Goal: Task Accomplishment & Management: Use online tool/utility

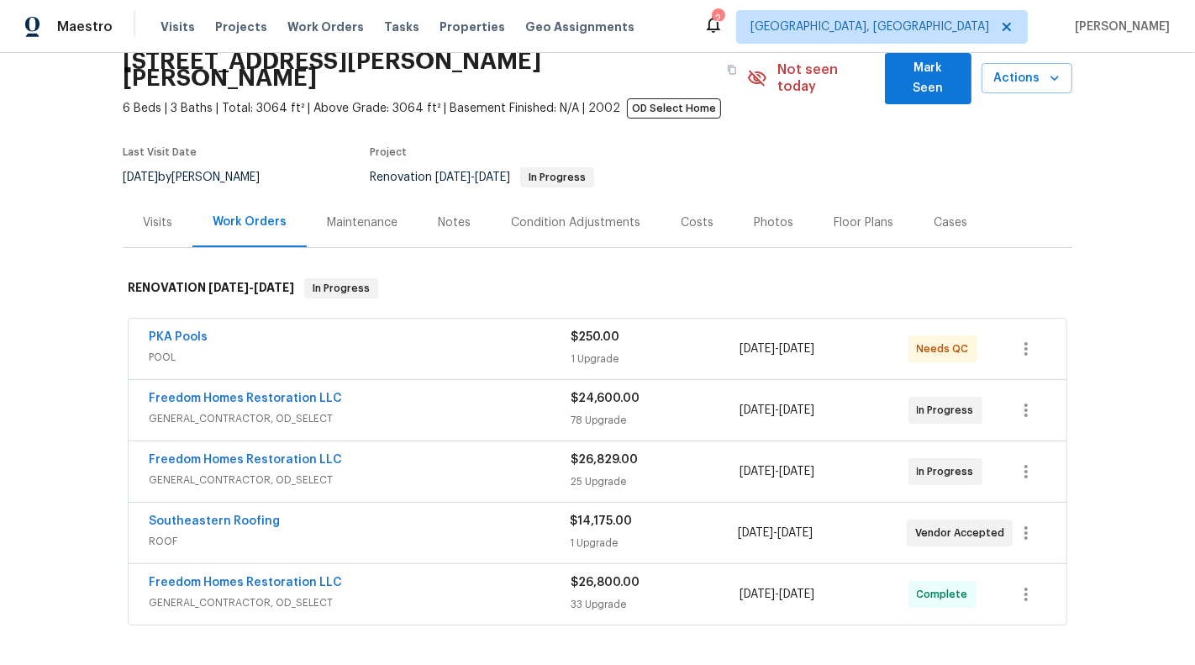
click at [727, 329] on div "$250.00" at bounding box center [655, 337] width 169 height 17
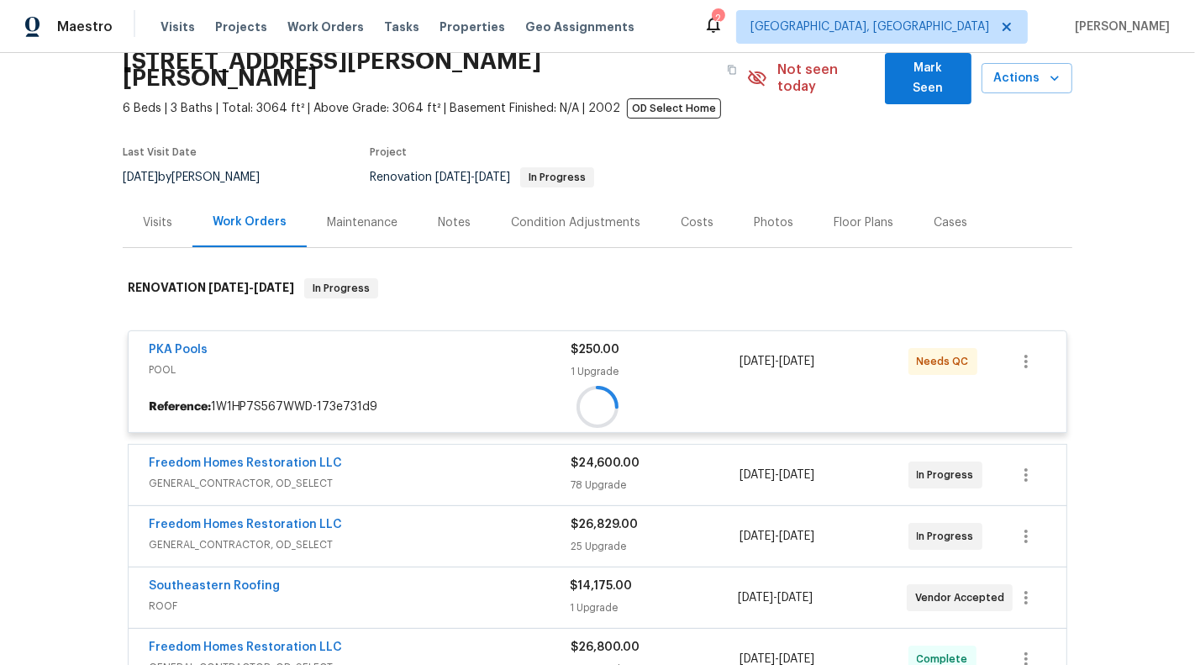
scroll to position [177, 0]
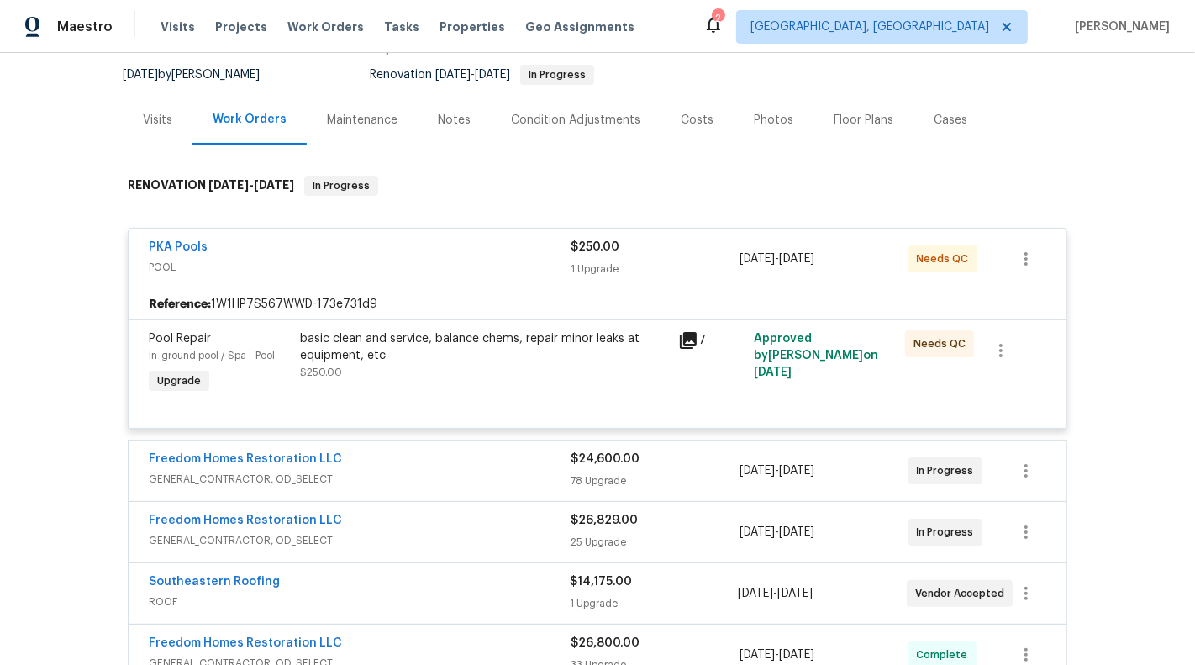
click at [693, 261] on div "1 Upgrade" at bounding box center [655, 269] width 169 height 17
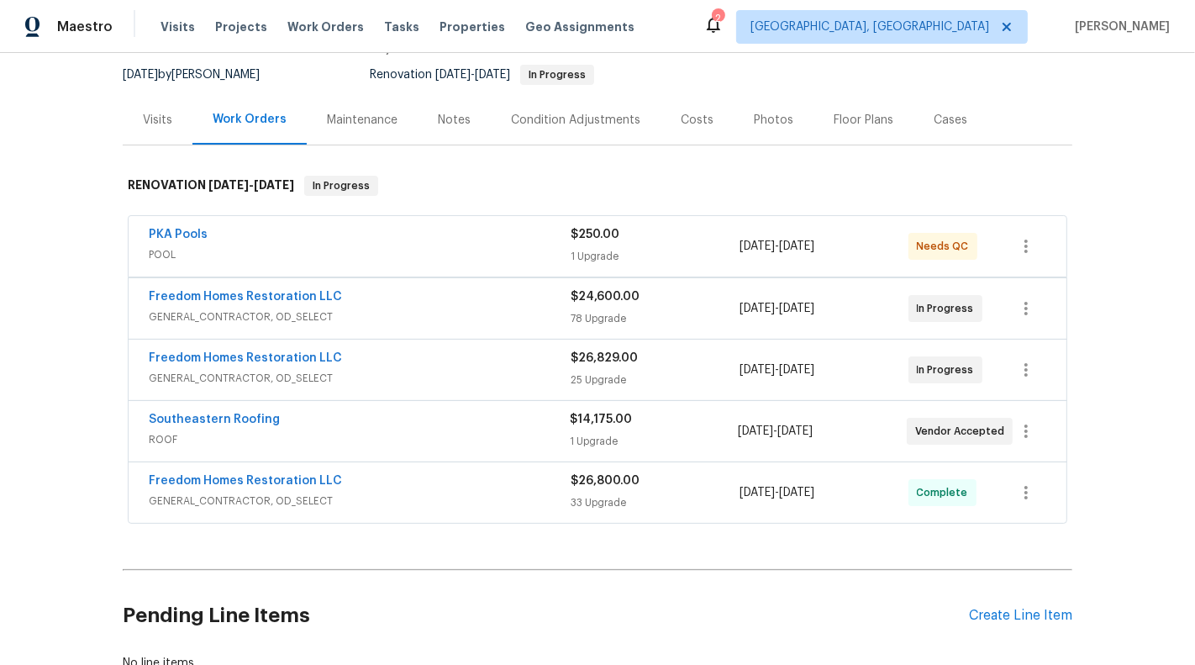
scroll to position [275, 0]
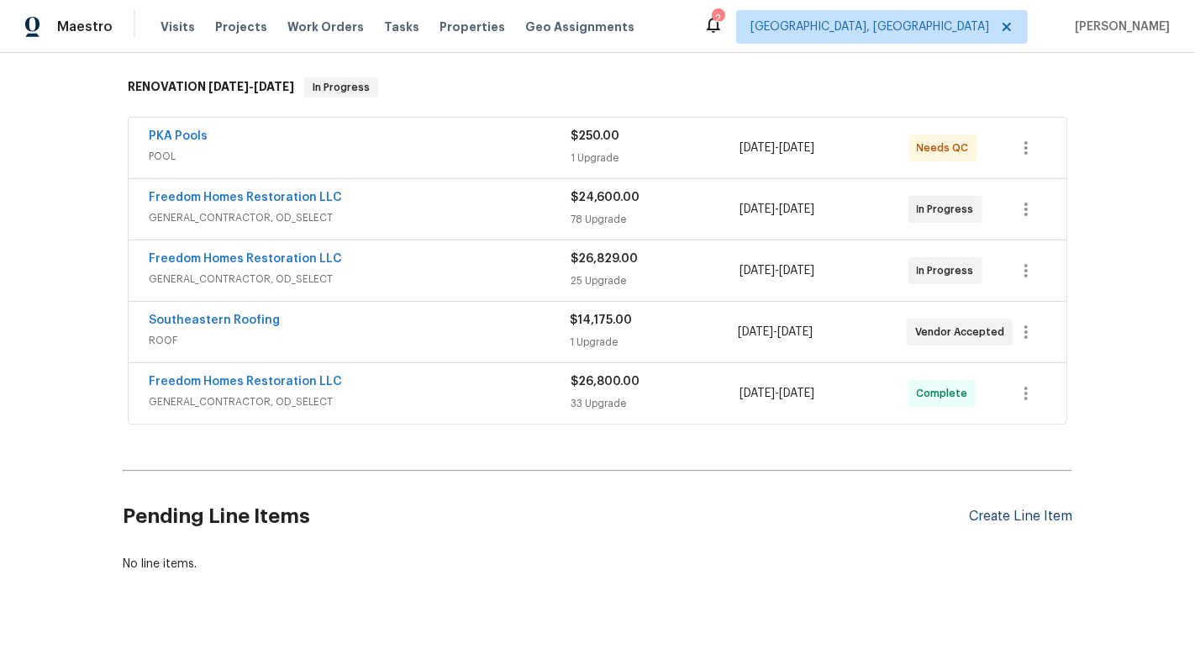
click at [1037, 509] on div "Create Line Item" at bounding box center [1020, 517] width 103 height 16
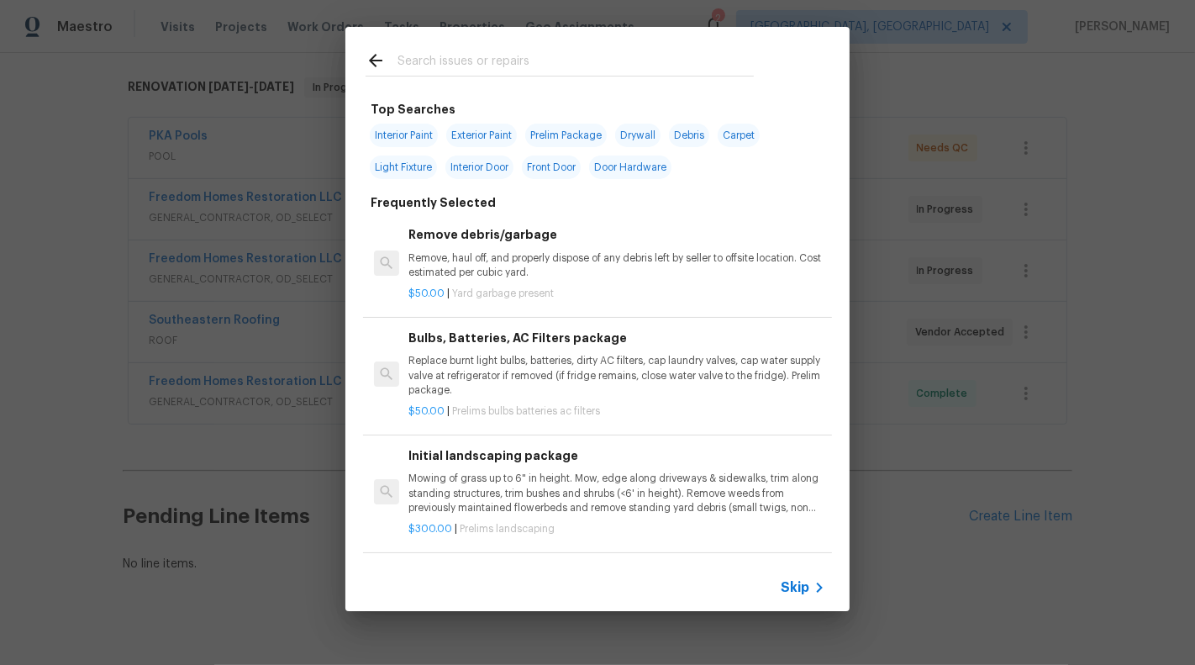
click at [800, 587] on span "Skip" at bounding box center [795, 587] width 29 height 17
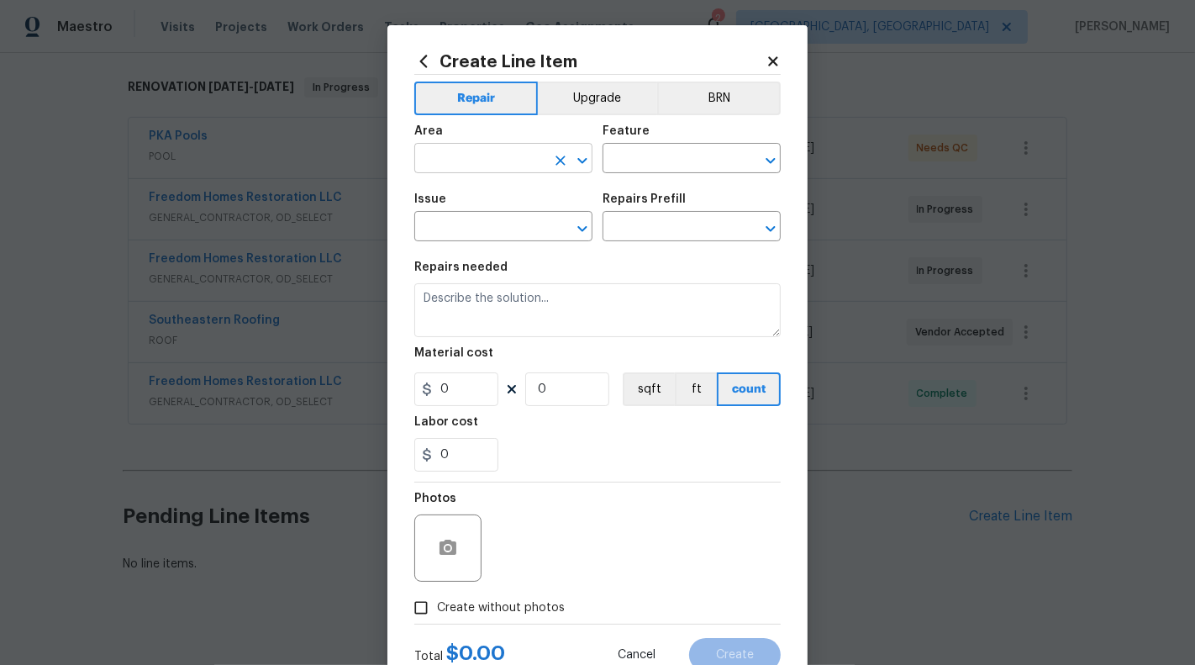
click at [440, 170] on input "text" at bounding box center [479, 160] width 131 height 26
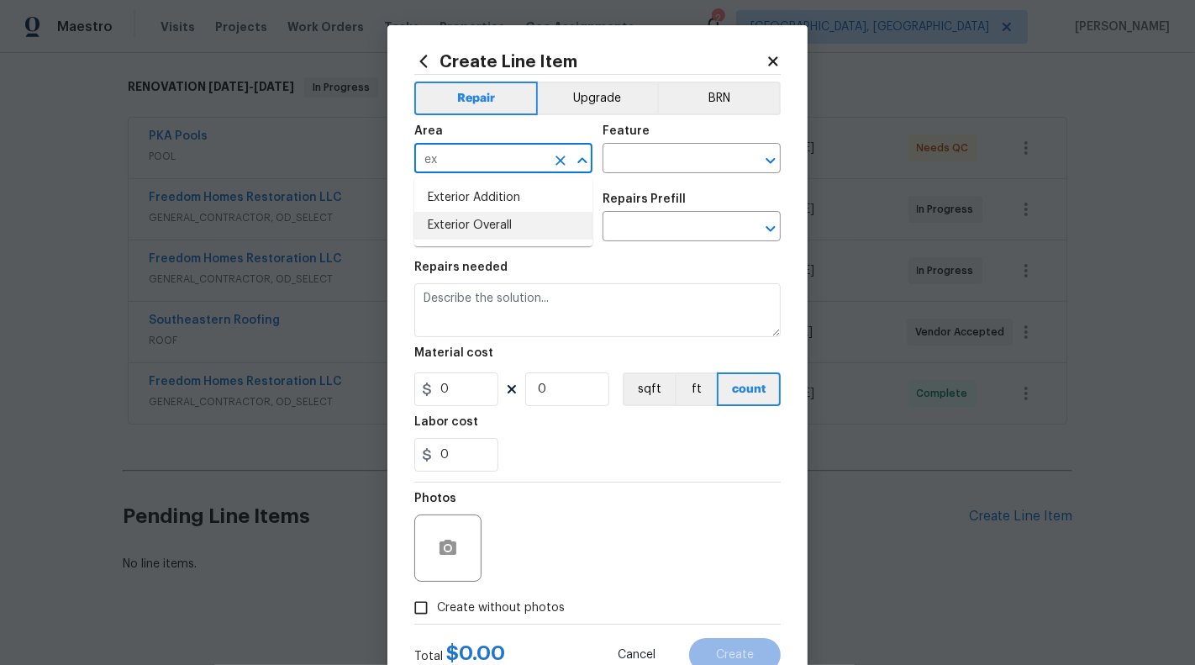
click at [474, 227] on li "Exterior Overall" at bounding box center [503, 226] width 178 height 28
type input "Exterior Overall"
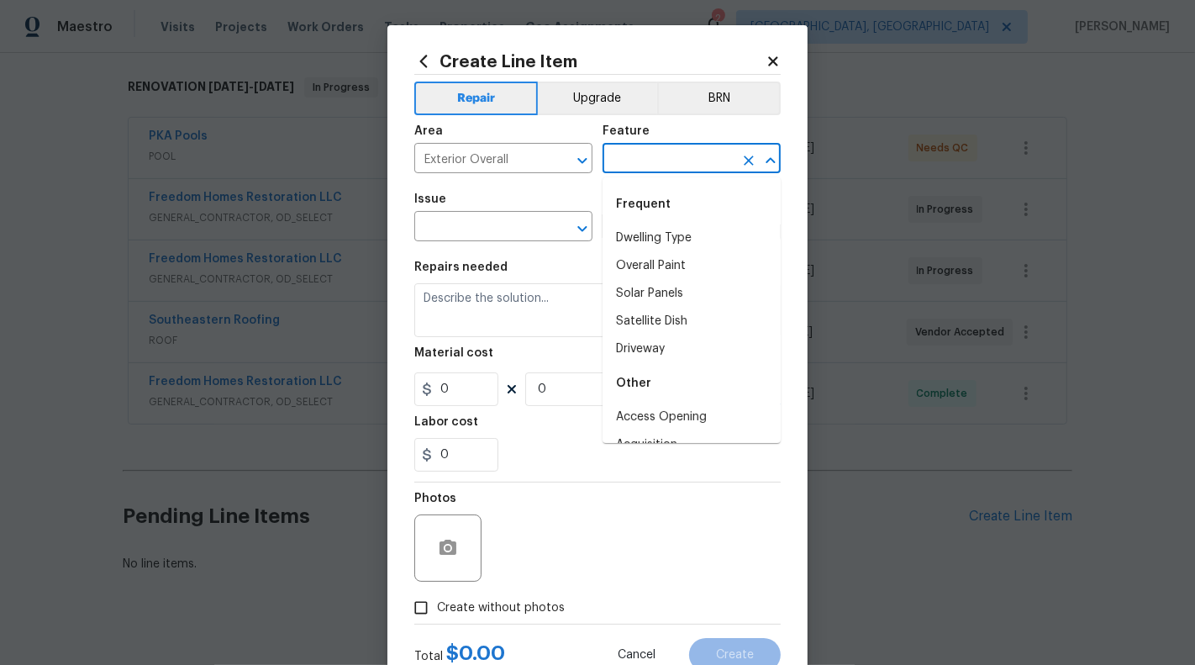
click at [688, 163] on input "text" at bounding box center [668, 160] width 131 height 26
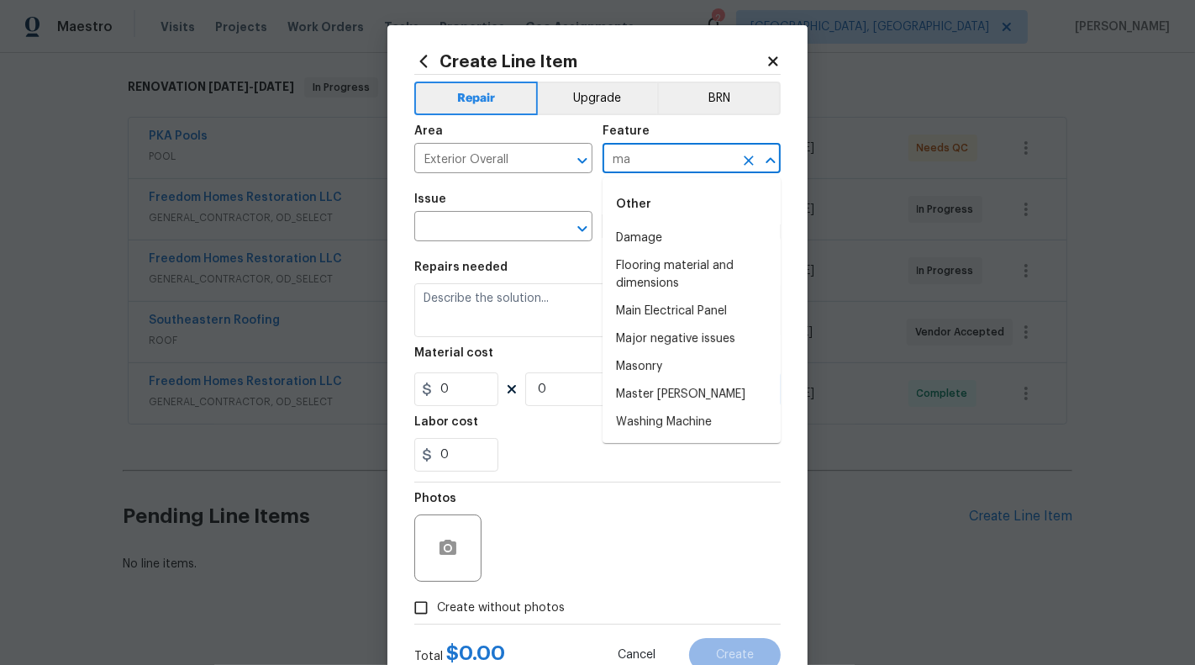
type input "m"
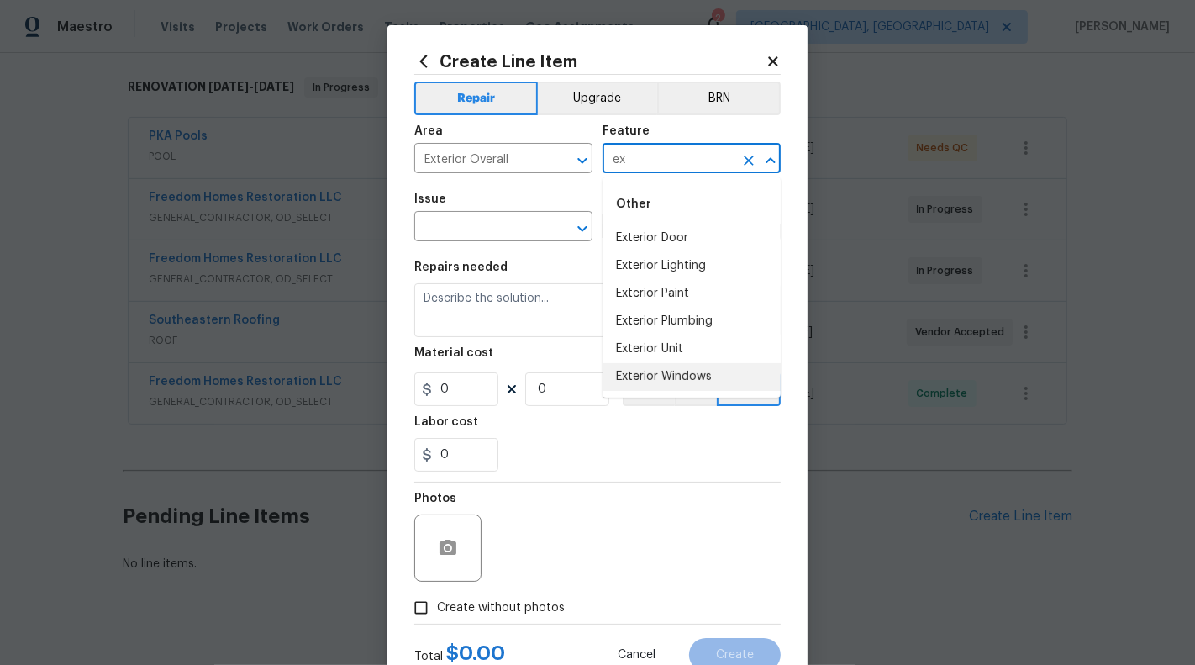
click at [677, 363] on li "Exterior Windows" at bounding box center [692, 377] width 178 height 28
type input "Exterior Windows"
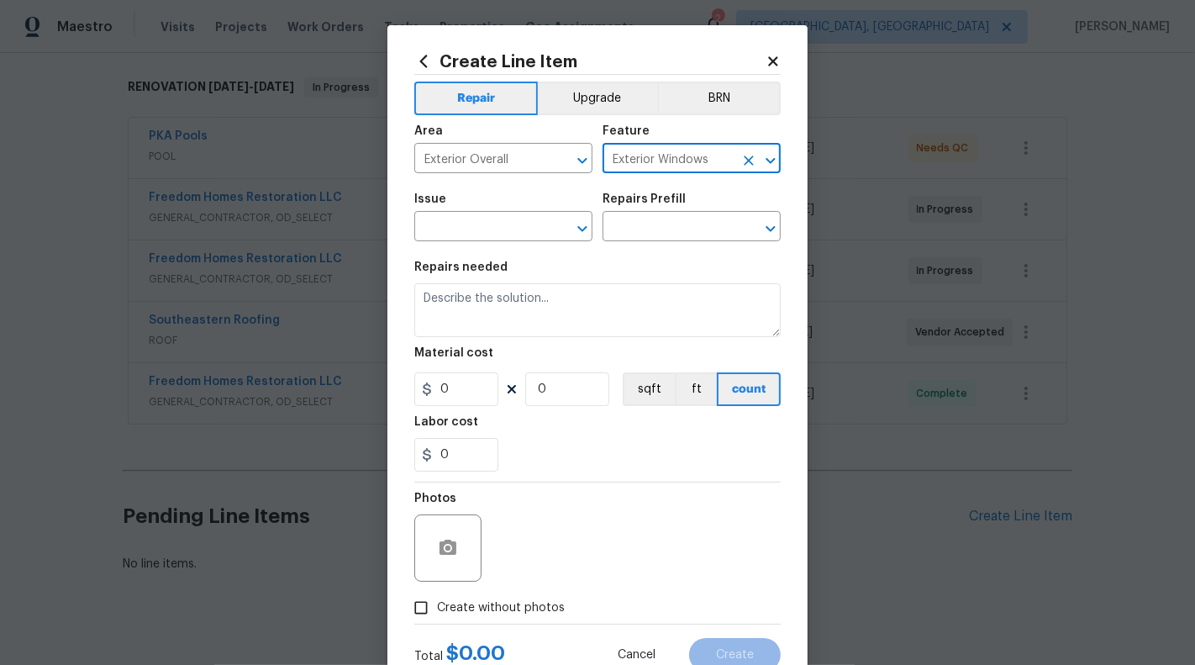
click at [746, 164] on icon "Clear" at bounding box center [749, 160] width 10 height 10
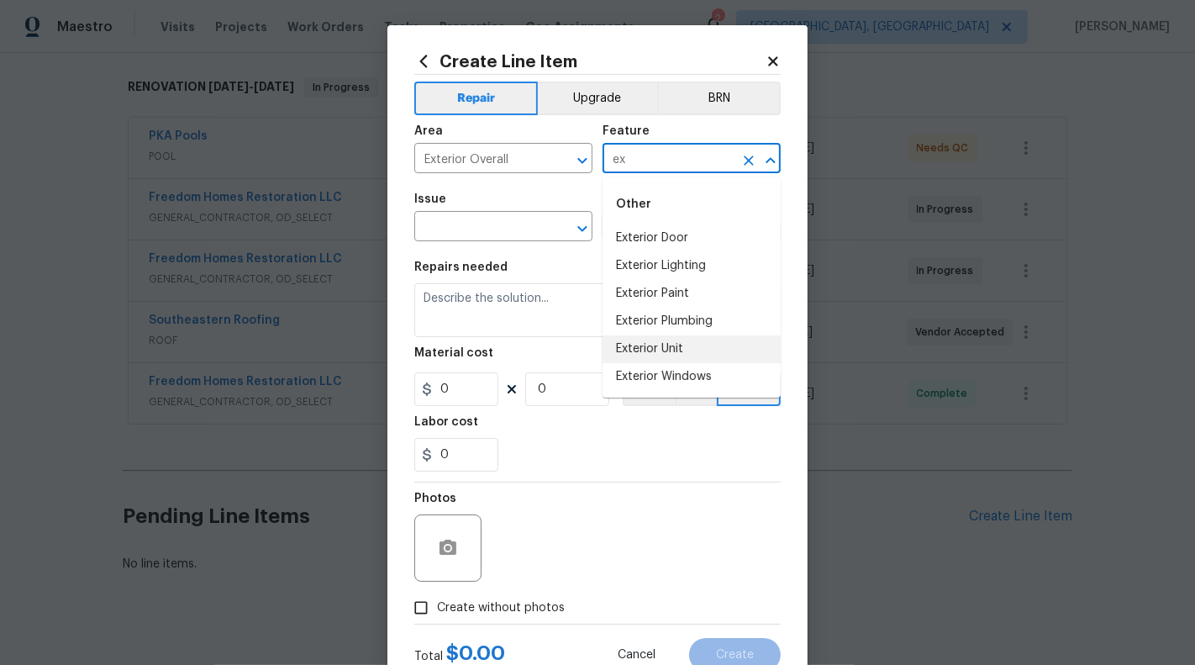
click at [663, 352] on li "Exterior Unit" at bounding box center [692, 349] width 178 height 28
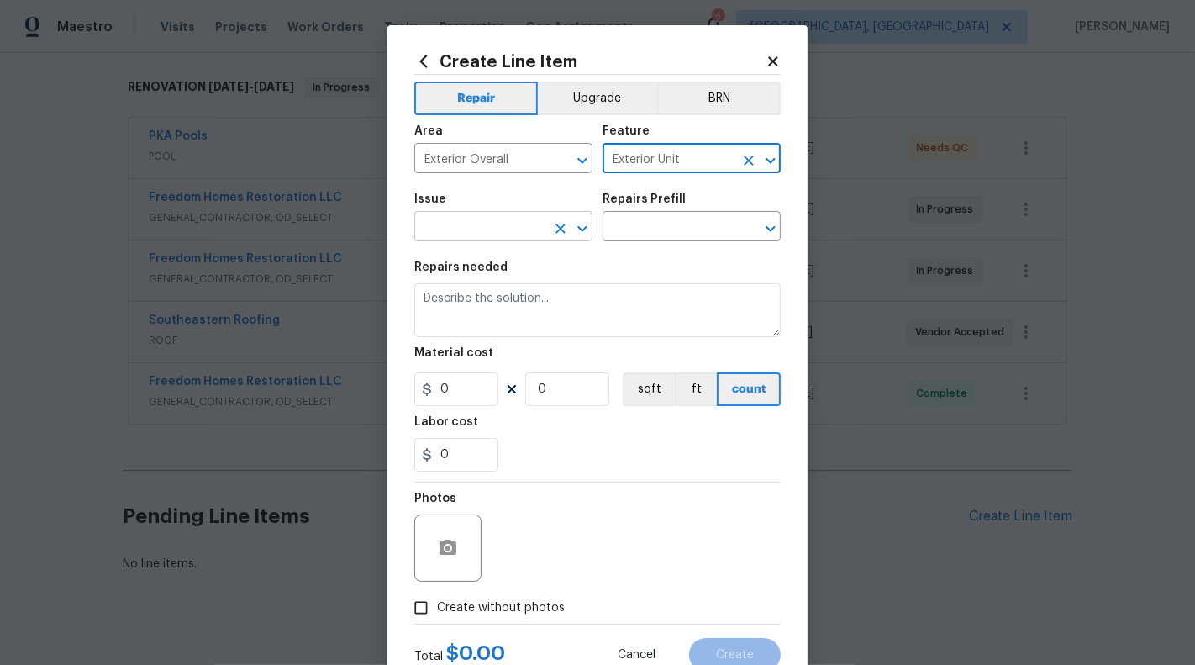
type input "Exterior Unit"
click at [452, 240] on input "text" at bounding box center [479, 228] width 131 height 26
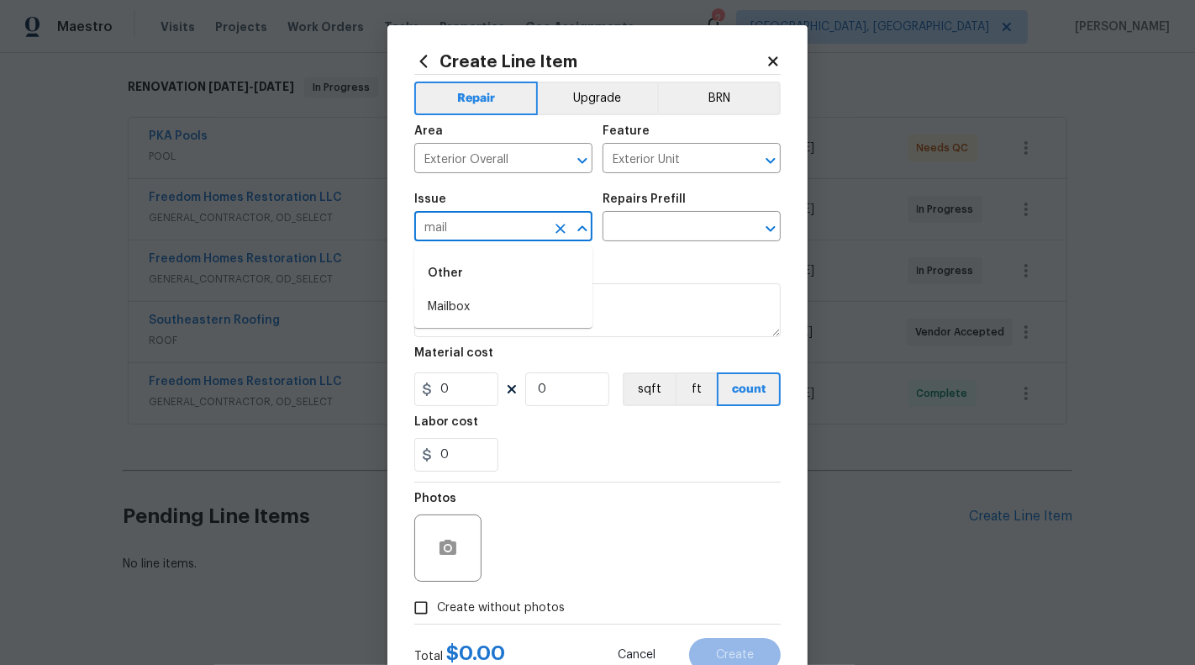
click at [456, 302] on li "Mailbox" at bounding box center [503, 307] width 178 height 28
type input "Mailbox"
click at [693, 219] on input "text" at bounding box center [668, 228] width 131 height 26
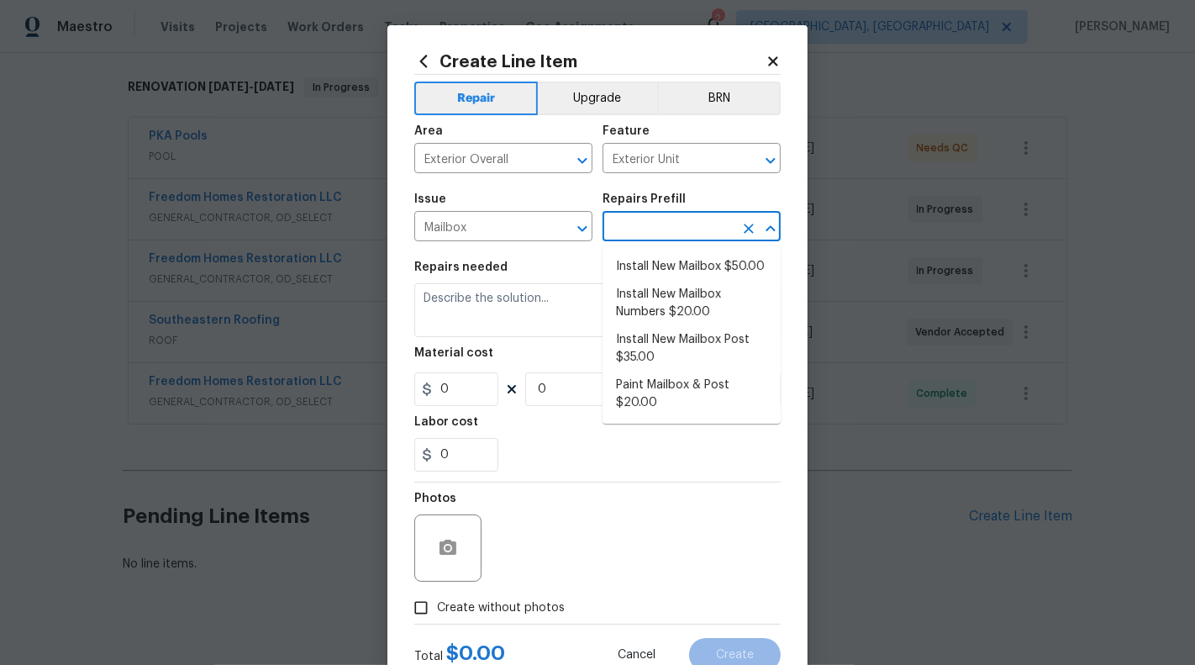
click at [688, 253] on li "Install New Mailbox $50.00" at bounding box center [692, 267] width 178 height 28
type input "Install New Mailbox $50.00"
type textarea "Remove the existing mailbox from the post and prep the area for a new mailbox. …"
type input "1"
type input "50"
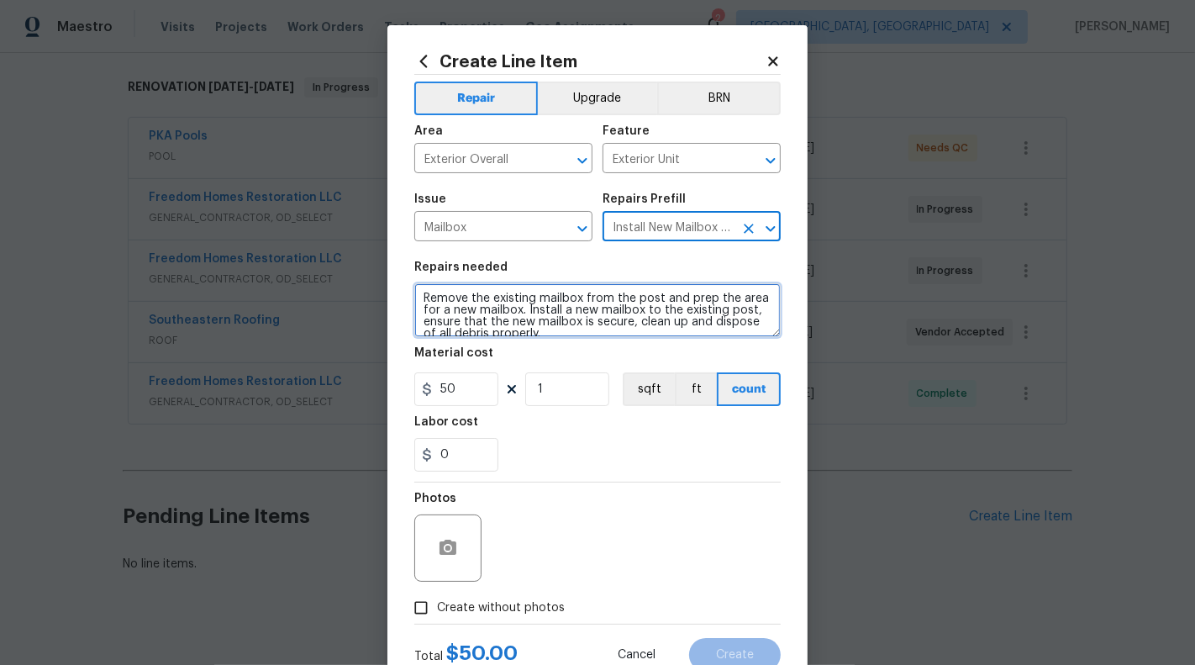
click at [617, 307] on textarea "Remove the existing mailbox from the post and prep the area for a new mailbox. …" at bounding box center [597, 310] width 366 height 54
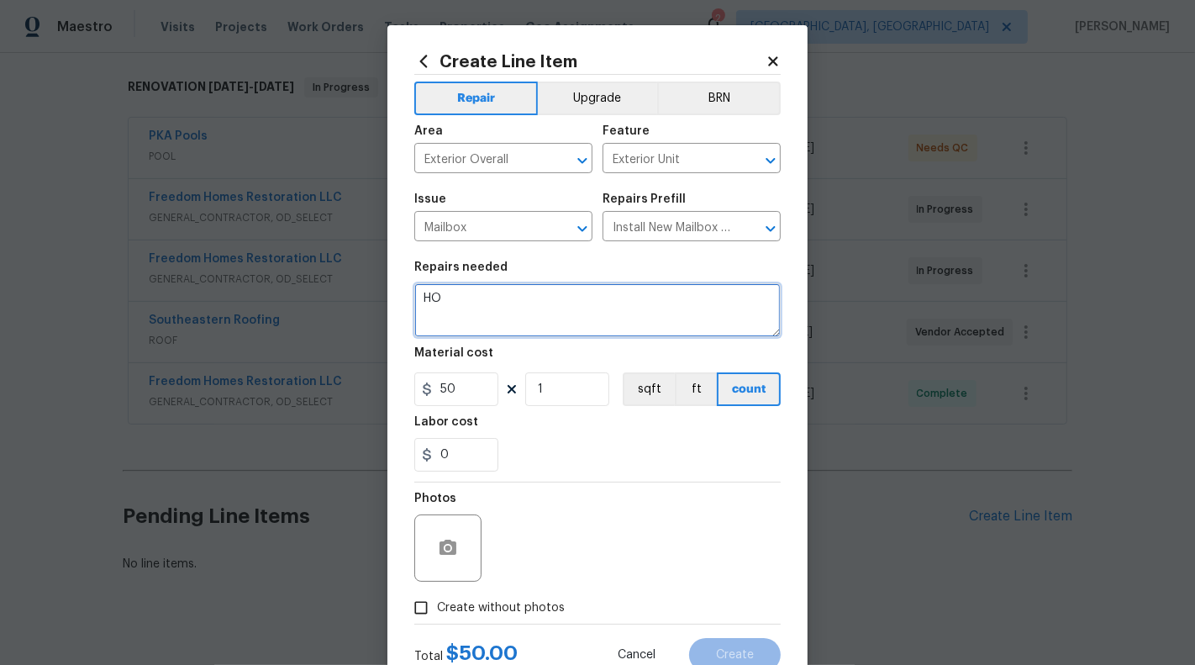
type textarea "H"
type textarea "$"
paste textarea "Mailbox/Post - Clean/Paint Mailbox and/or Post and/or Trim and/or Plaque. If re…"
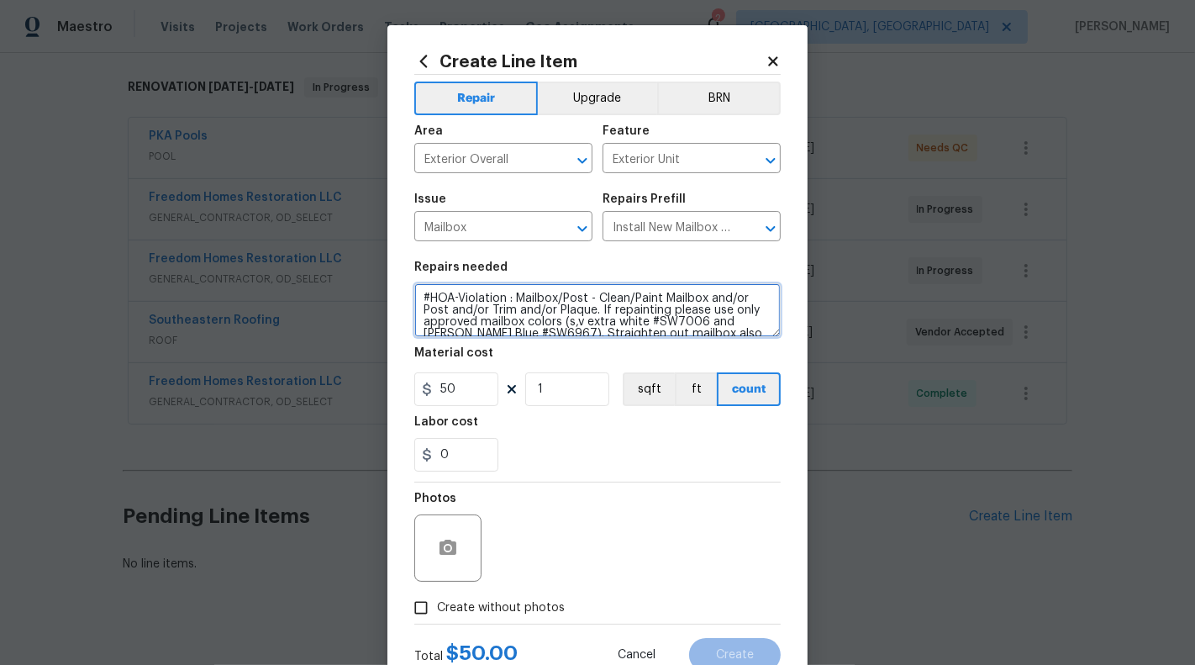
scroll to position [3, 0]
click at [597, 294] on textarea "#HOA-Violation : Mailbox/Post - Clean/Paint Mailbox and/or Post and/or Trim and…" at bounding box center [597, 310] width 366 height 54
click at [673, 293] on textarea "#HOA-Violation : Mailbox/Post - Please Clean/Paint Mailbox and/or Post and/or T…" at bounding box center [597, 310] width 366 height 54
type textarea "#HOA-Violation : Mailbox/Post - Please Clean/Paint Mailbox and/or Post and/or T…"
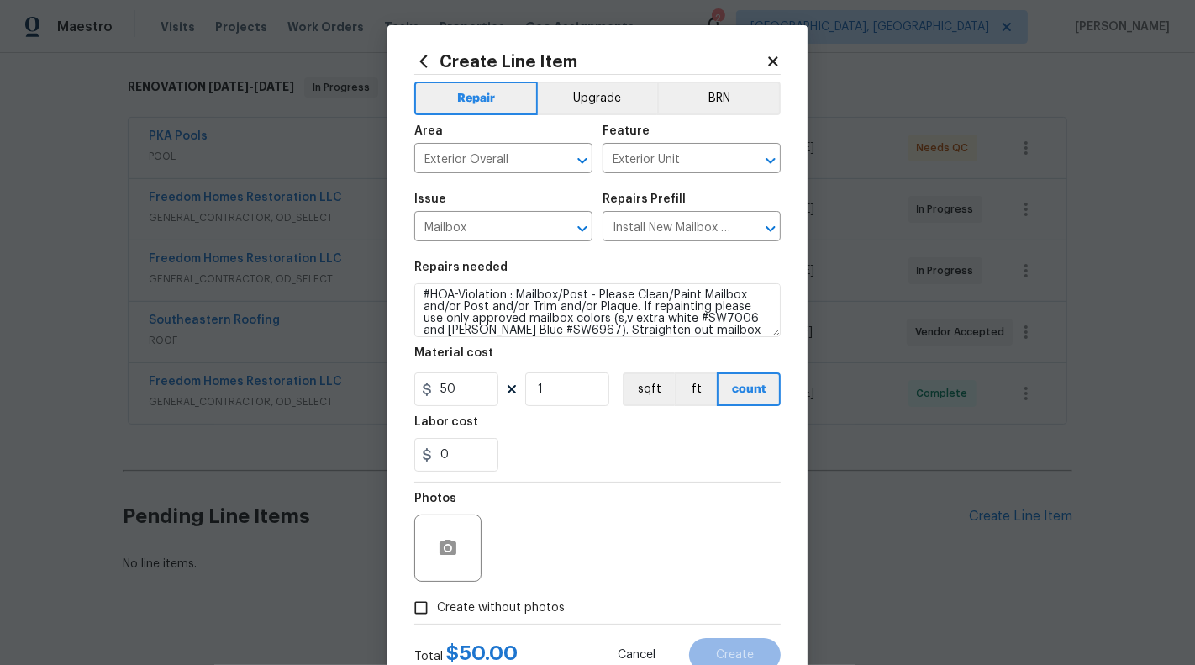
click at [775, 61] on icon at bounding box center [772, 60] width 9 height 9
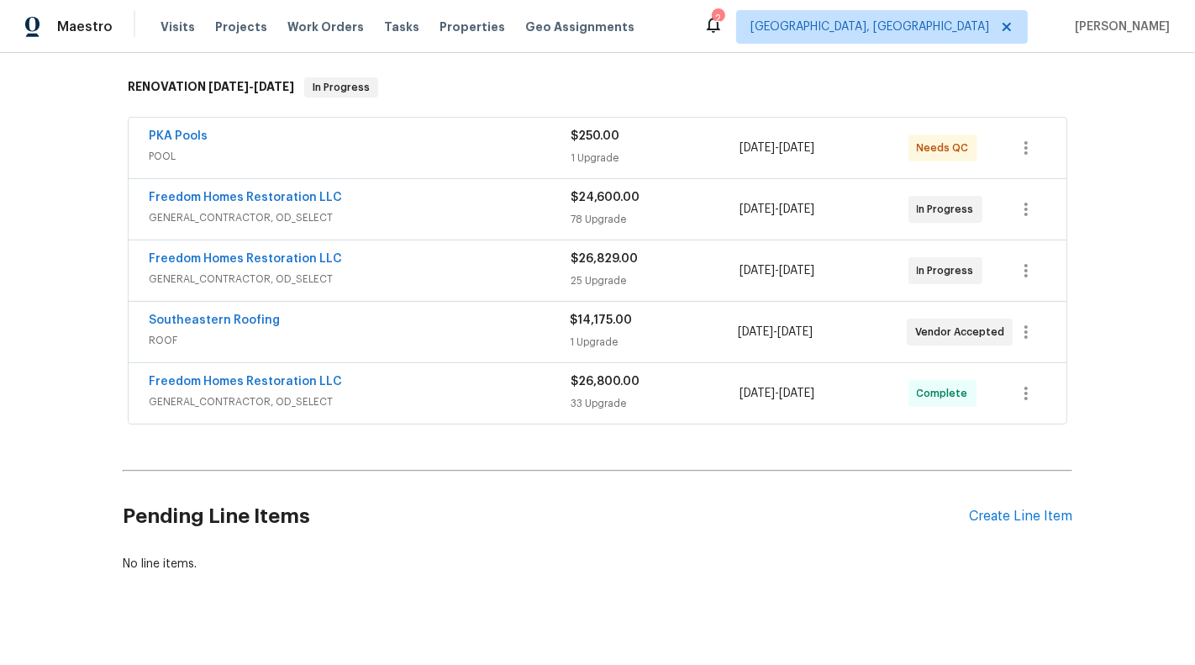
scroll to position [0, 0]
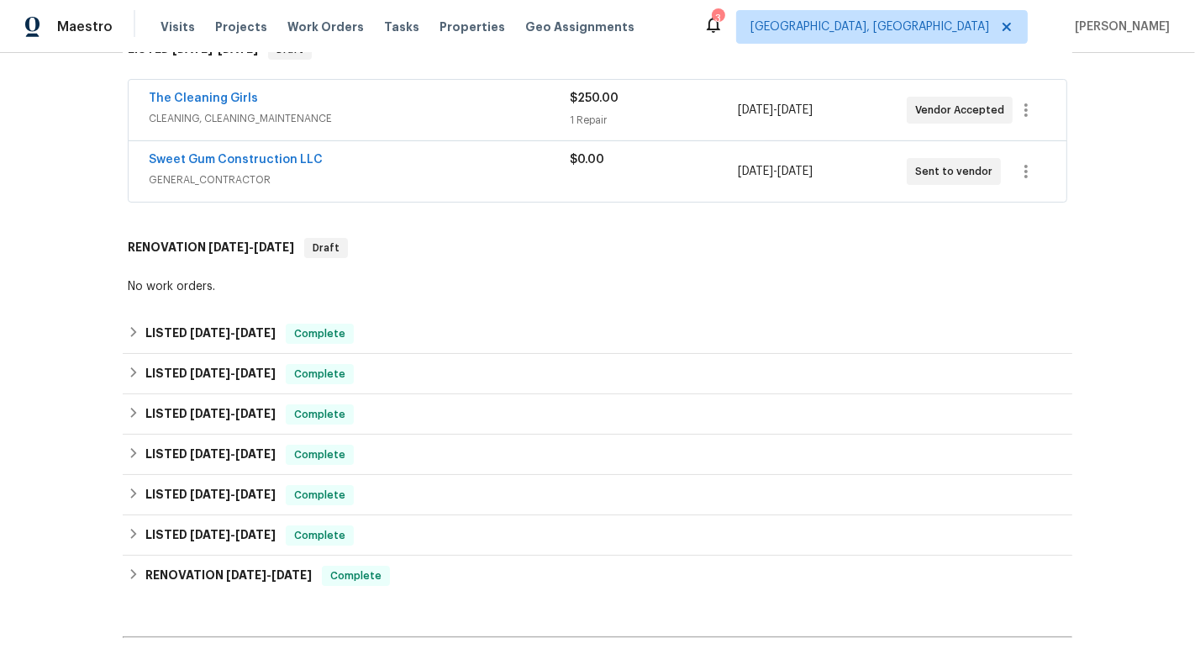
scroll to position [481, 0]
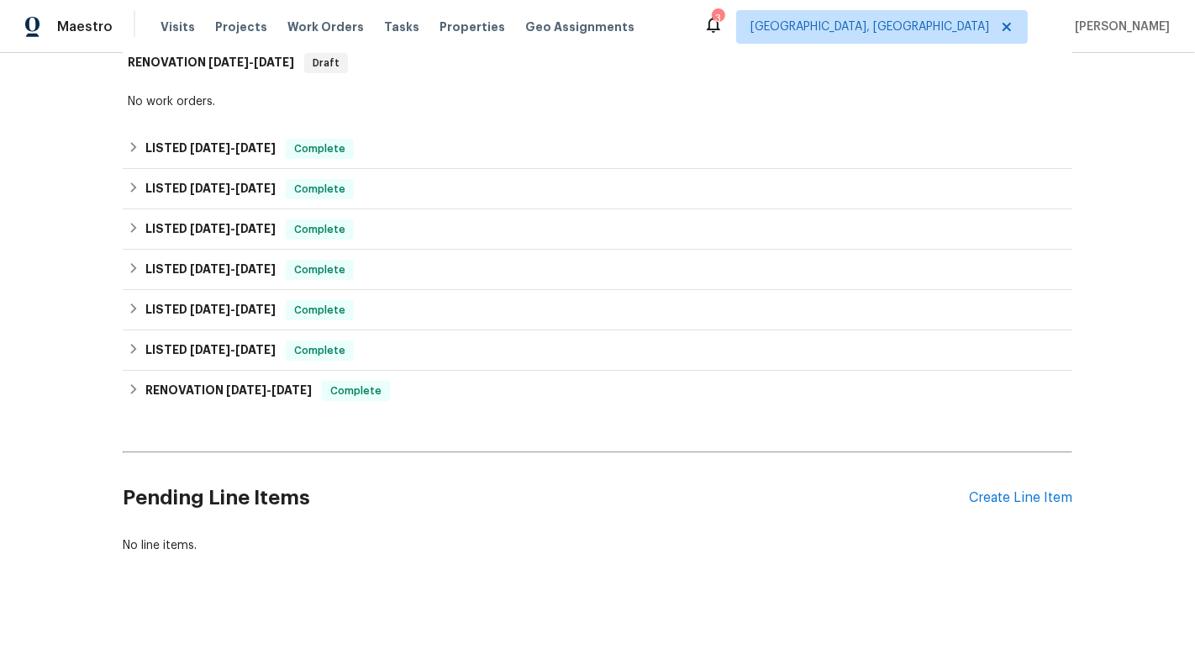
click at [1040, 505] on div "Pending Line Items Create Line Item" at bounding box center [598, 498] width 950 height 78
click at [1025, 498] on div "Create Line Item" at bounding box center [1020, 498] width 103 height 16
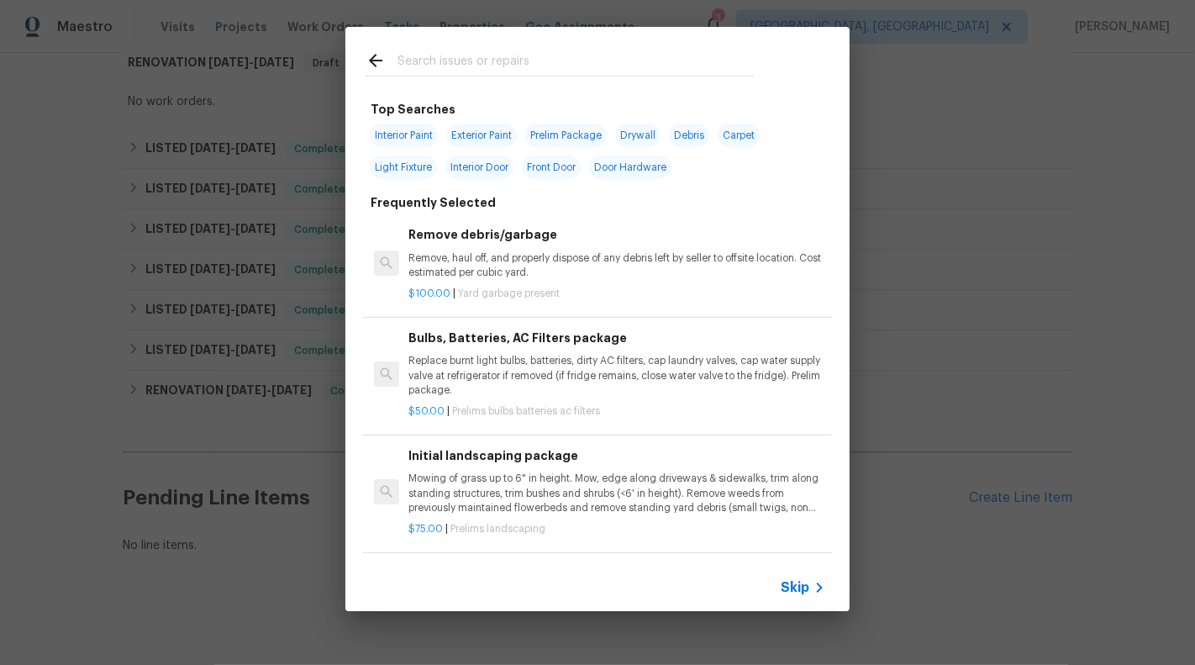
click at [821, 583] on icon at bounding box center [819, 587] width 20 height 20
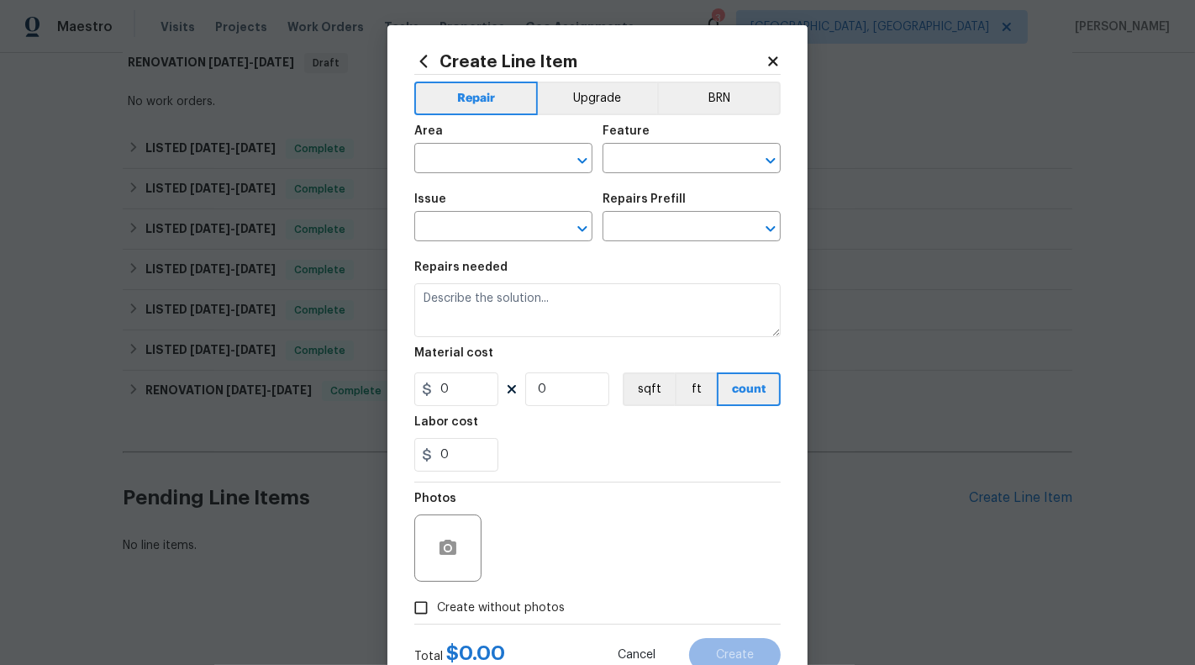
click at [466, 180] on span "Area ​" at bounding box center [503, 149] width 178 height 68
click at [465, 171] on input "text" at bounding box center [479, 160] width 131 height 26
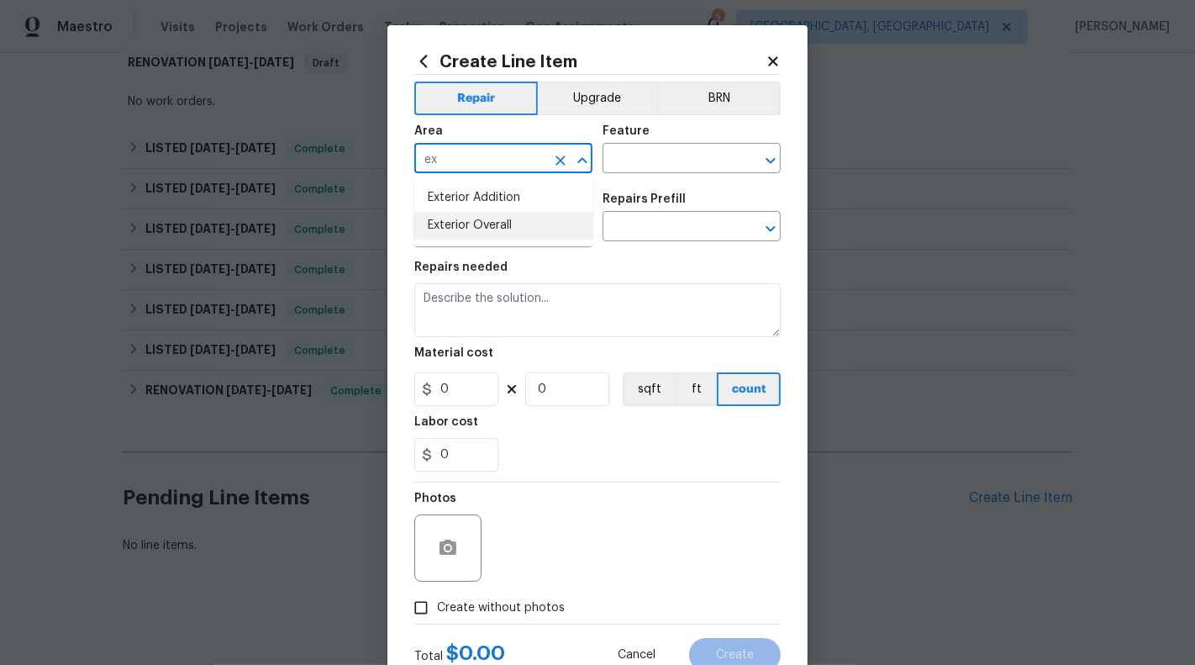
click at [488, 239] on li "Exterior Overall" at bounding box center [503, 226] width 178 height 28
type input "Exterior Overall"
click at [655, 155] on input "text" at bounding box center [668, 160] width 131 height 26
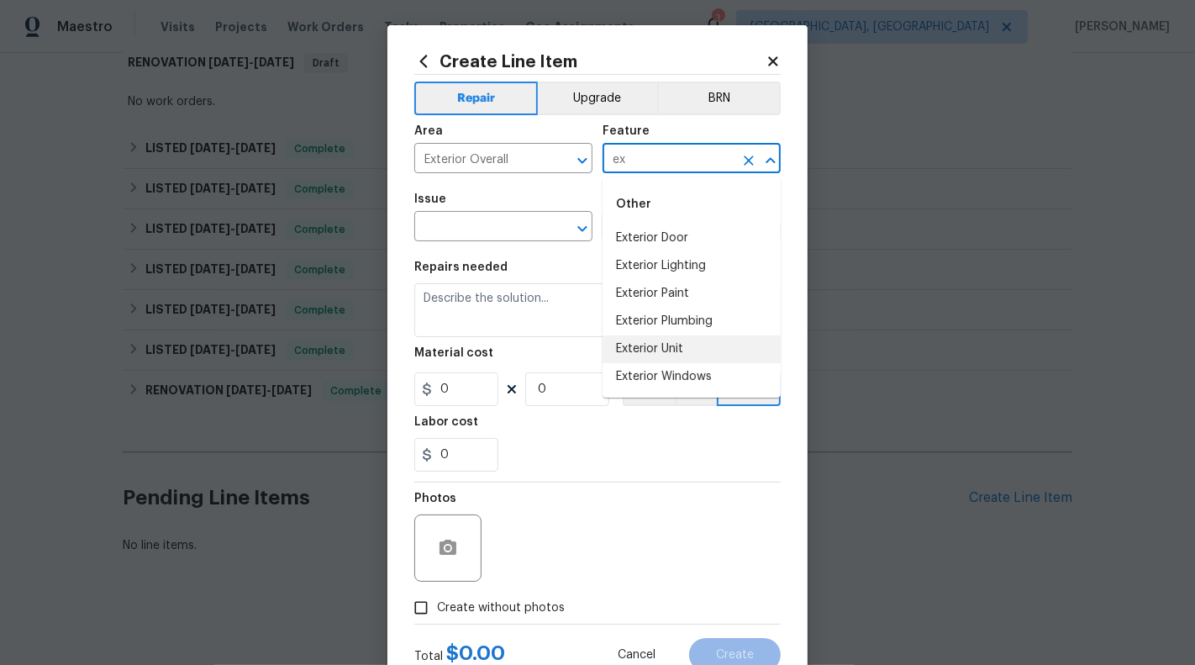
click at [653, 348] on li "Exterior Unit" at bounding box center [692, 349] width 178 height 28
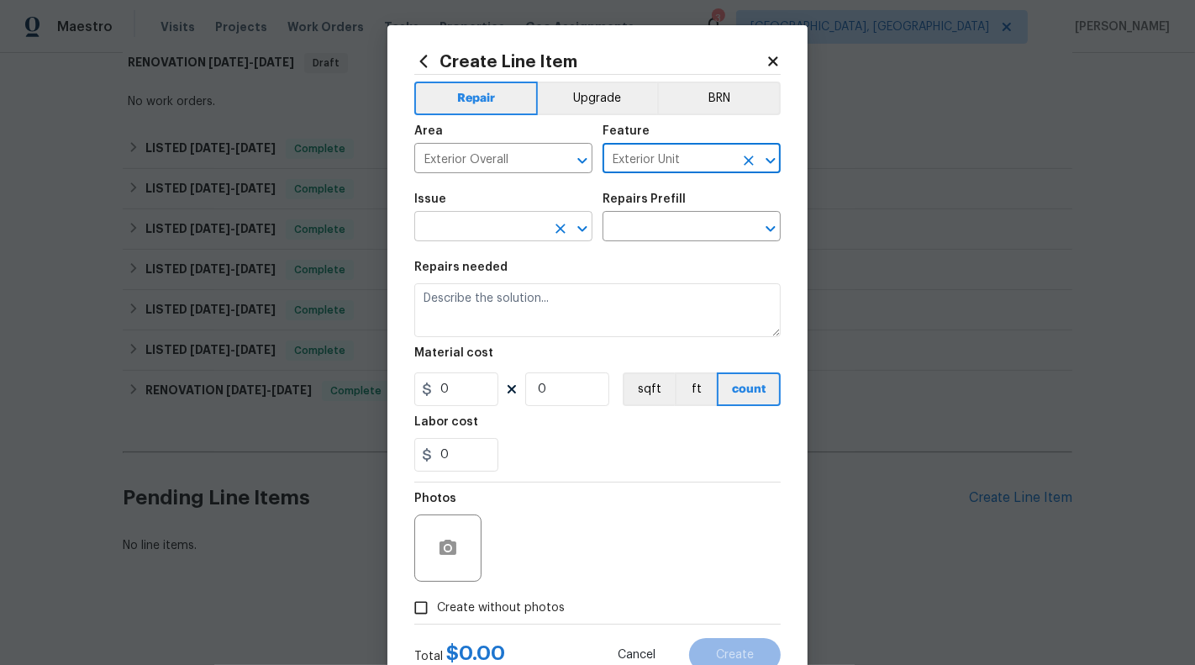
type input "Exterior Unit"
click at [459, 224] on input "text" at bounding box center [479, 228] width 131 height 26
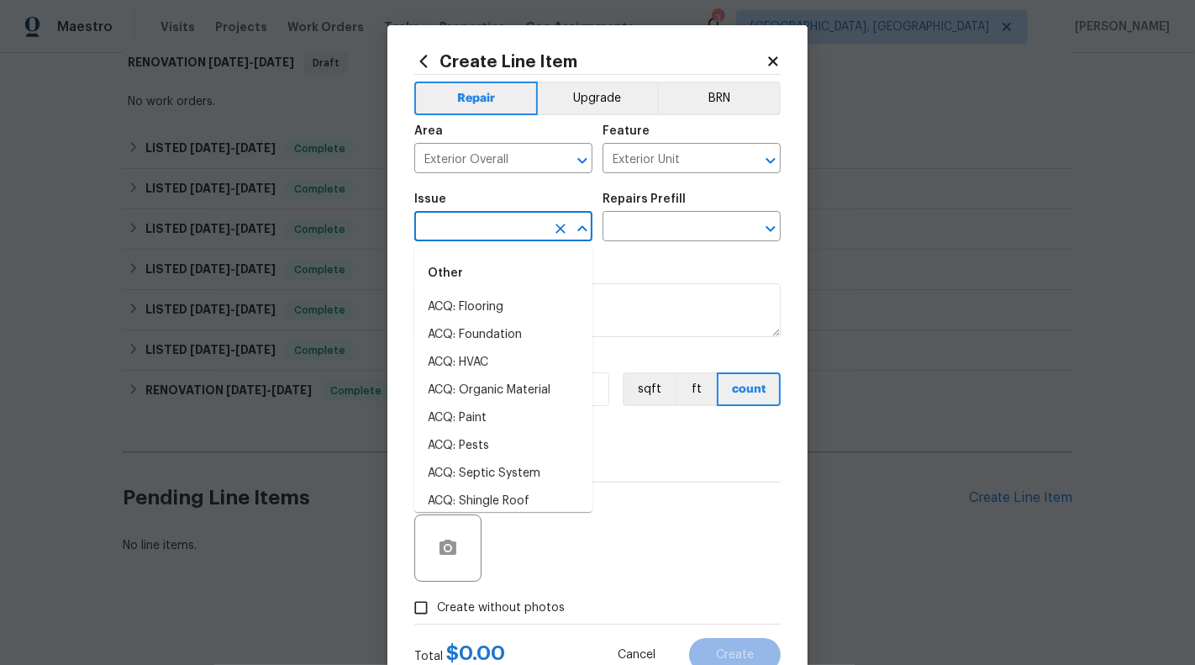
type input "o"
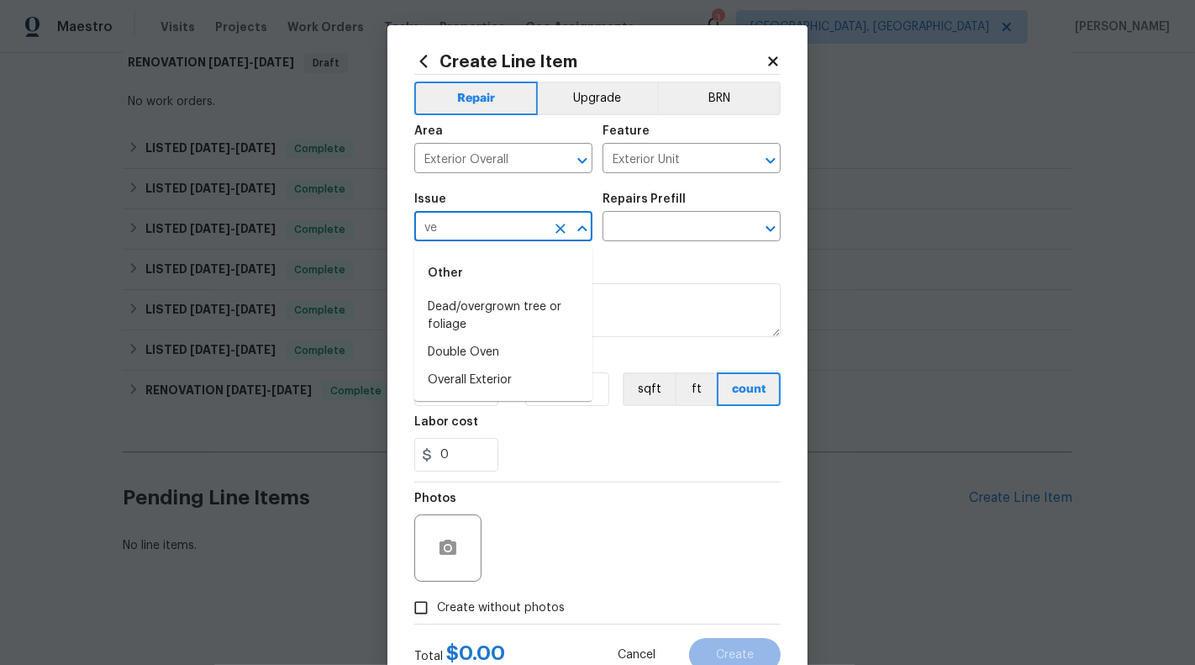
type input "v"
click at [478, 314] on li "Debris/garbage on site" at bounding box center [503, 307] width 178 height 28
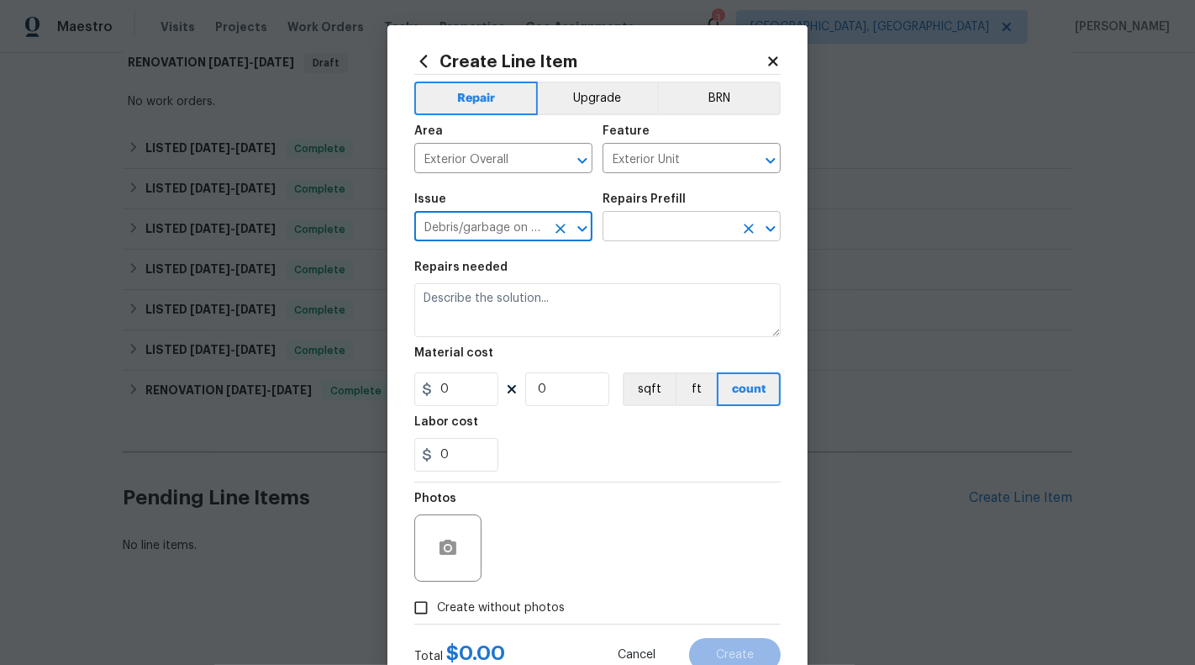
type input "Debris/garbage on site"
click at [684, 240] on input "text" at bounding box center [668, 228] width 131 height 26
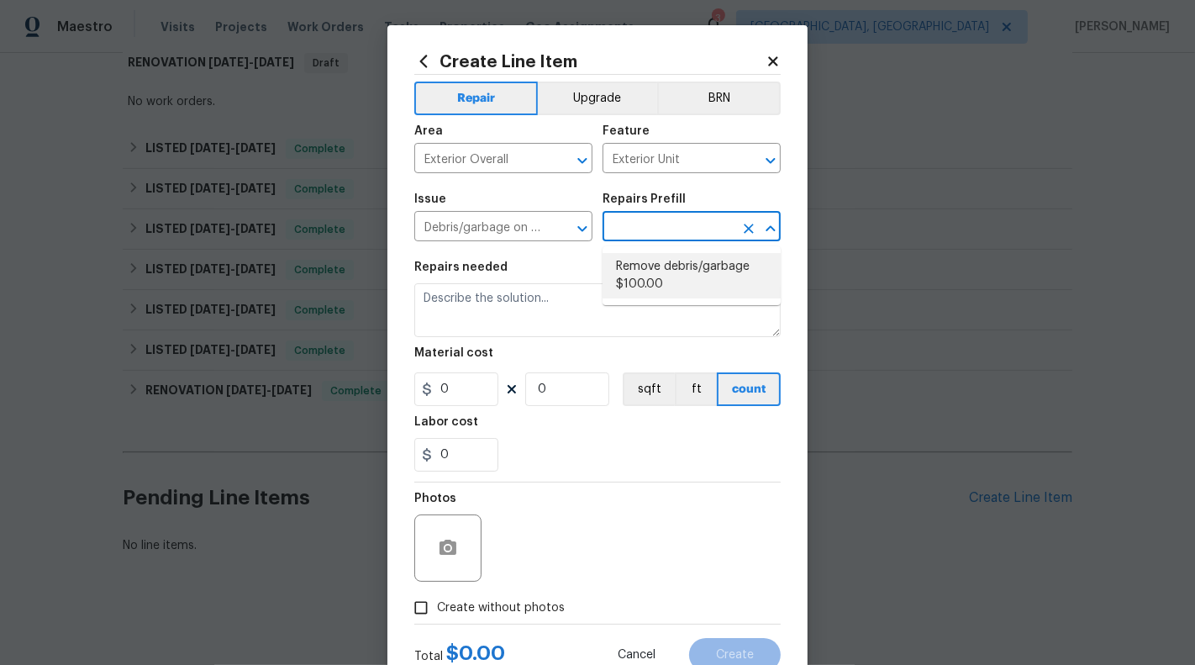
click at [681, 274] on li "Remove debris/garbage $100.00" at bounding box center [692, 275] width 178 height 45
type input "Remove debris/garbage $100.00"
type textarea "Remove, haul off, and properly dispose of any debris left by seller to offsite …"
type input "1"
type input "100"
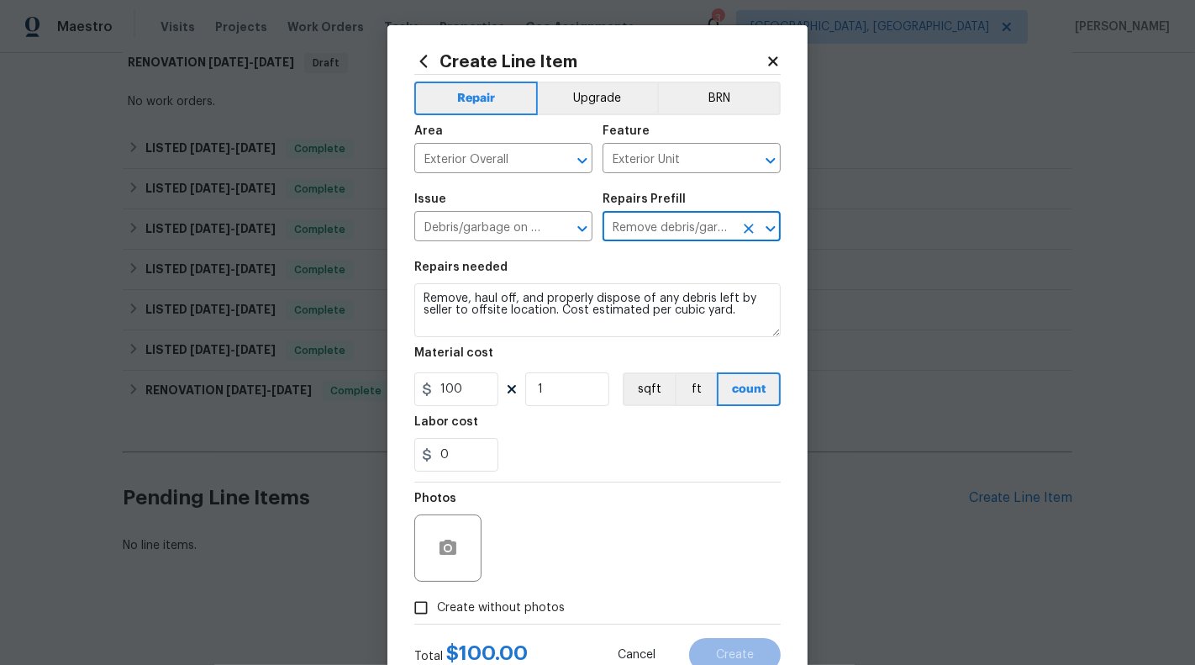
click at [640, 281] on div "Repairs needed" at bounding box center [597, 272] width 366 height 22
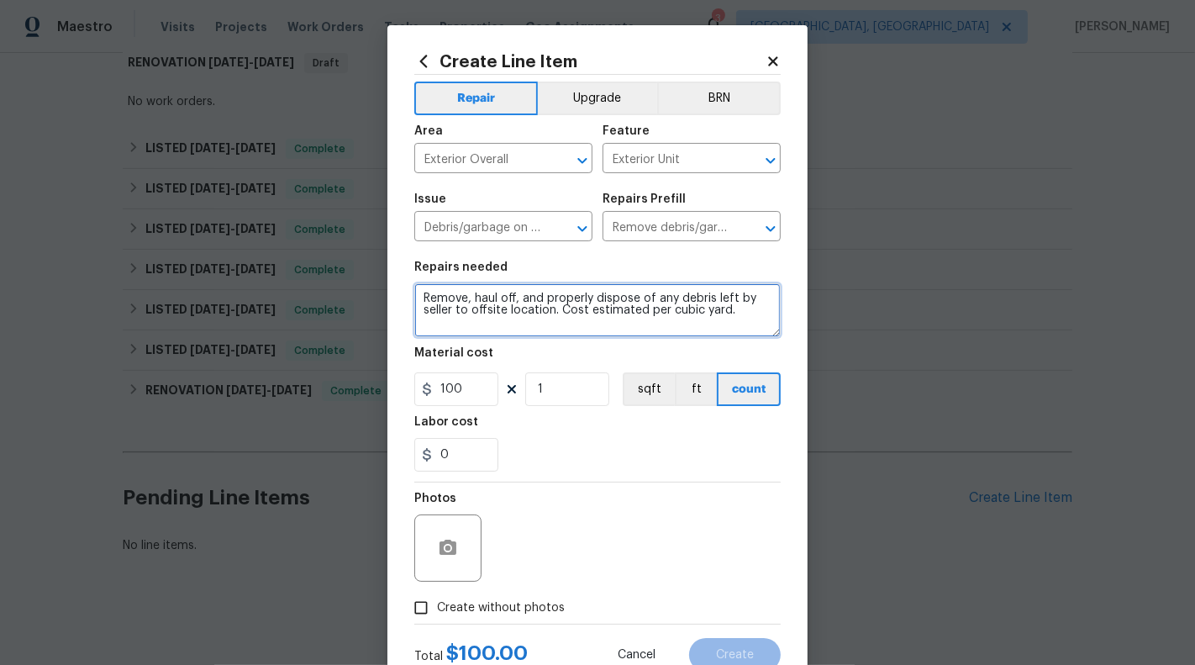
click at [640, 298] on textarea "Remove, haul off, and properly dispose of any debris left by seller to offsite …" at bounding box center [597, 310] width 366 height 54
paste textarea "Improperly Stored items on Property. There are numerous cardboard boxes in the …"
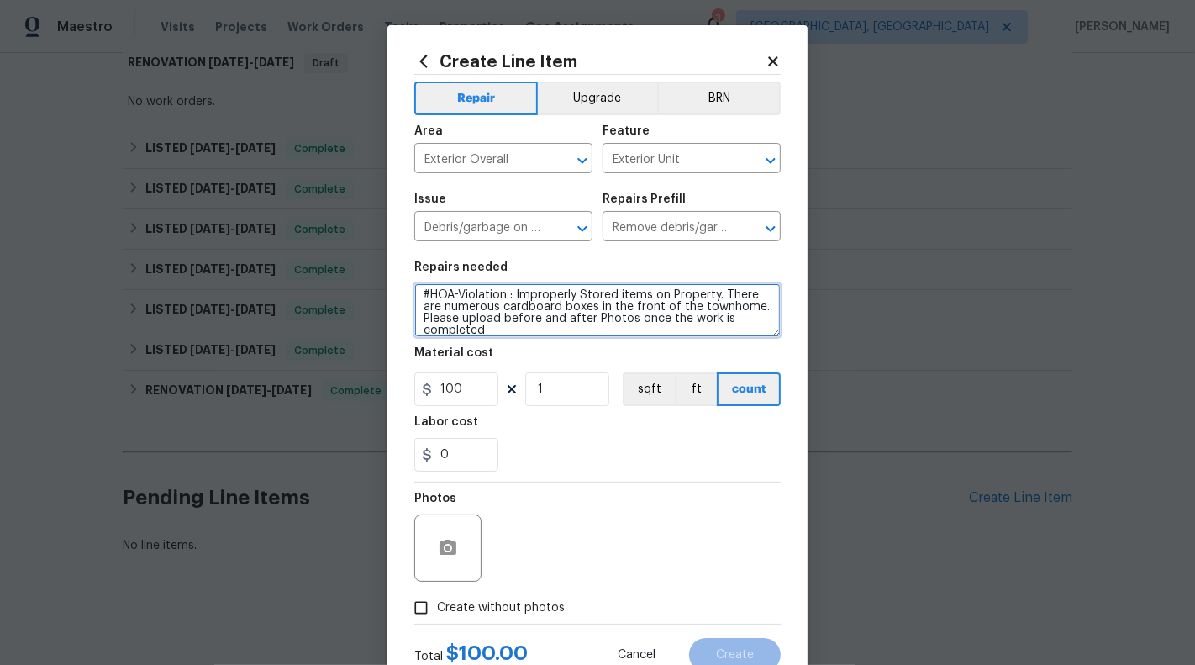
type textarea "#HOA-Violation : Improperly Stored items on Property. There are numerous cardbo…"
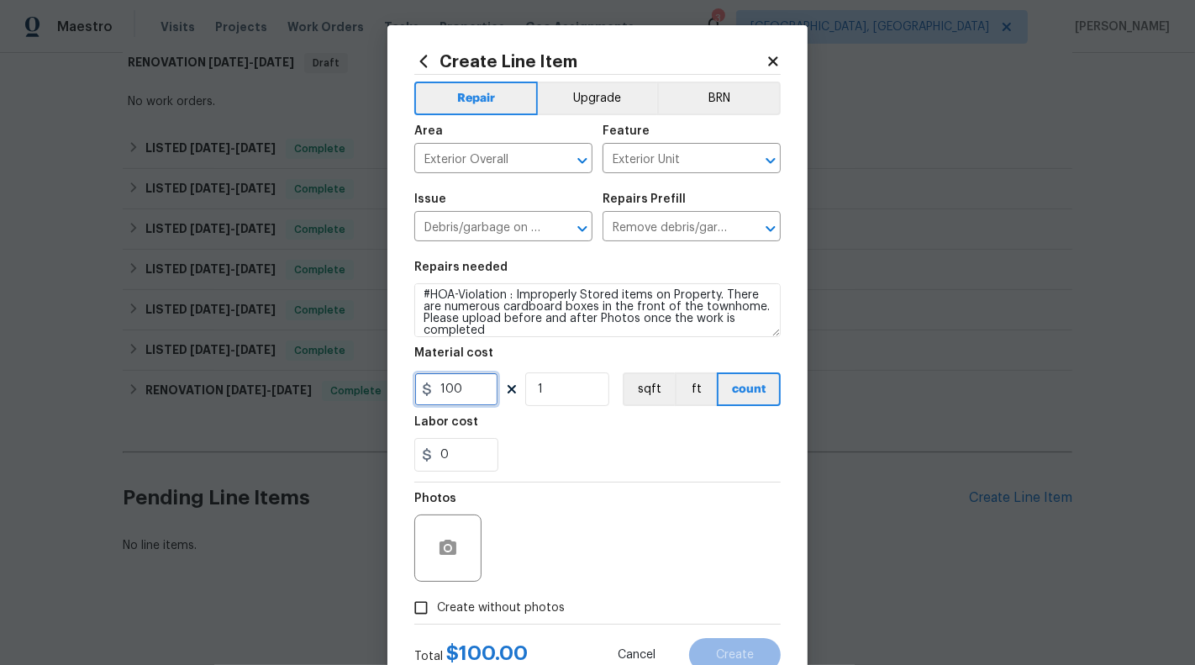
click at [464, 376] on input "100" at bounding box center [456, 389] width 84 height 34
type input "75"
click at [448, 558] on icon "button" at bounding box center [448, 548] width 20 height 20
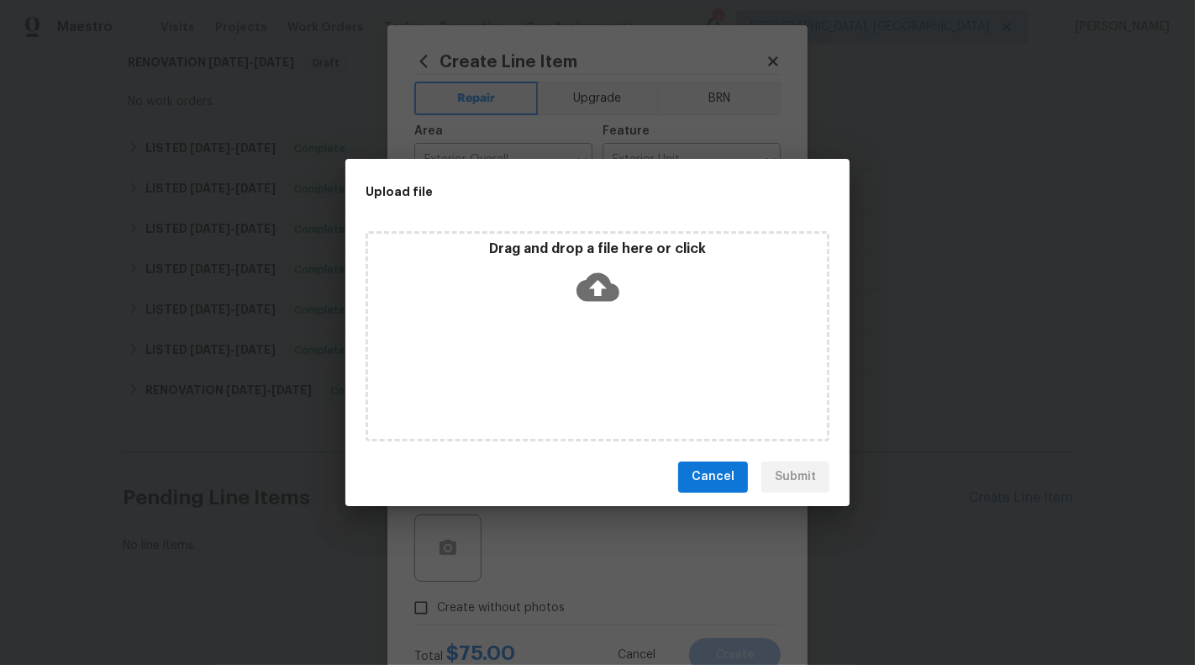
click at [584, 295] on icon at bounding box center [598, 286] width 43 height 29
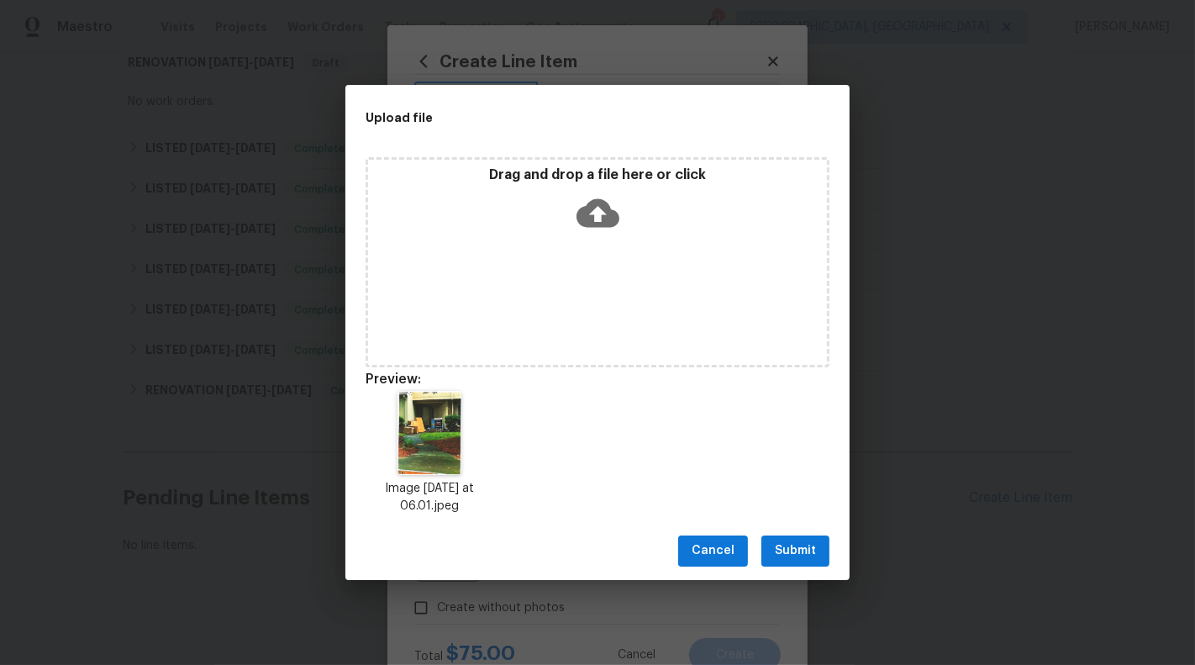
click at [833, 556] on div "Cancel Submit" at bounding box center [597, 551] width 504 height 58
click at [810, 556] on span "Submit" at bounding box center [795, 550] width 41 height 21
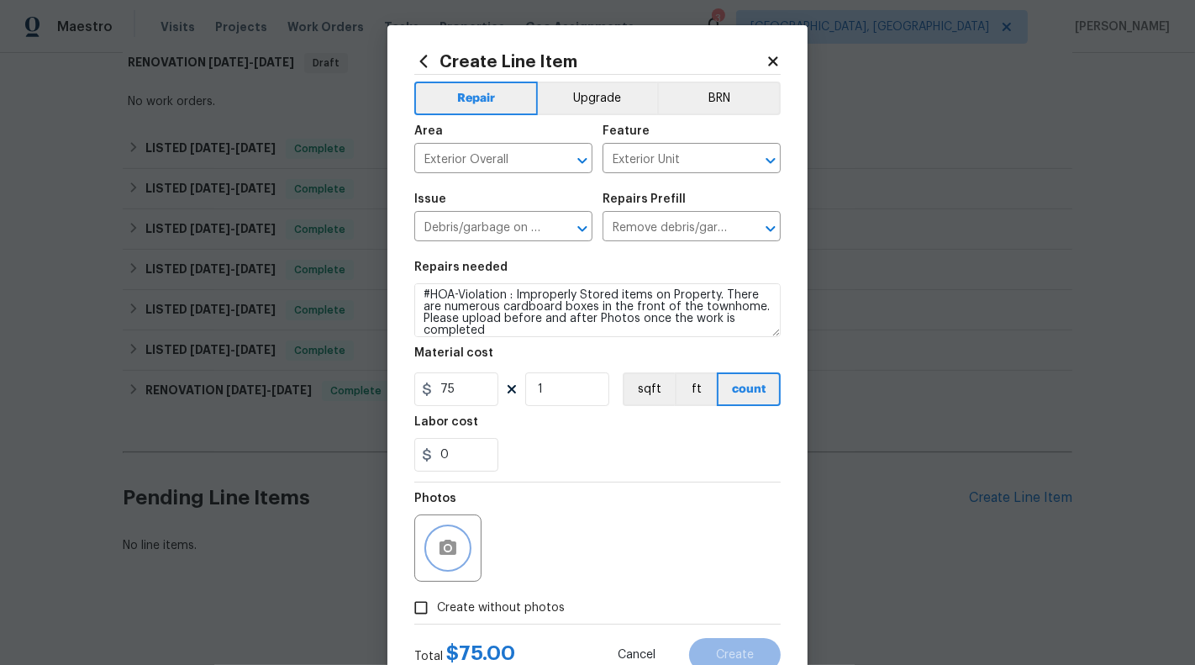
scroll to position [59, 0]
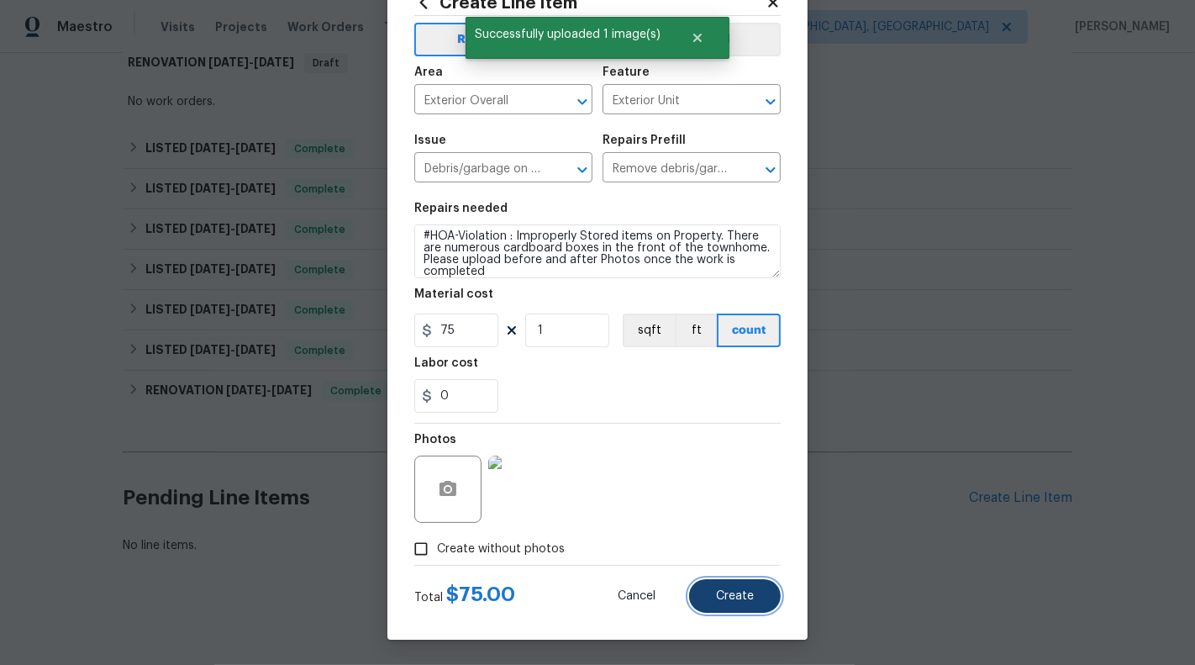
click at [745, 611] on button "Create" at bounding box center [735, 596] width 92 height 34
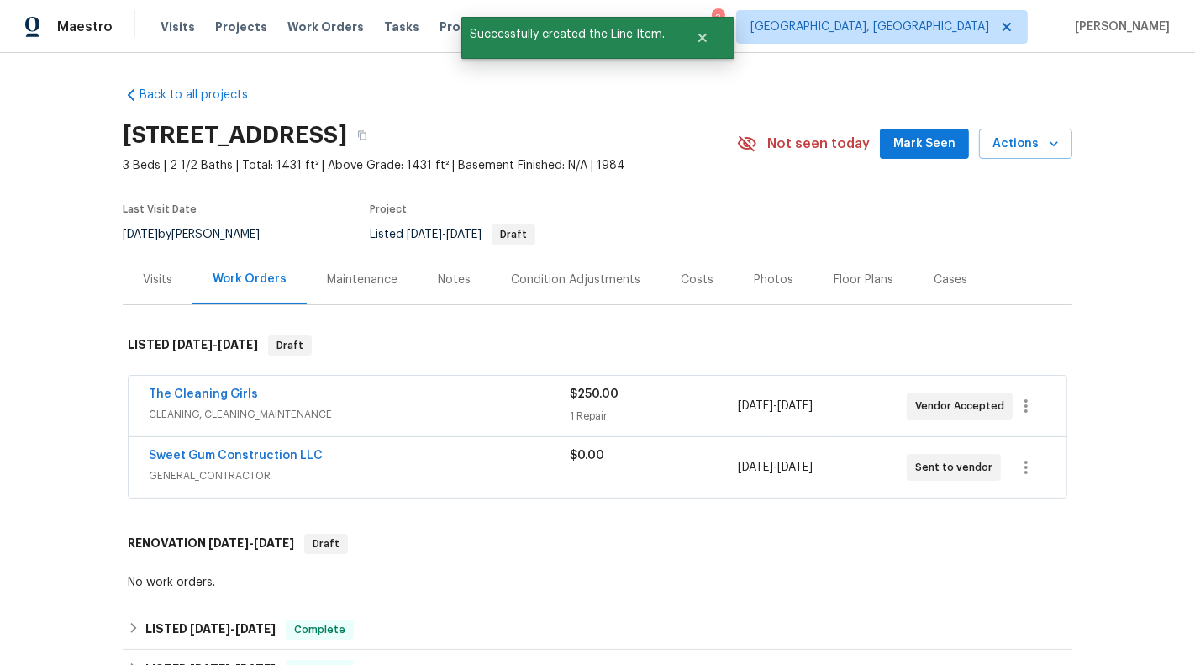
scroll to position [704, 0]
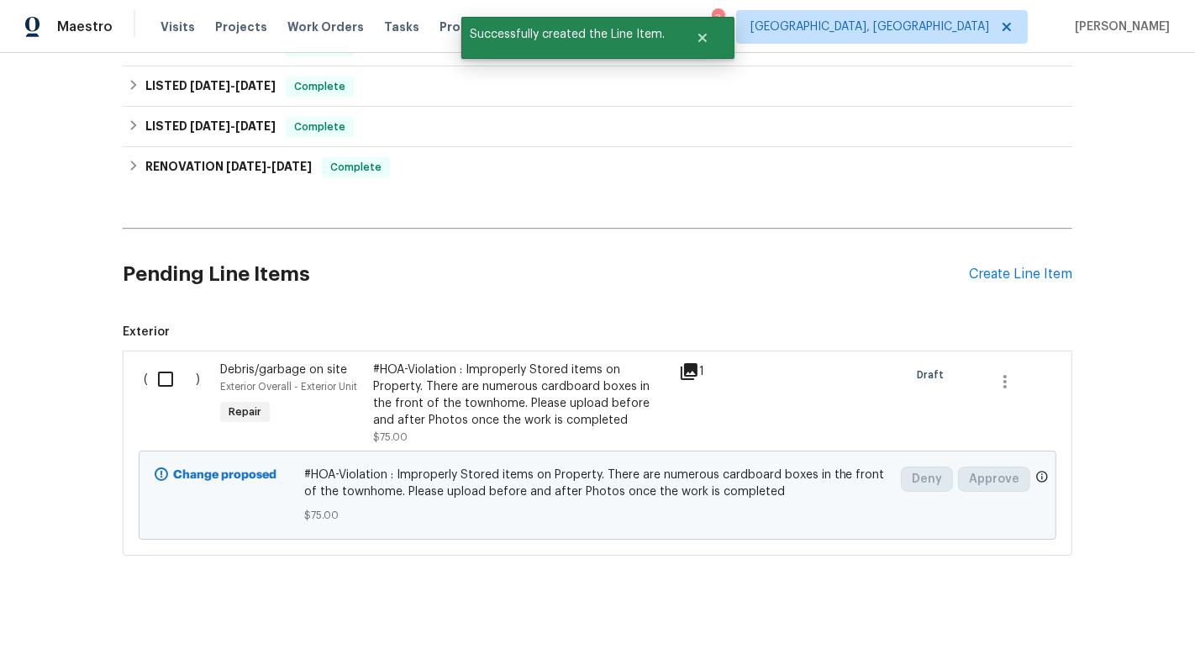
click at [168, 375] on input "checkbox" at bounding box center [172, 378] width 48 height 35
checkbox input "true"
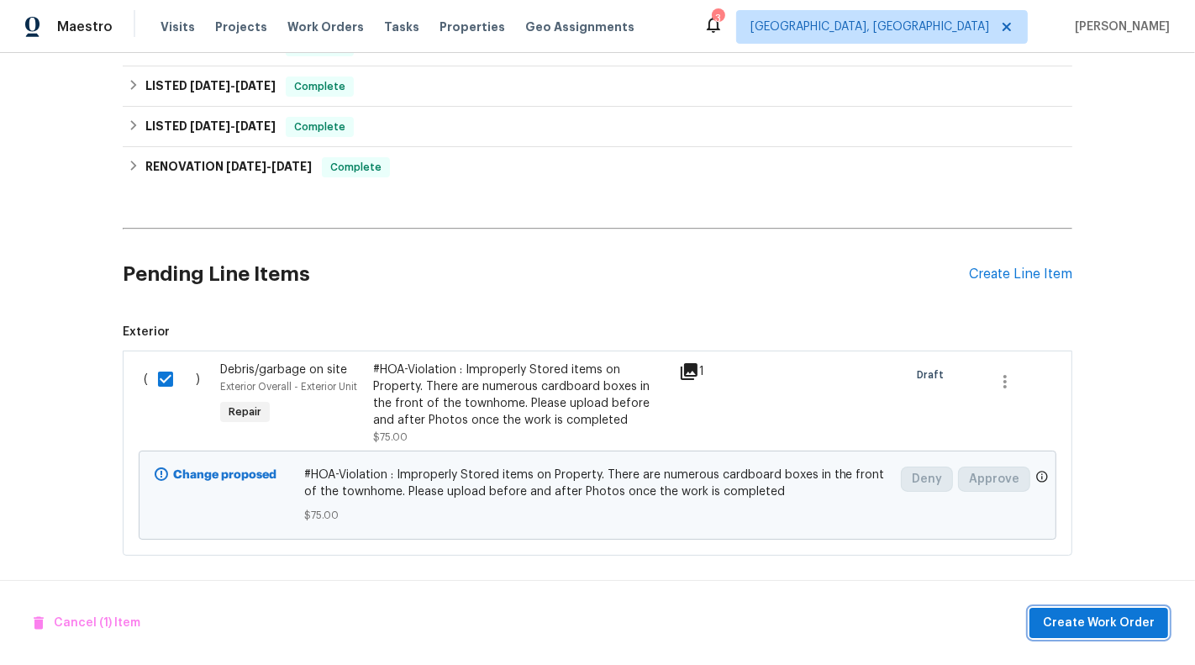
click at [1125, 608] on button "Create Work Order" at bounding box center [1099, 623] width 139 height 31
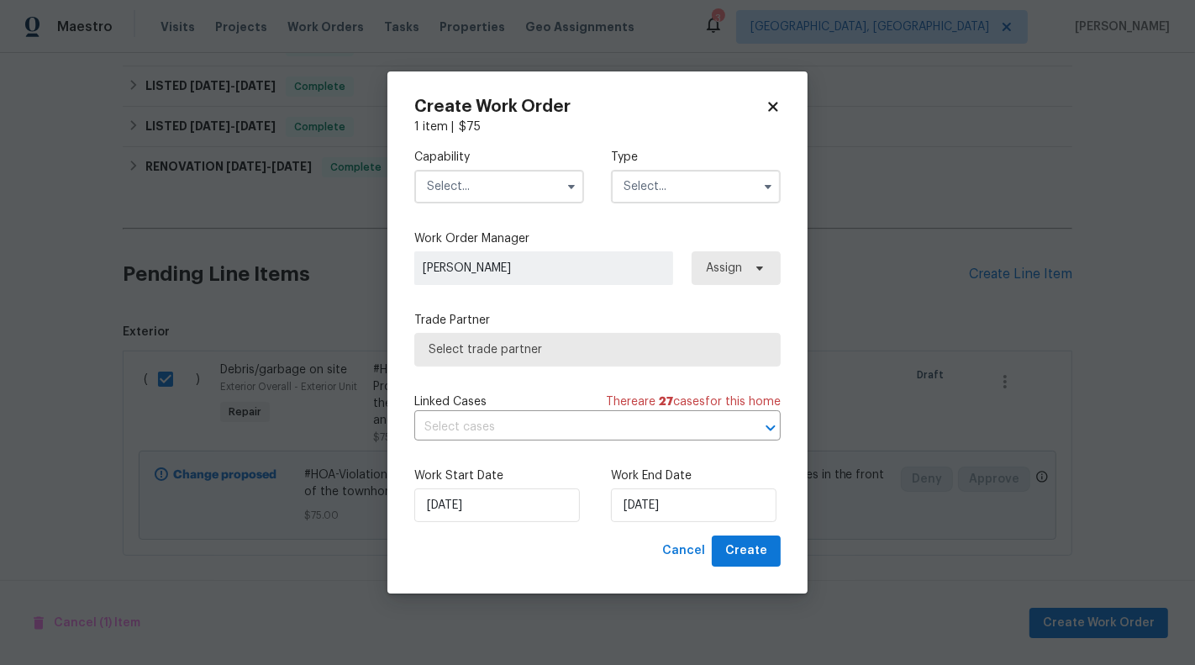
click at [538, 171] on input "text" at bounding box center [499, 187] width 170 height 34
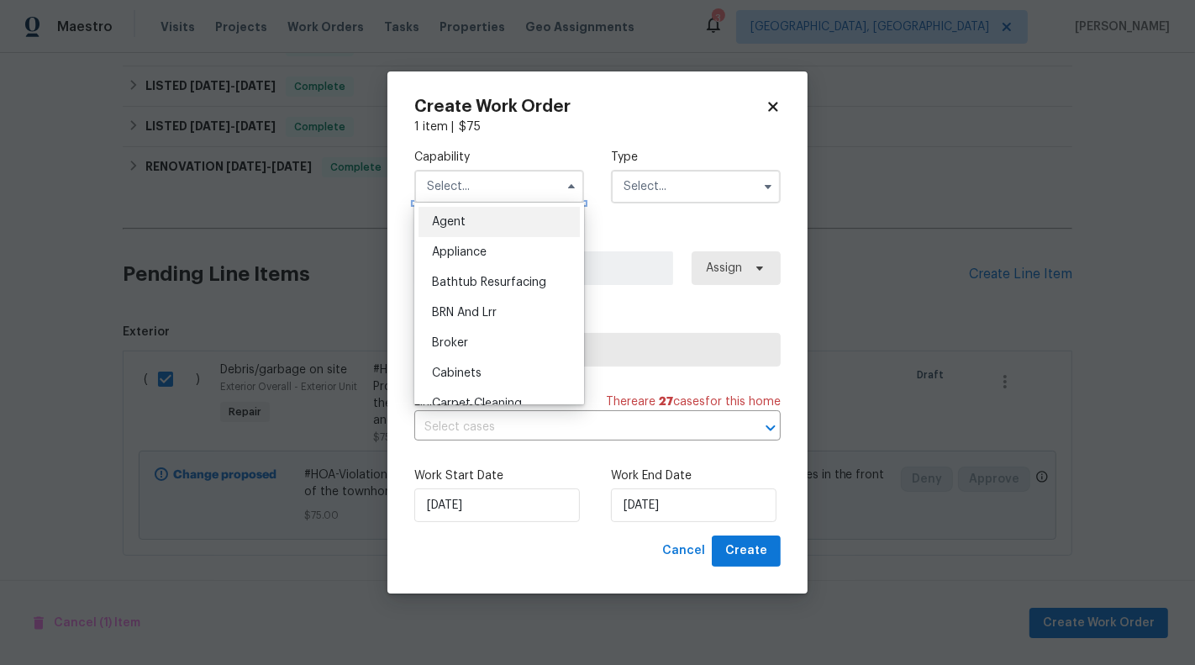
click at [538, 190] on input "text" at bounding box center [499, 187] width 170 height 34
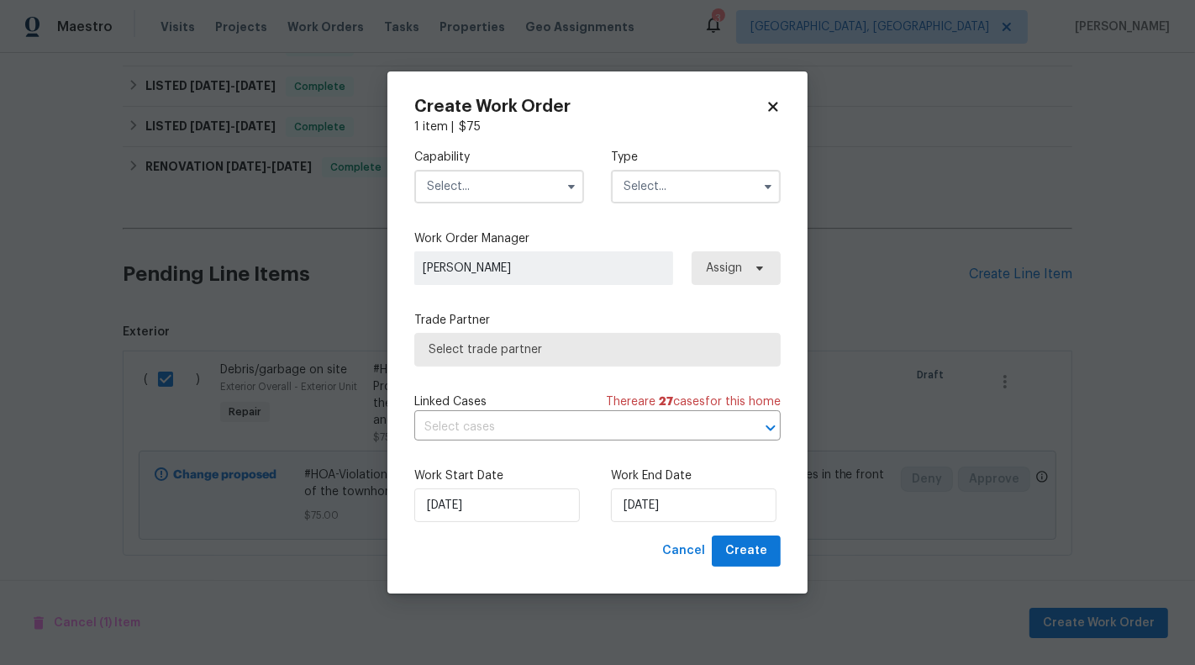
click at [535, 182] on input "text" at bounding box center [499, 187] width 170 height 34
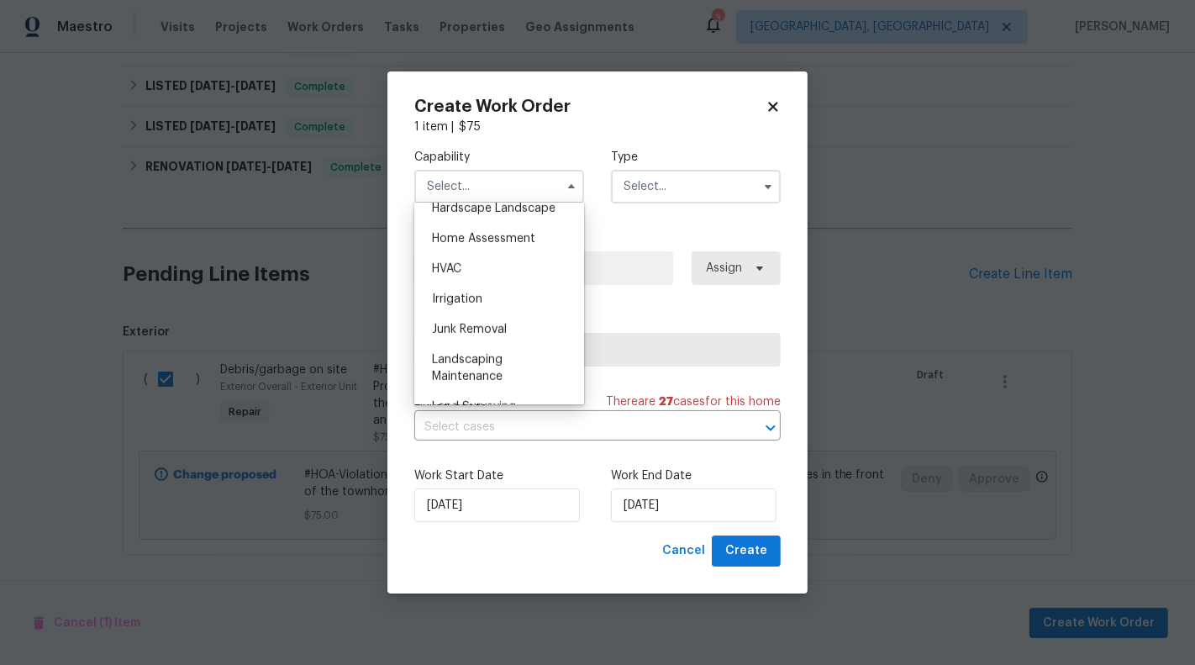
scroll to position [948, 0]
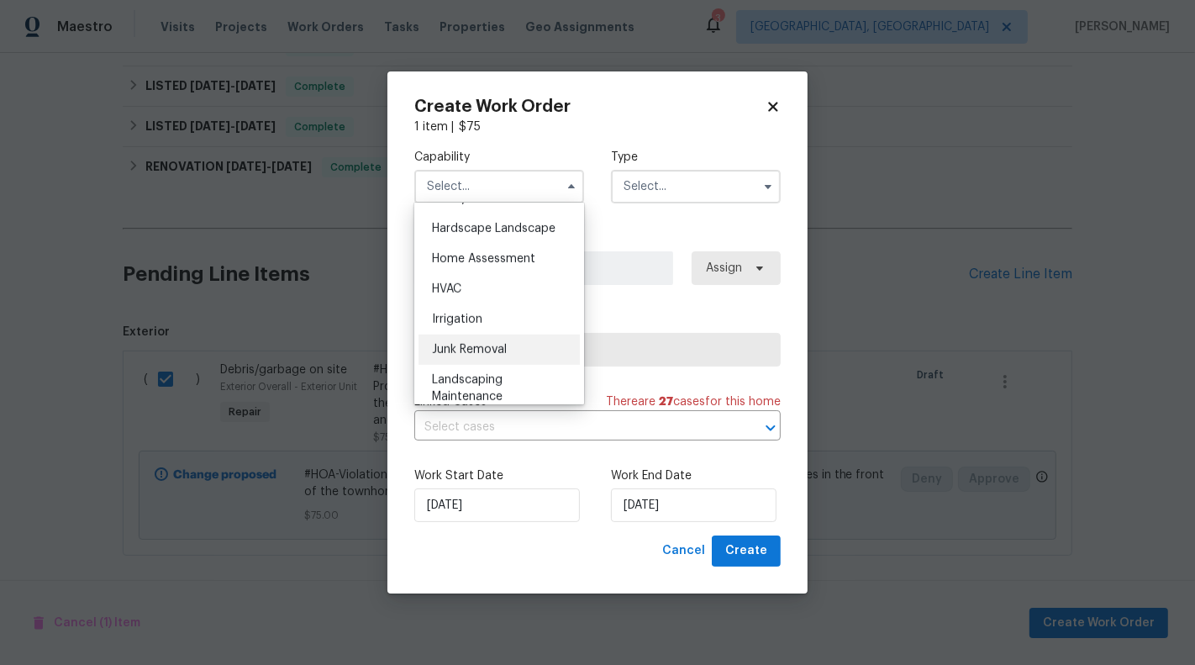
click at [521, 346] on div "Junk Removal" at bounding box center [499, 350] width 161 height 30
type input "Junk Removal"
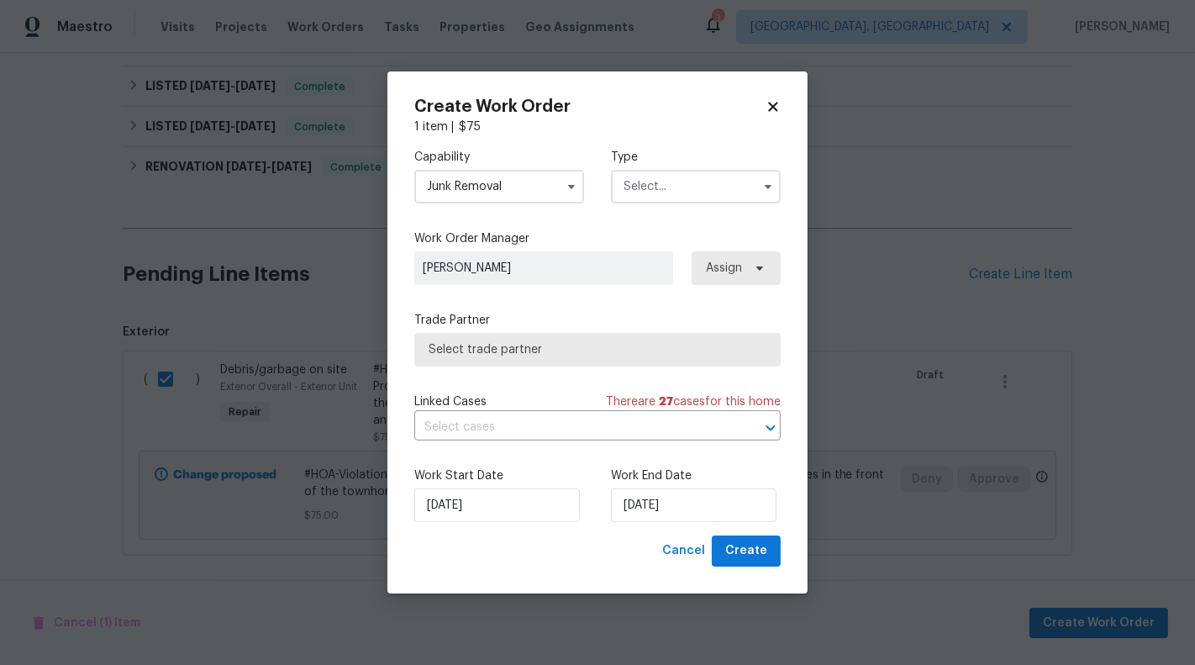
click at [688, 170] on input "text" at bounding box center [696, 187] width 170 height 34
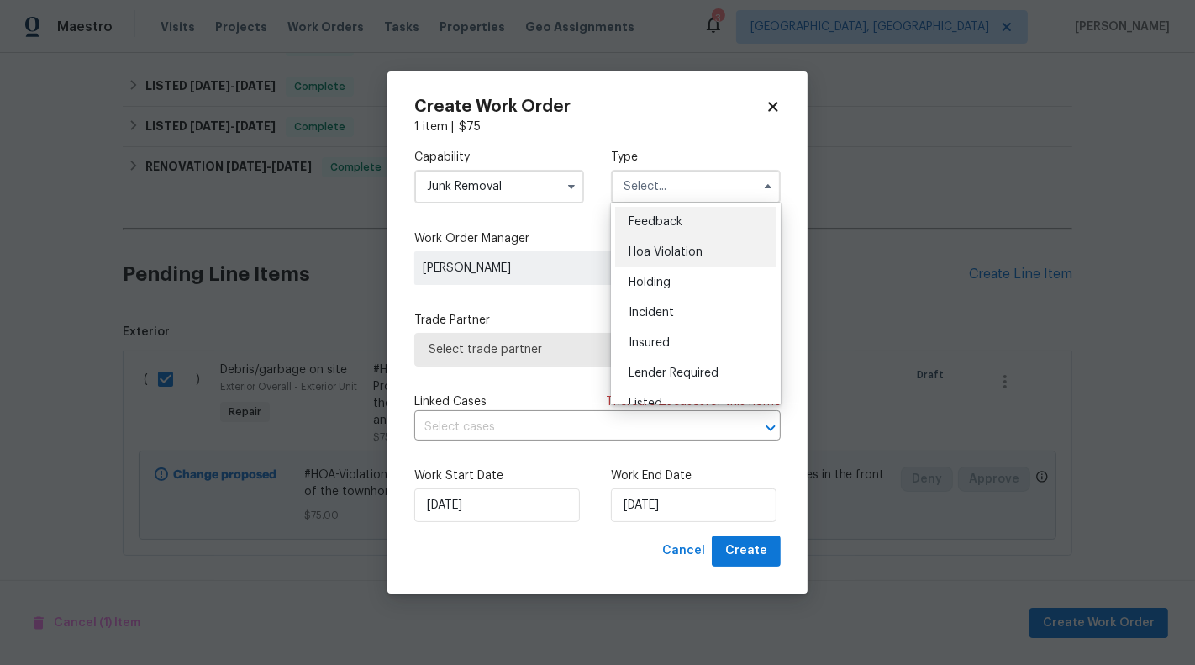
click at [684, 257] on span "Hoa Violation" at bounding box center [666, 252] width 74 height 12
type input "Hoa Violation"
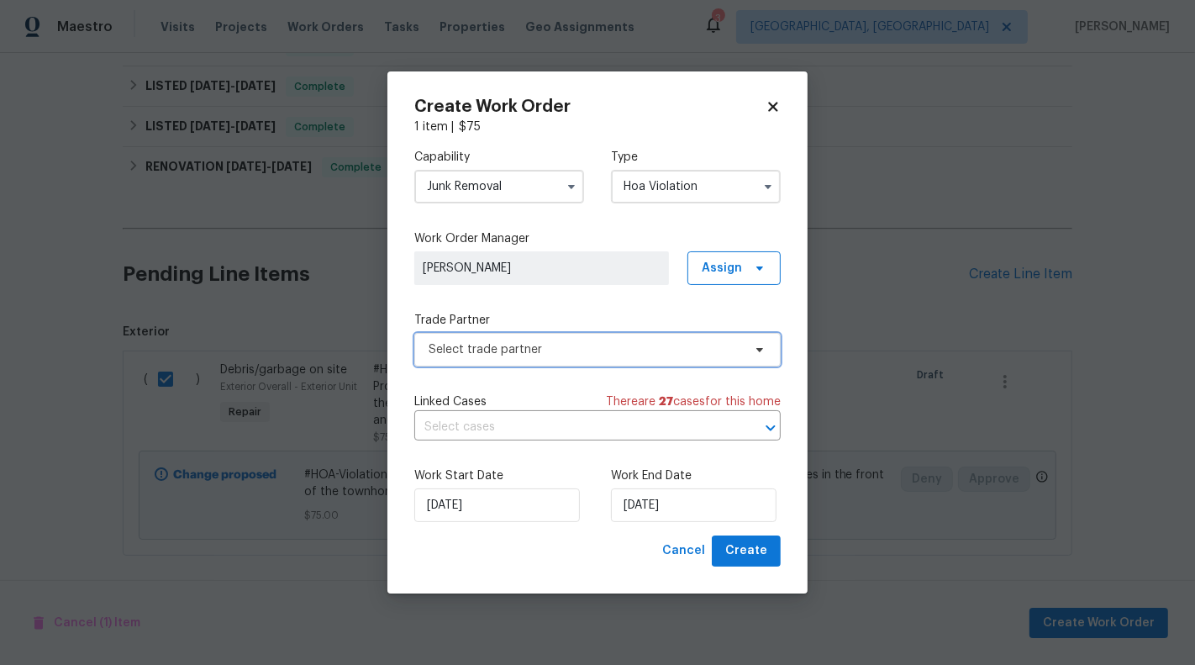
click at [577, 361] on span "Select trade partner" at bounding box center [597, 350] width 366 height 34
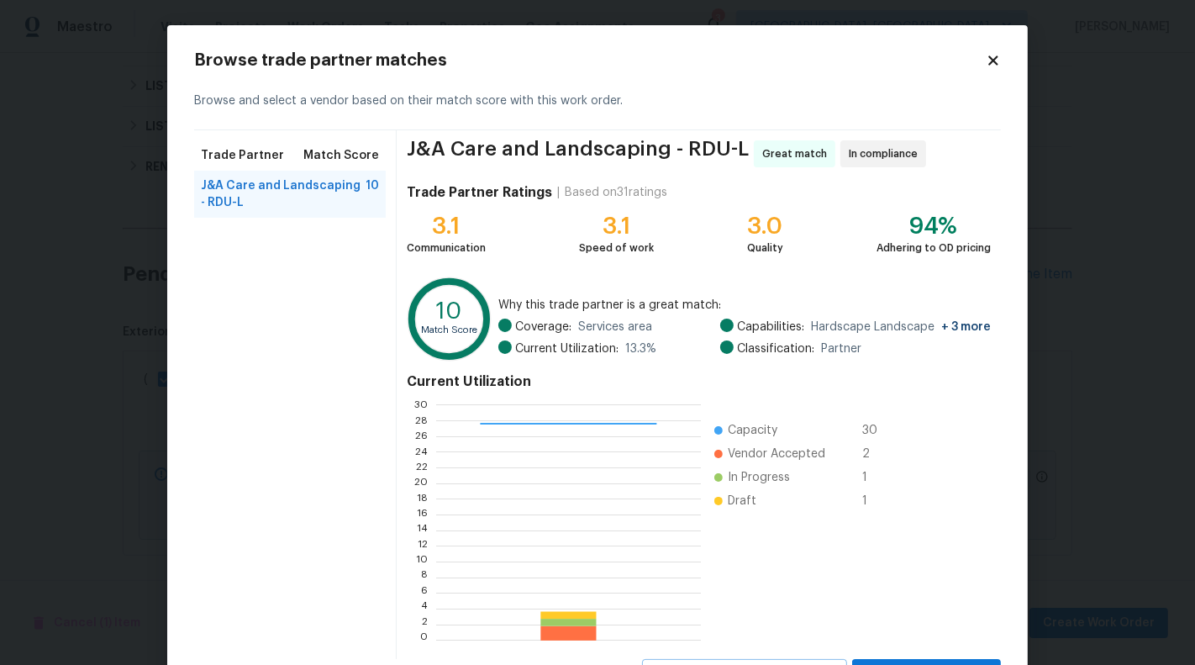
scroll to position [76, 0]
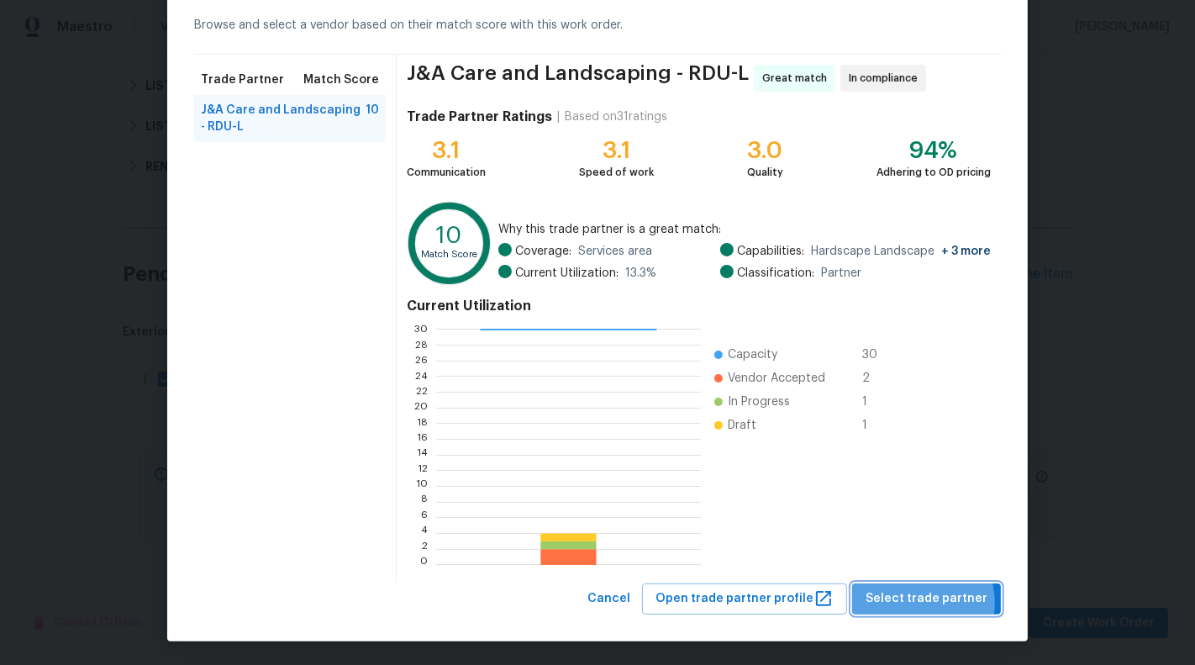
click at [924, 602] on span "Select trade partner" at bounding box center [927, 598] width 122 height 21
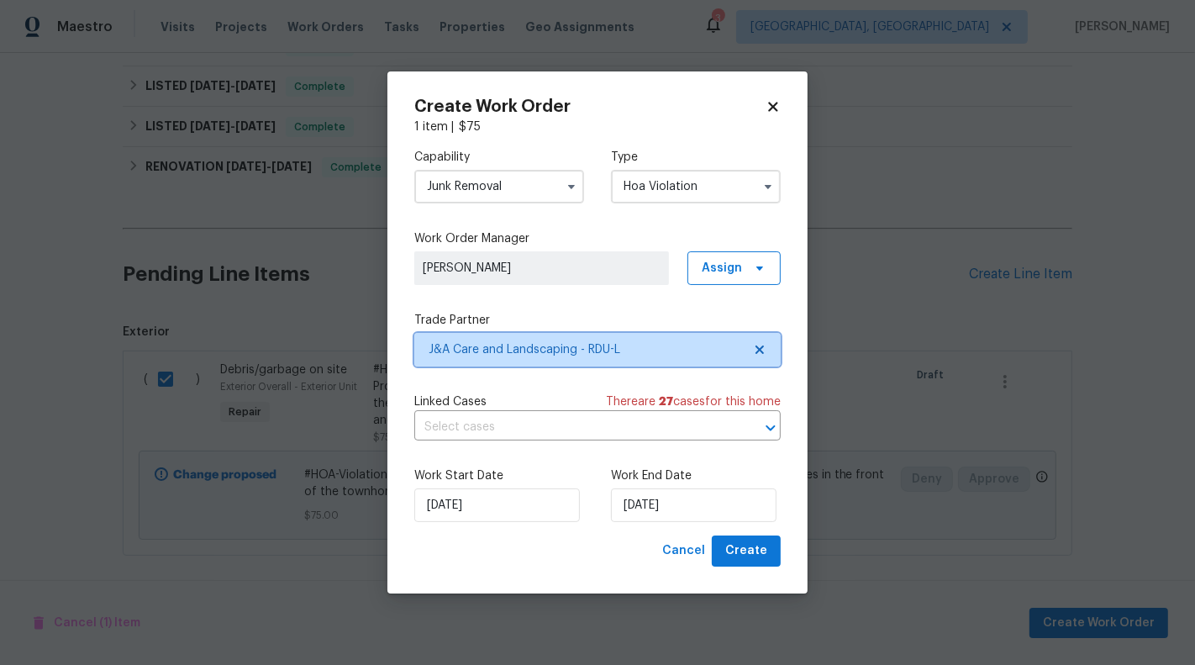
scroll to position [0, 0]
click at [545, 431] on input "text" at bounding box center [573, 427] width 319 height 26
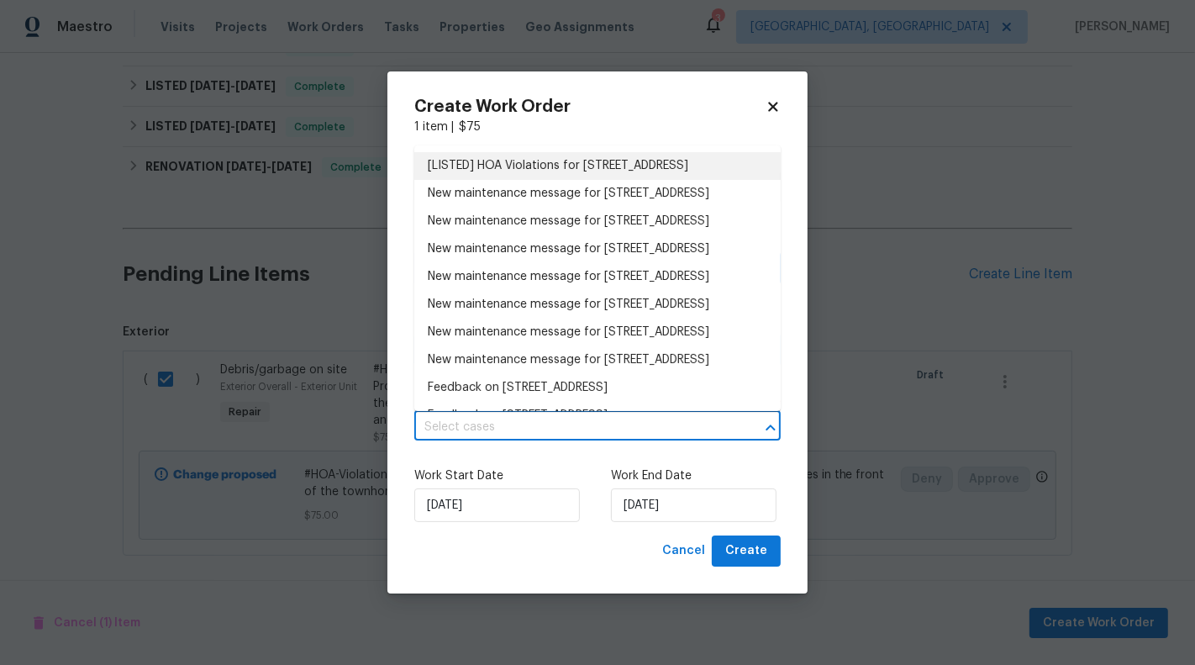
click at [532, 172] on li "[LISTED] HOA Violations for 104 Mossbark Ln, Chapel Hill, NC 27514" at bounding box center [597, 166] width 366 height 28
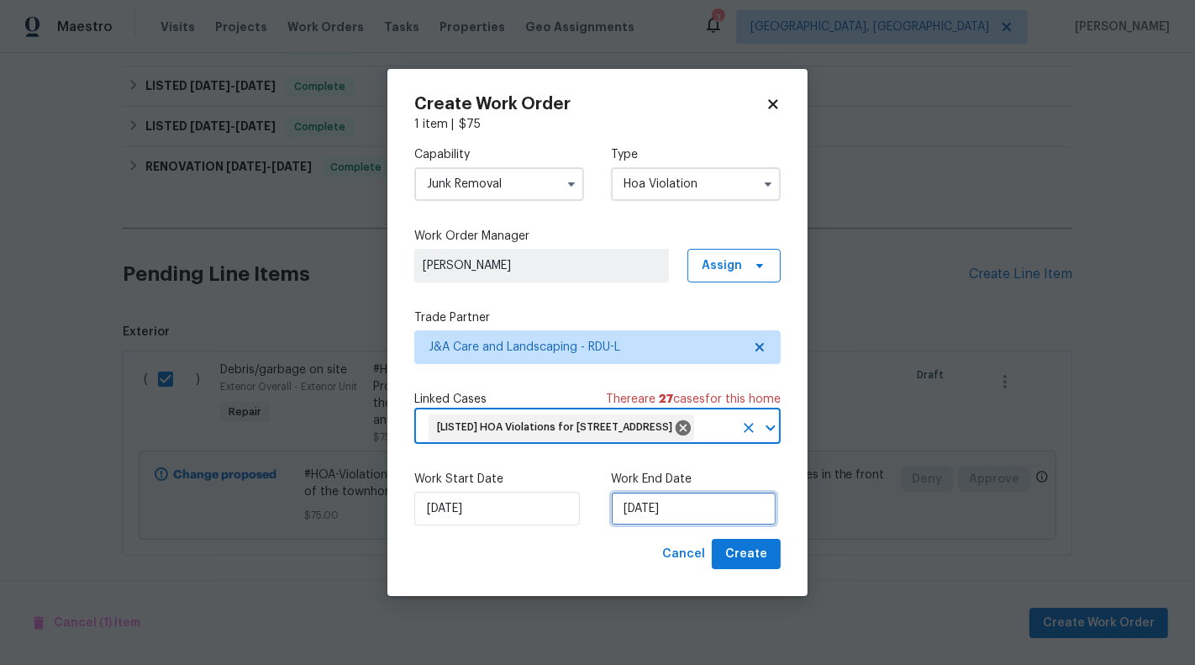
click at [655, 525] on input "25/08/2025" at bounding box center [694, 509] width 166 height 34
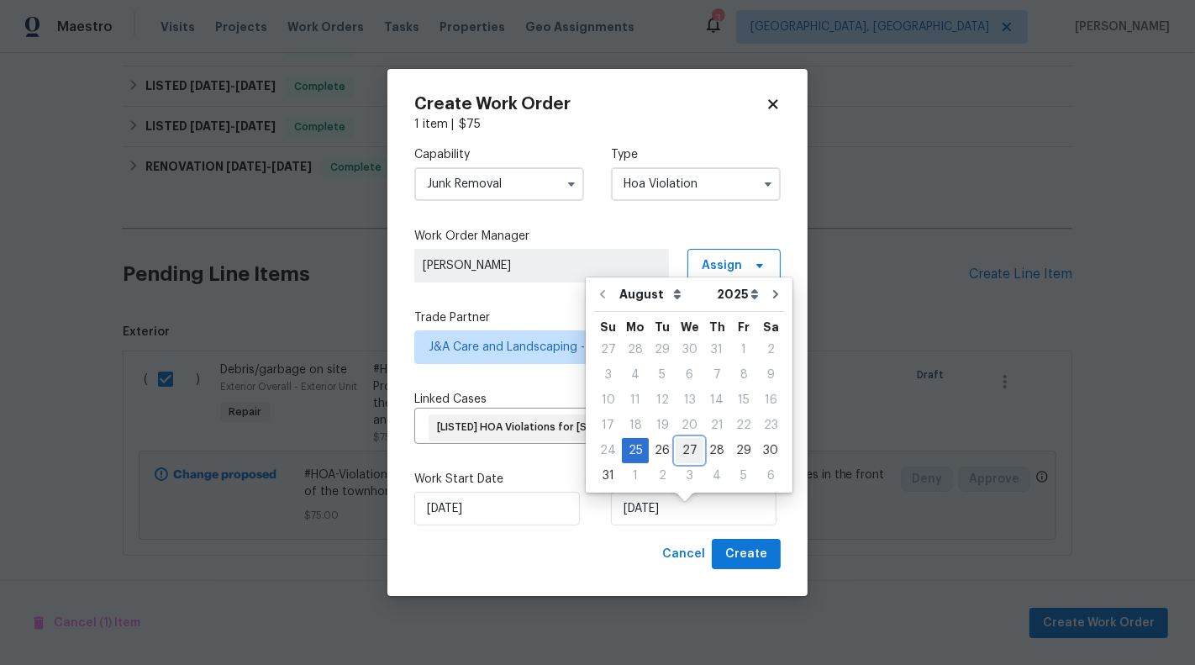
click at [680, 458] on div "27" at bounding box center [690, 451] width 28 height 24
type input "27/08/2025"
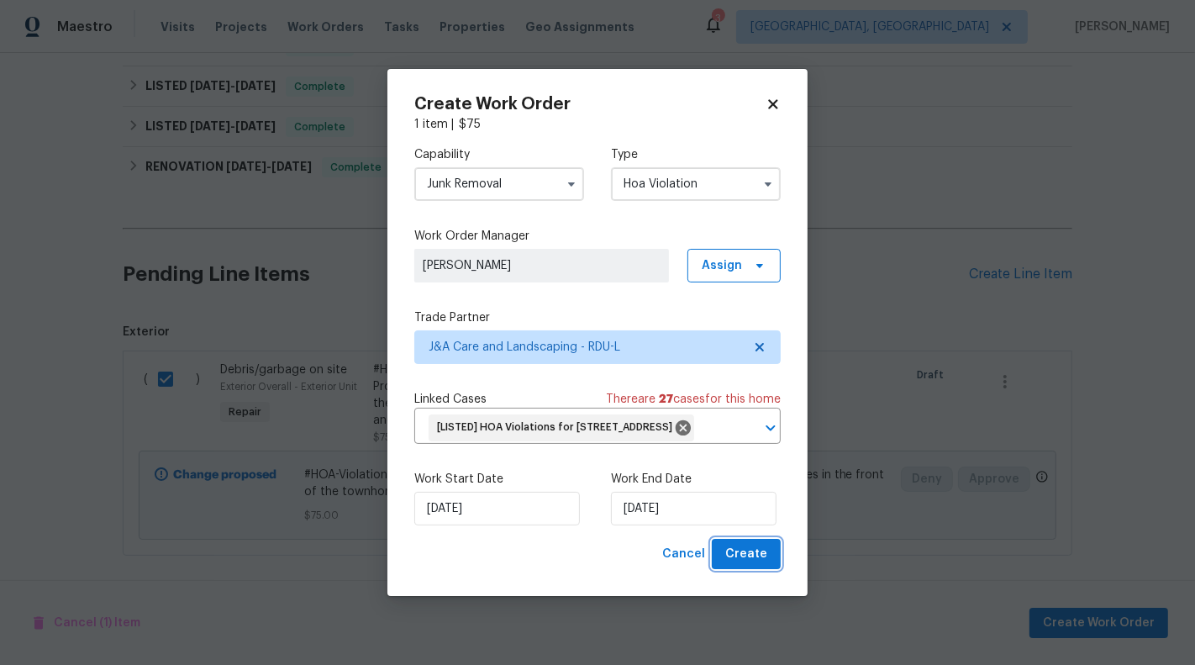
click at [747, 563] on span "Create" at bounding box center [746, 554] width 42 height 21
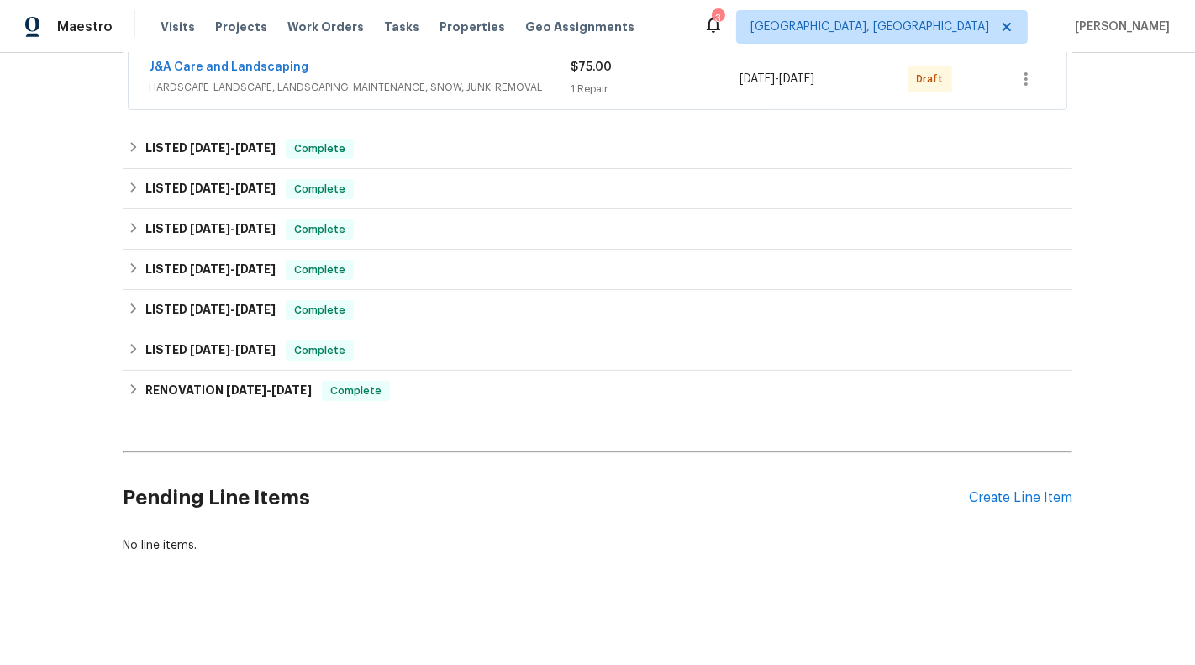
scroll to position [339, 0]
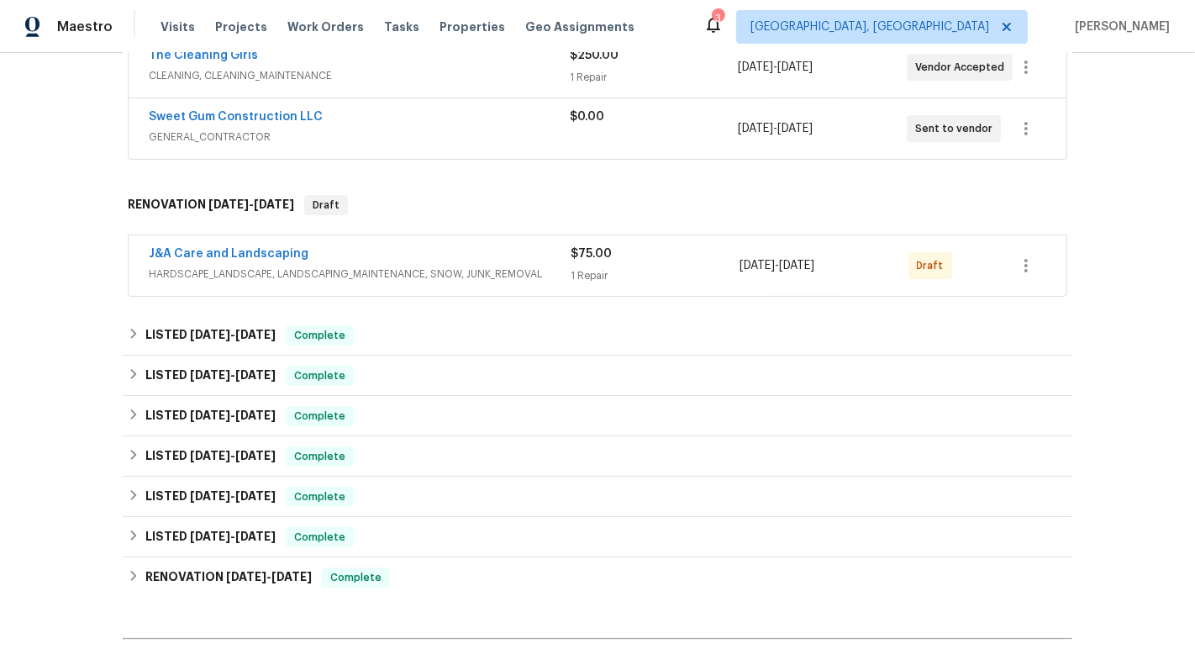
click at [511, 282] on div "J&A Care and Landscaping HARDSCAPE_LANDSCAPE, LANDSCAPING_MAINTENANCE, SNOW, JU…" at bounding box center [360, 265] width 422 height 40
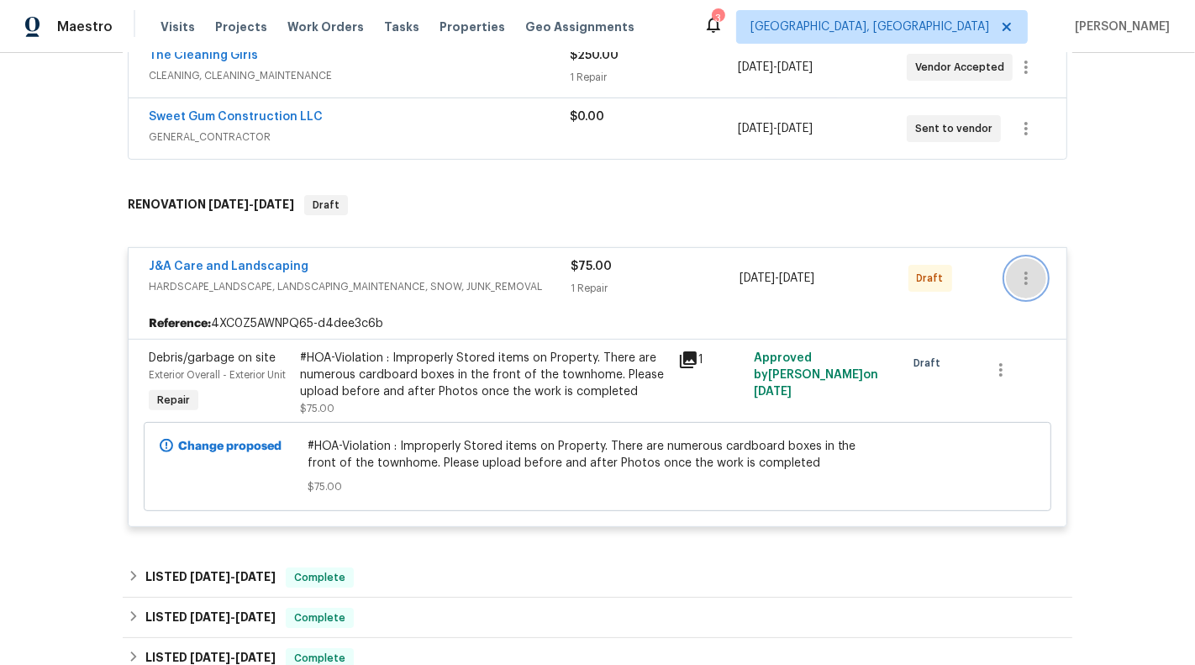
click at [1027, 279] on icon "button" at bounding box center [1026, 277] width 3 height 13
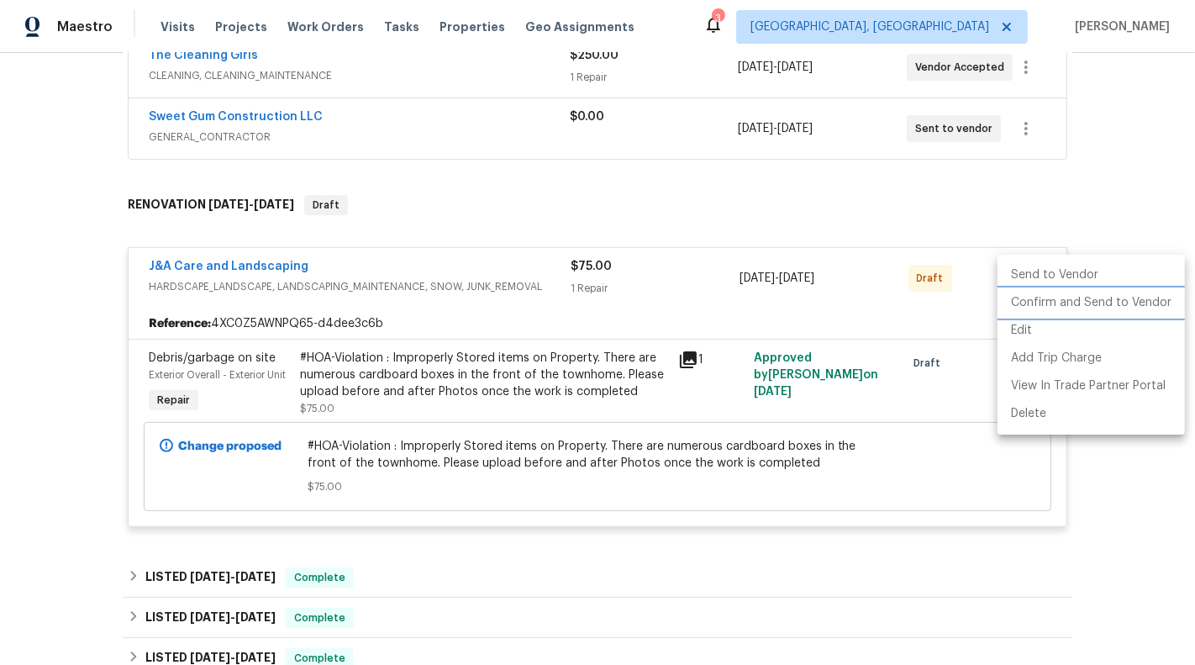
click at [1076, 306] on li "Confirm and Send to Vendor" at bounding box center [1091, 303] width 187 height 28
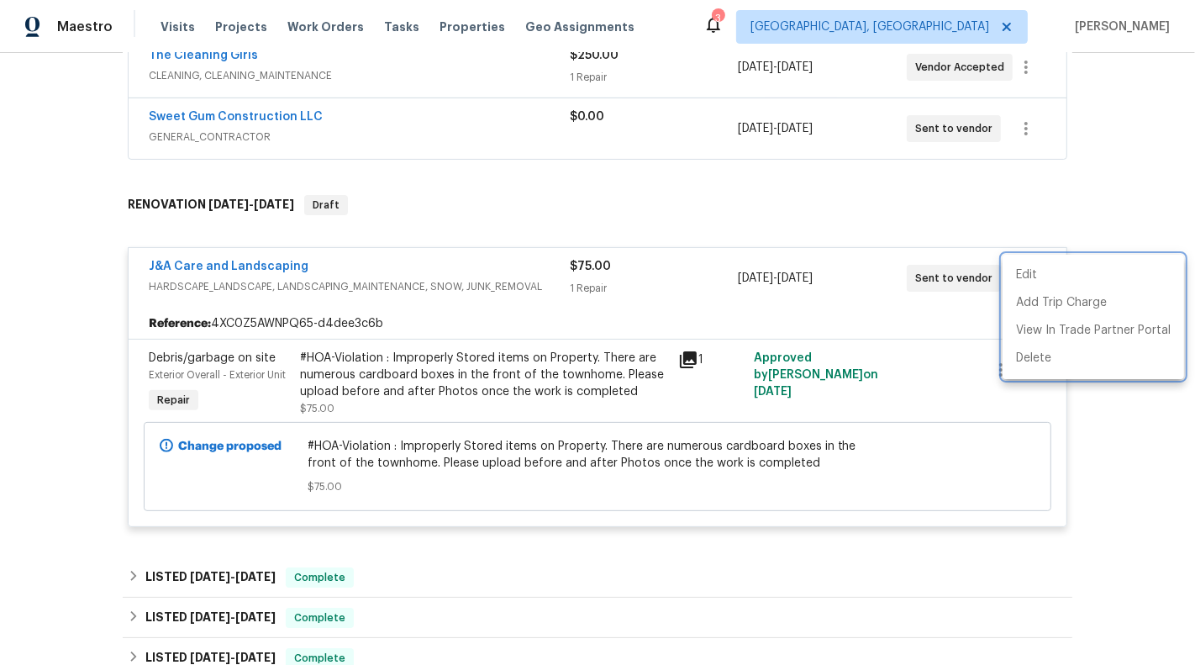
click at [908, 166] on div at bounding box center [597, 332] width 1195 height 665
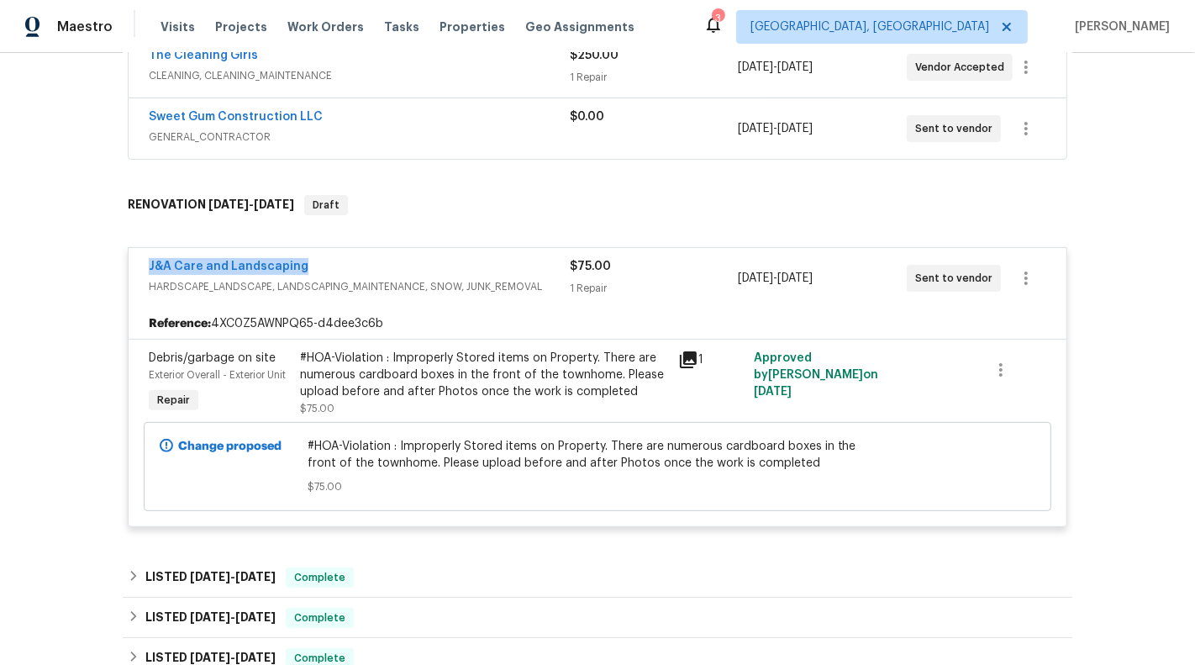
drag, startPoint x: 314, startPoint y: 266, endPoint x: 82, endPoint y: 265, distance: 232.0
click at [82, 265] on div "Back to all projects 104 Mossbark Ln, Chapel Hill, NC 27514 3 Beds | 2 1/2 Bath…" at bounding box center [597, 359] width 1195 height 612
copy link "J&A Care and Landscaping"
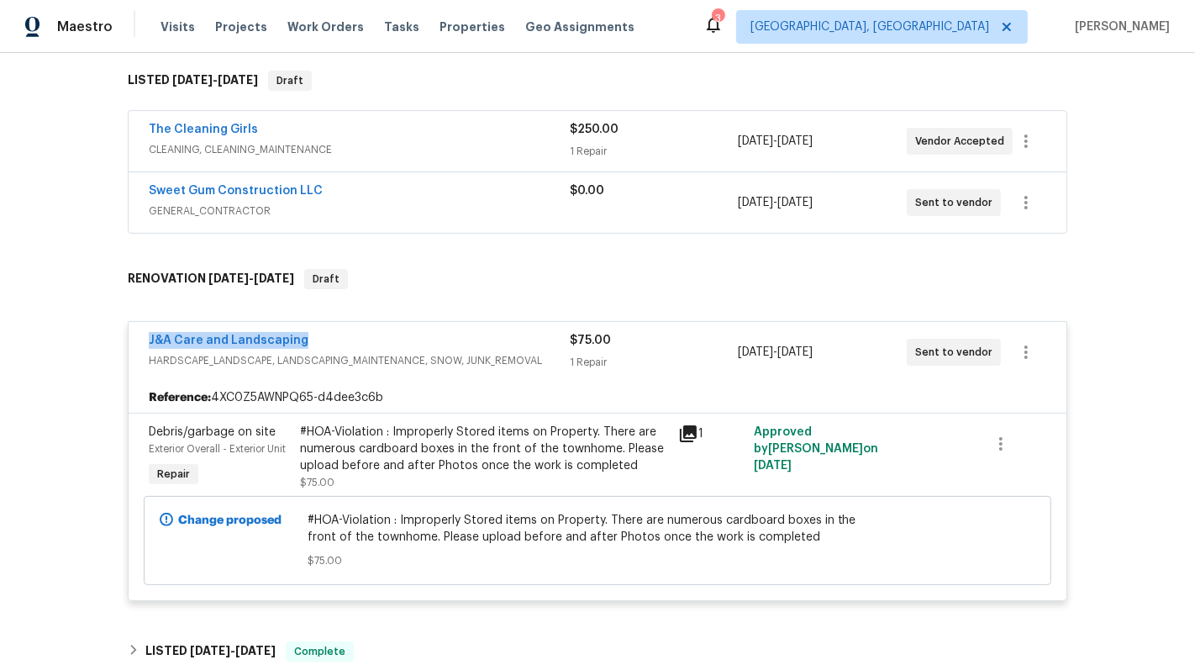
scroll to position [279, 0]
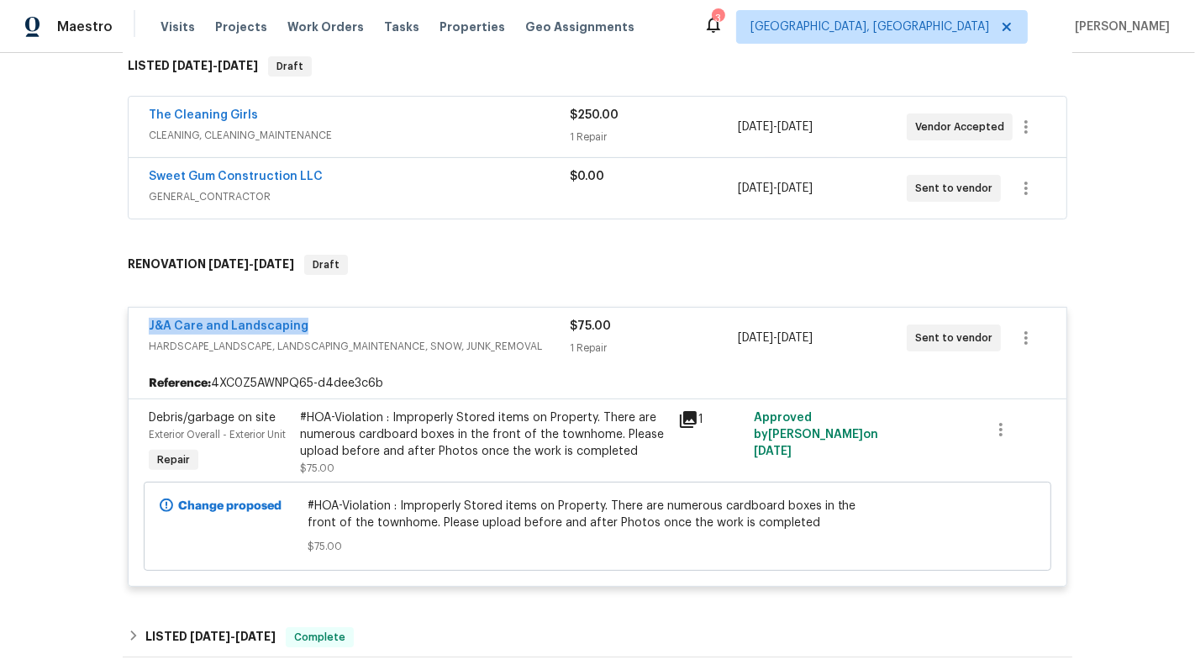
click at [258, 329] on span "J&A Care and Landscaping" at bounding box center [229, 326] width 160 height 17
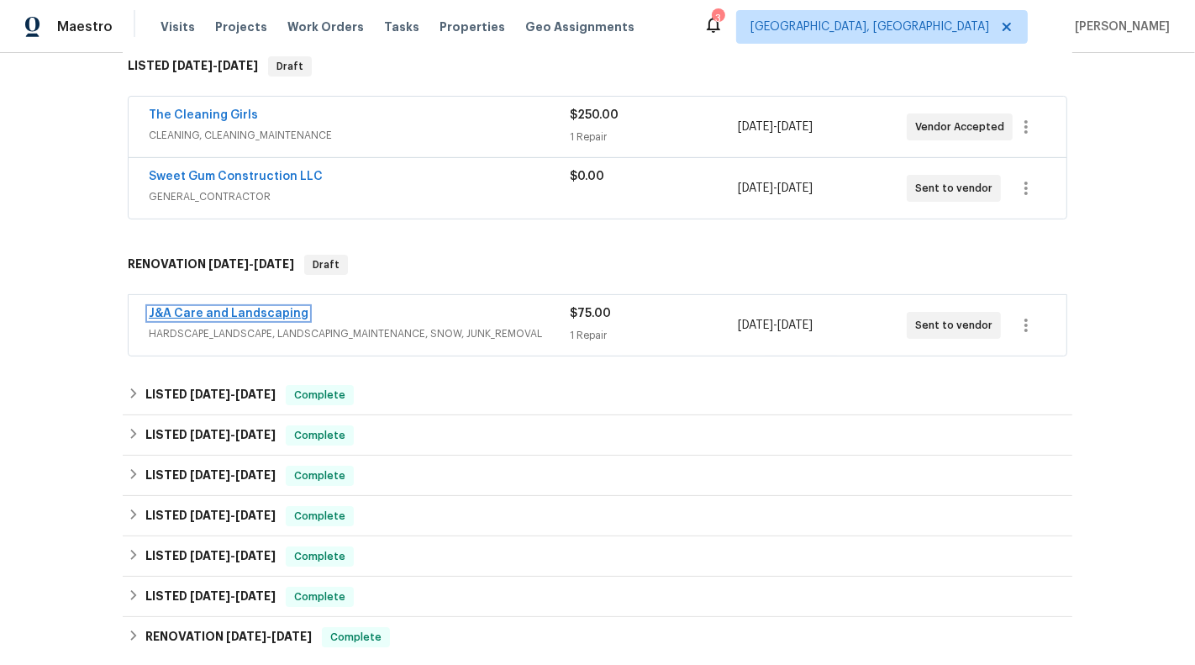
click at [247, 308] on link "J&A Care and Landscaping" at bounding box center [229, 314] width 160 height 12
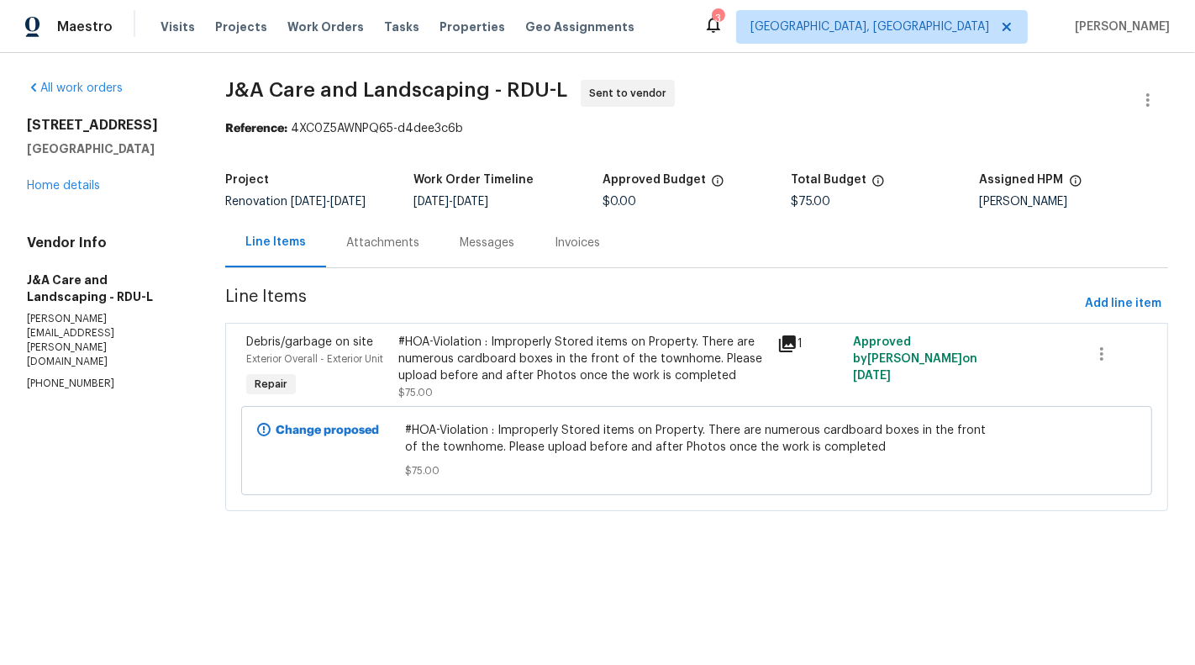
click at [358, 245] on div "Attachments" at bounding box center [382, 243] width 73 height 17
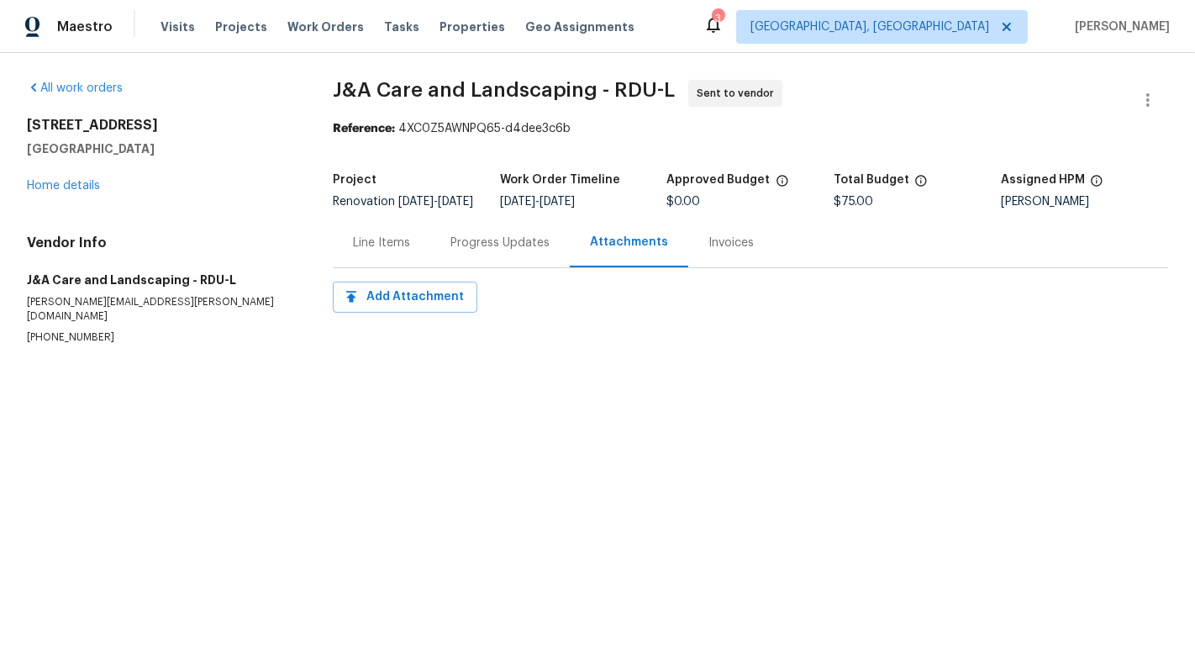
click at [470, 287] on section "J&A Care and Landscaping - RDU-L Sent to vendor Reference: 4XC0Z5AWNPQ65-d4dee3…" at bounding box center [750, 232] width 835 height 305
click at [465, 265] on div "Progress Updates" at bounding box center [500, 243] width 140 height 50
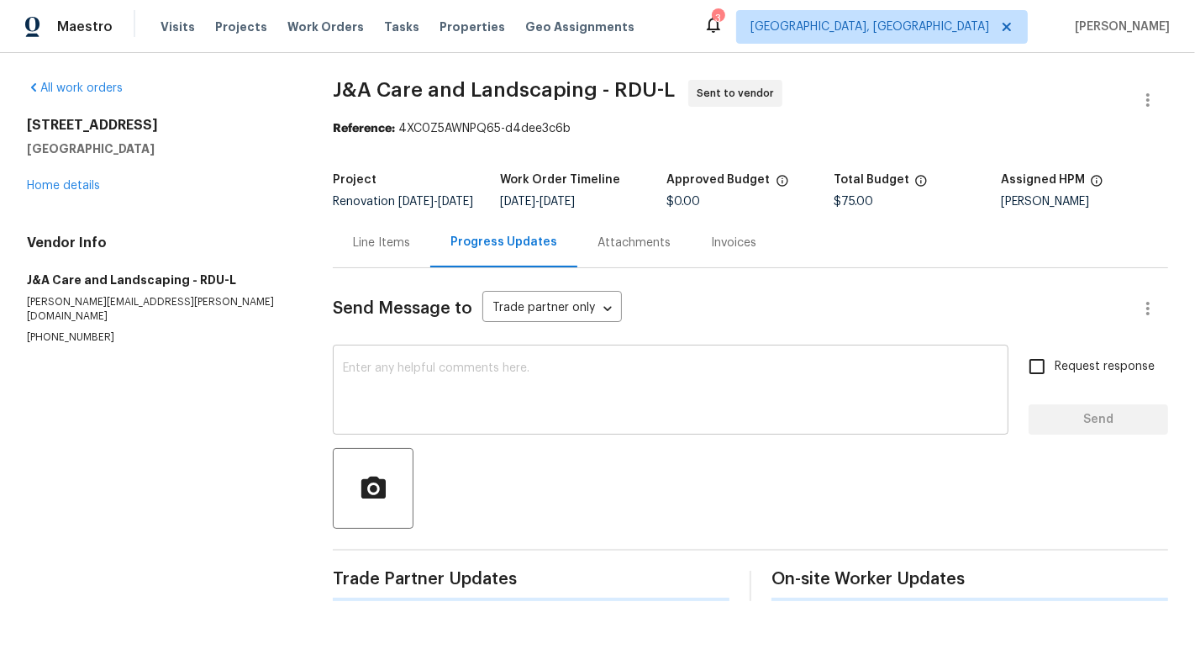
click at [462, 373] on textarea at bounding box center [671, 391] width 656 height 59
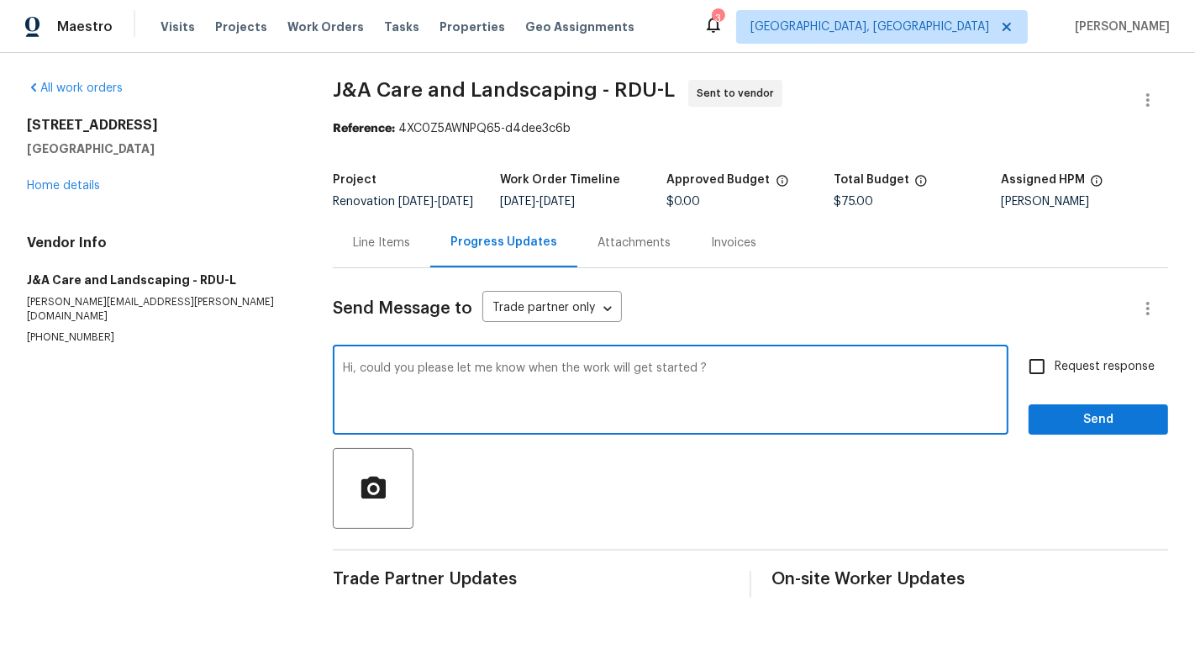
type textarea "Hi, could you please let me know when the work will get started ?"
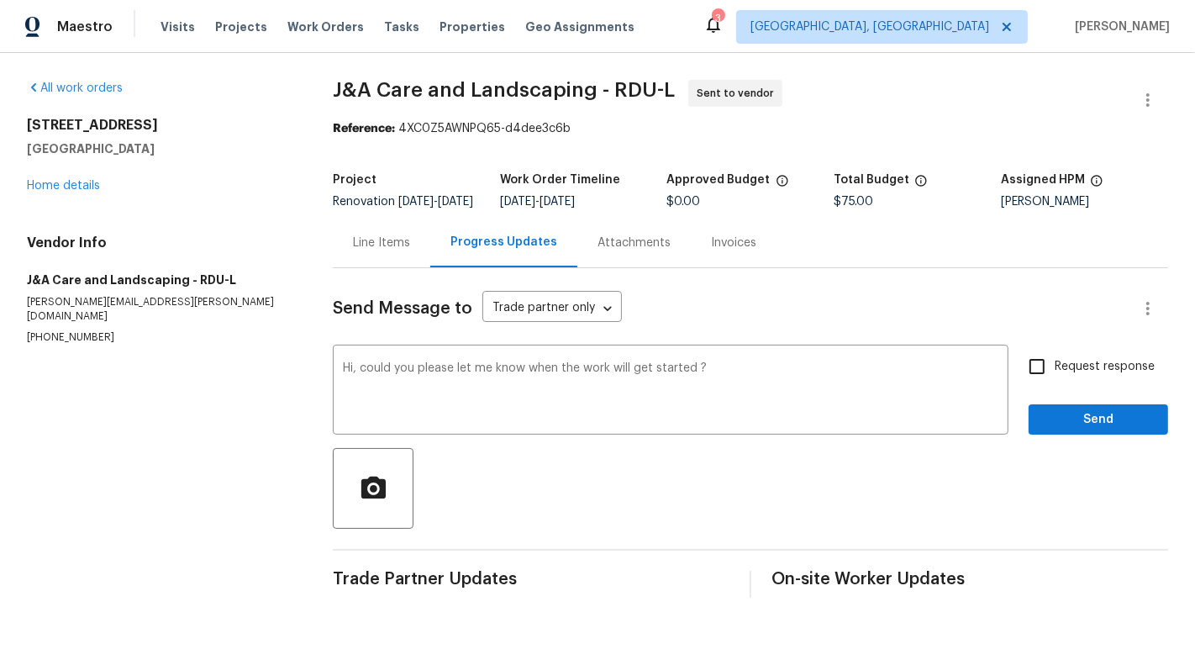
click at [1135, 361] on label "Request response" at bounding box center [1087, 366] width 135 height 35
click at [1055, 361] on input "Request response" at bounding box center [1037, 366] width 35 height 35
checkbox input "true"
click at [1135, 420] on span "Send" at bounding box center [1098, 419] width 113 height 21
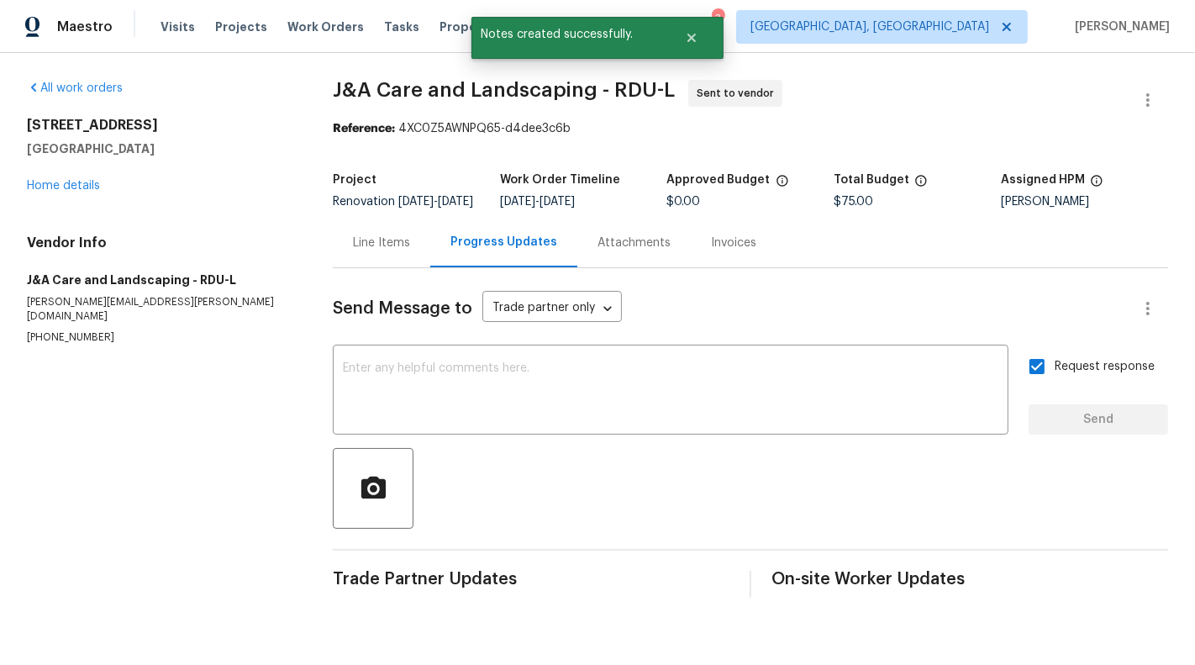
click at [447, 250] on div "Progress Updates" at bounding box center [503, 243] width 147 height 50
click at [391, 251] on div "Line Items" at bounding box center [381, 243] width 57 height 17
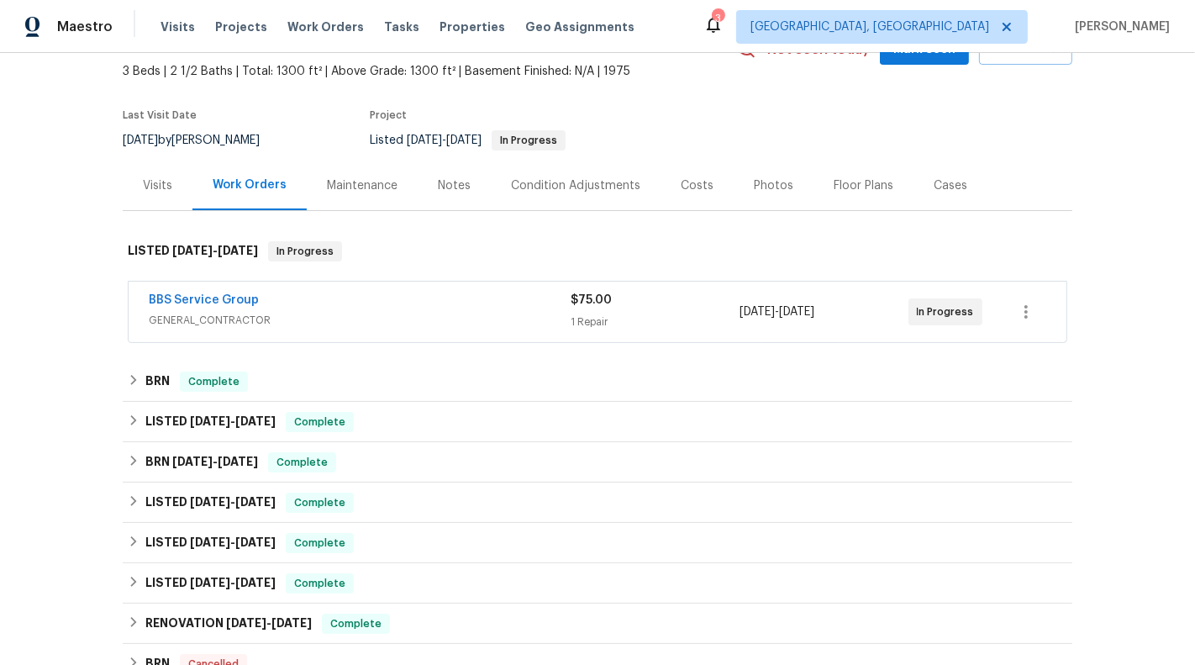
click at [642, 317] on div "1 Repair" at bounding box center [655, 322] width 169 height 17
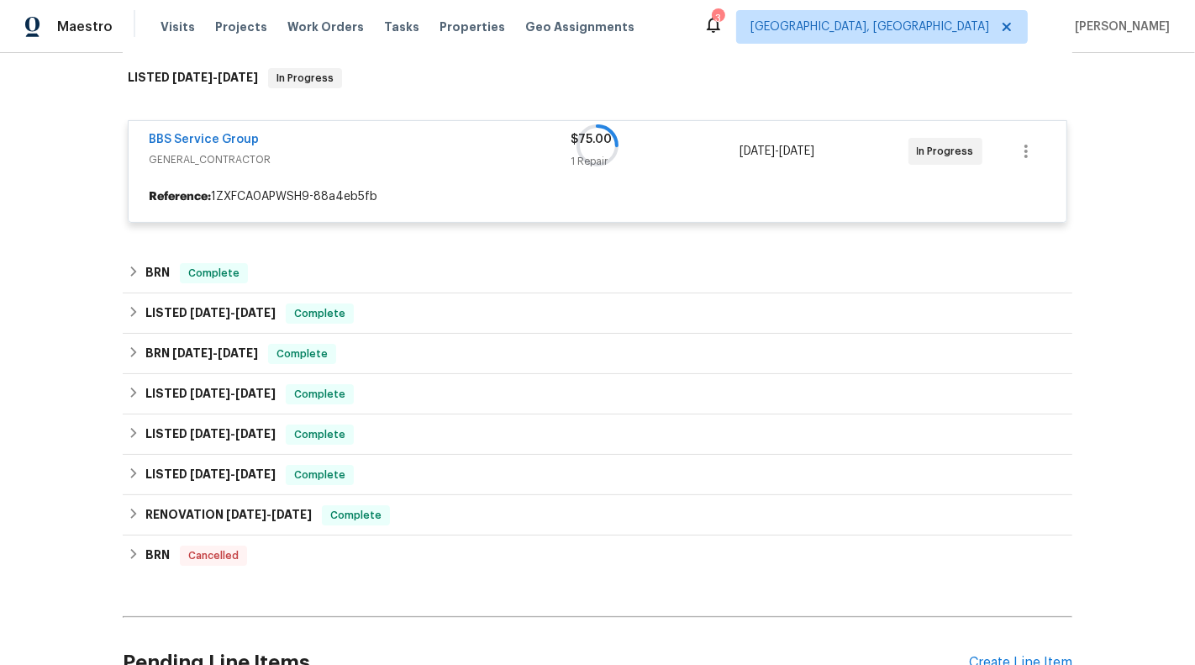
scroll to position [293, 0]
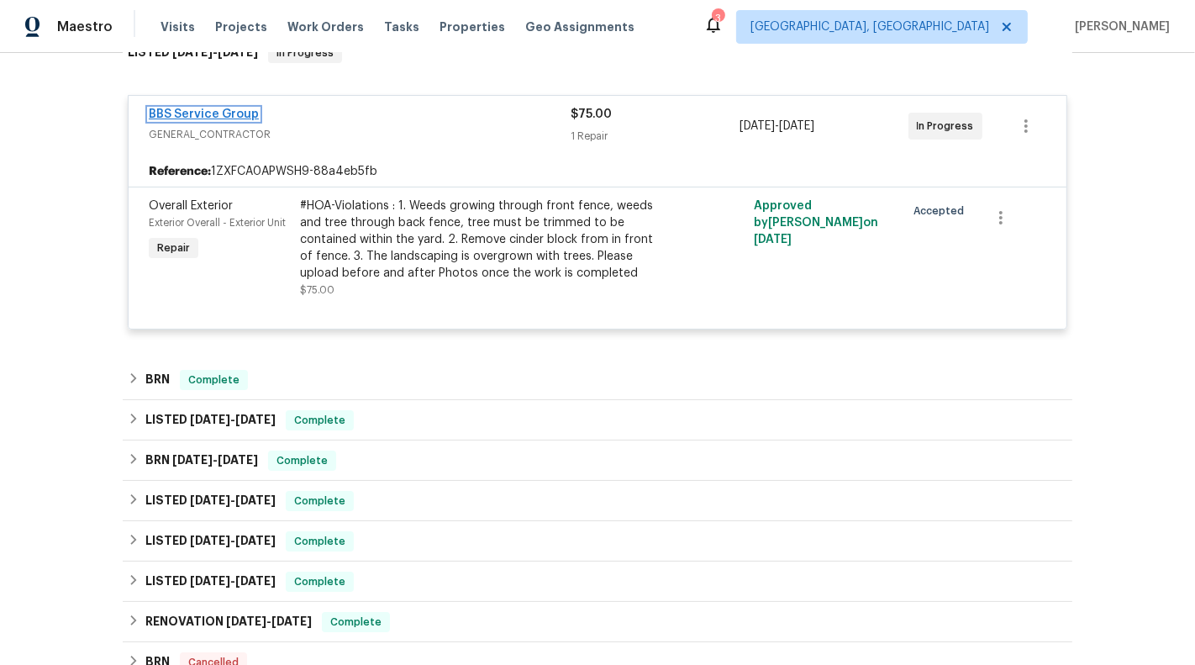
click at [215, 115] on link "BBS Service Group" at bounding box center [204, 114] width 110 height 12
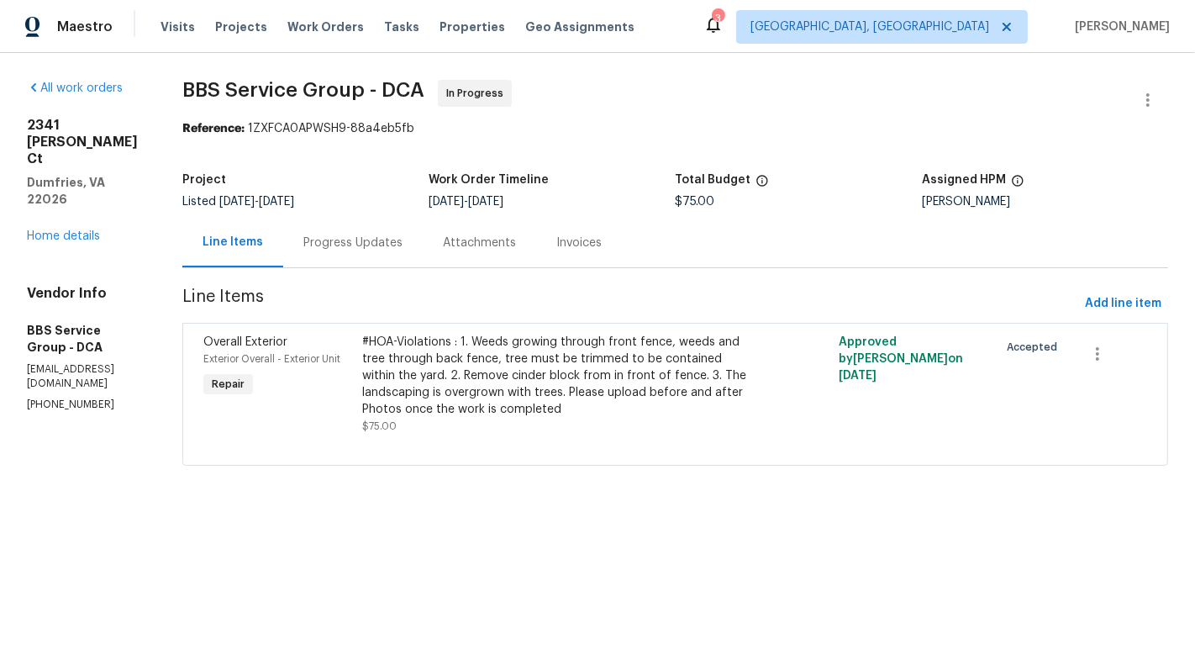
click at [377, 246] on div "Progress Updates" at bounding box center [352, 243] width 99 height 17
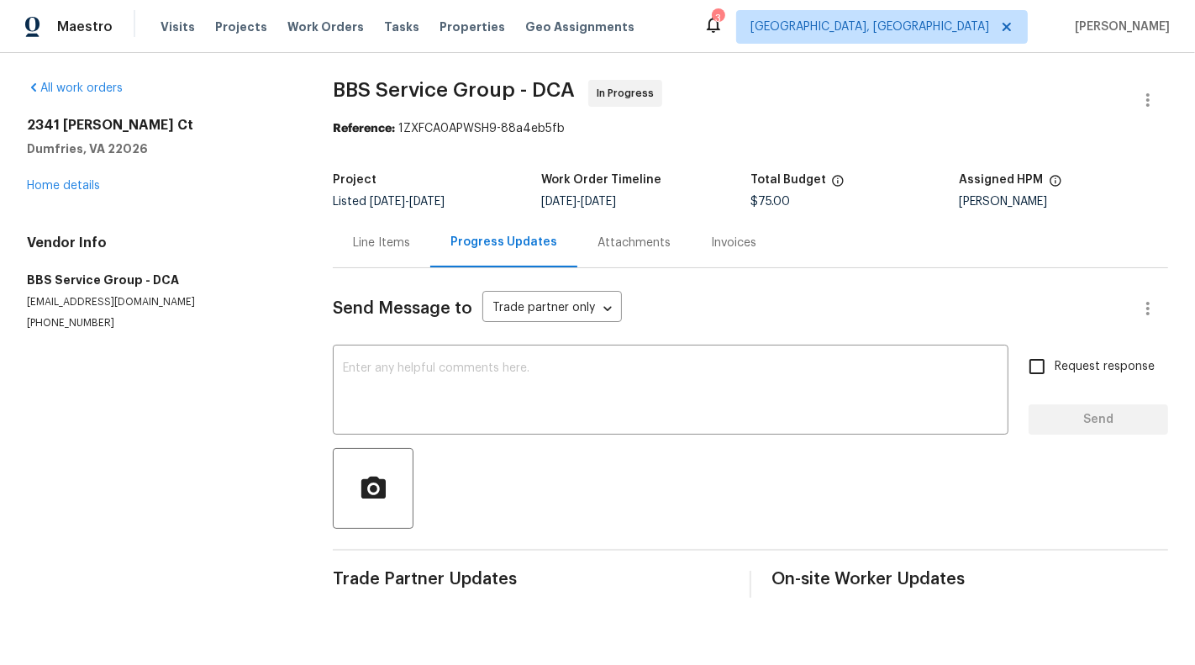
click at [382, 277] on div "Send Message to Trade partner only Trade partner only ​ x ​ Request response Se…" at bounding box center [750, 432] width 835 height 329
click at [361, 251] on div "Line Items" at bounding box center [382, 243] width 98 height 50
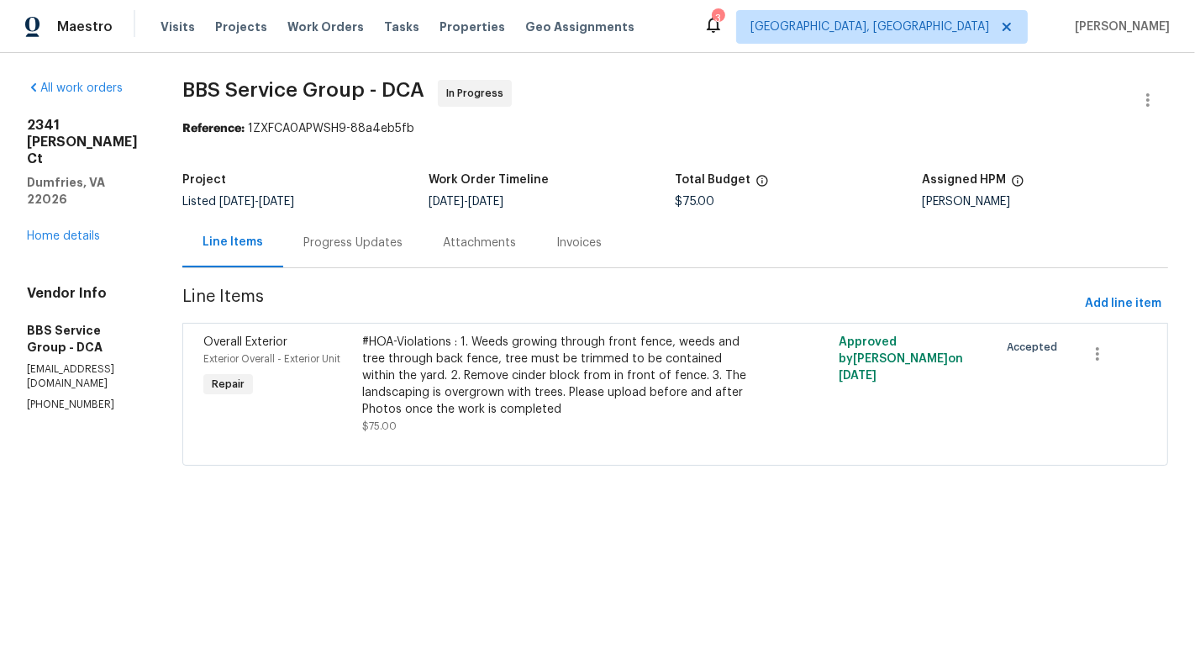
click at [352, 240] on div "Progress Updates" at bounding box center [352, 243] width 99 height 17
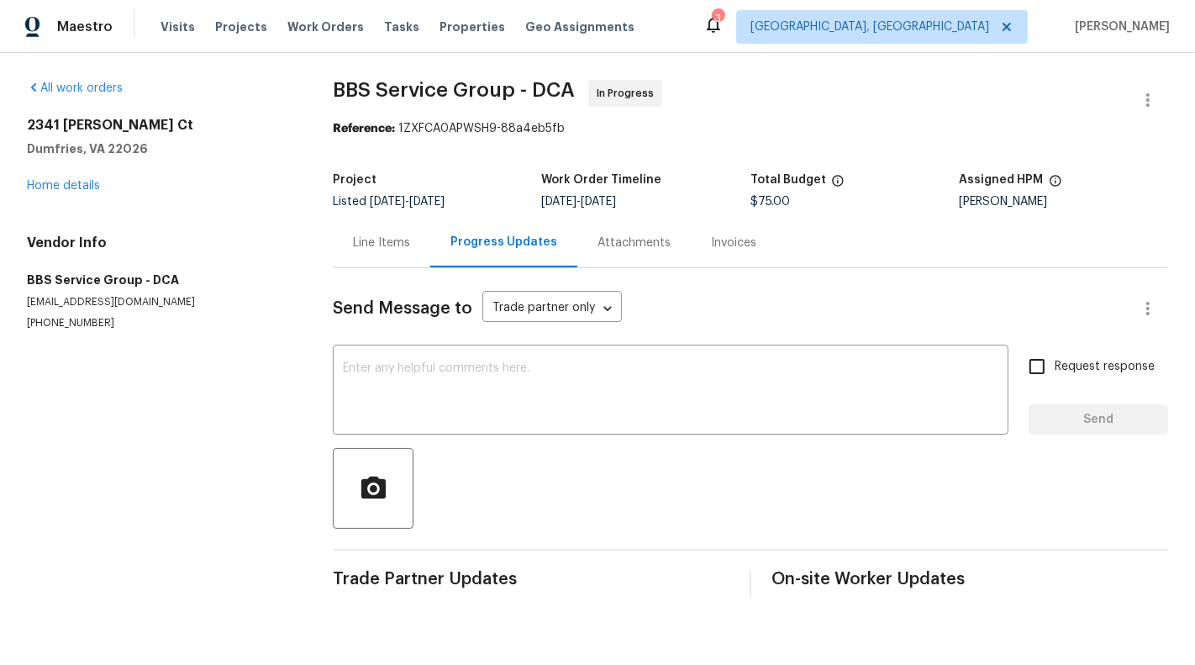
click at [441, 315] on span "Send Message to" at bounding box center [403, 308] width 140 height 17
click at [443, 411] on textarea at bounding box center [671, 391] width 656 height 59
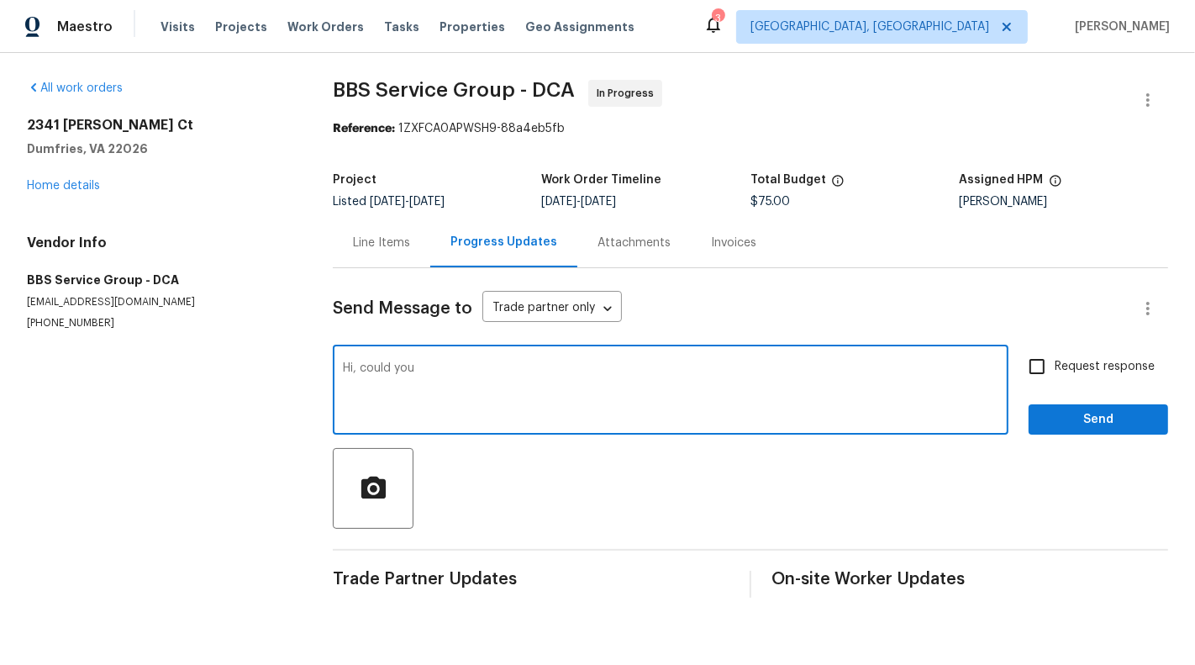
type textarea "Hi, could you"
click at [50, 317] on p "(202) 820-2989" at bounding box center [160, 323] width 266 height 14
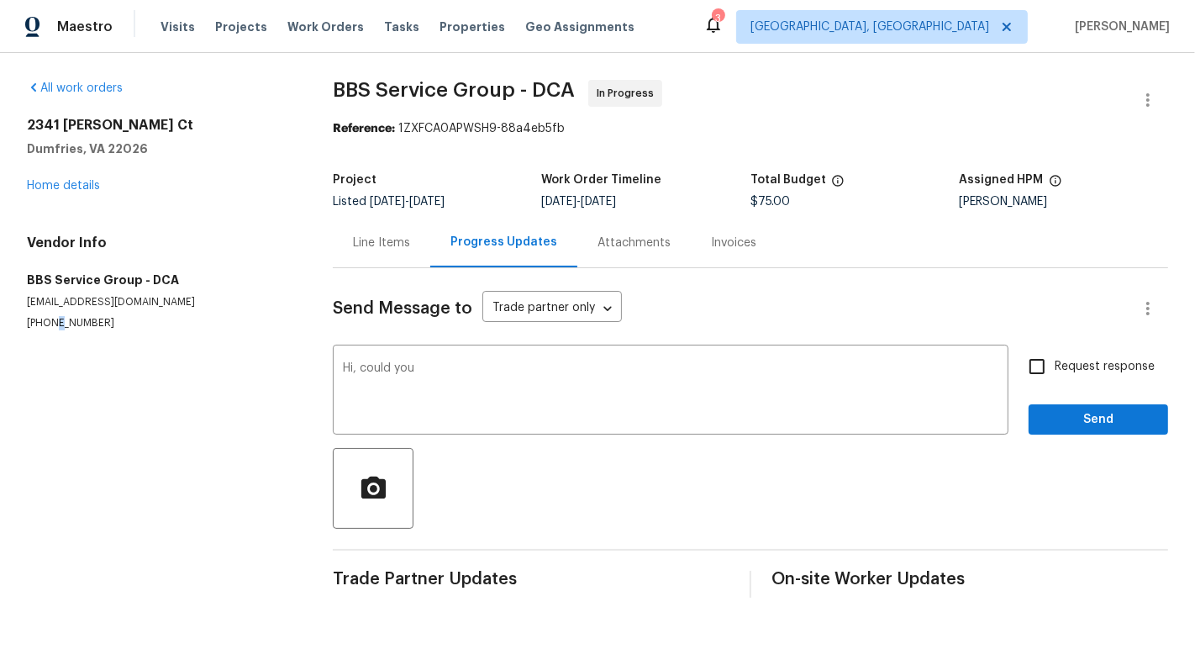
click at [50, 317] on p "(202) 820-2989" at bounding box center [160, 323] width 266 height 14
copy p "(202) 820-2989"
click at [454, 398] on textarea "Hi, could you" at bounding box center [671, 391] width 656 height 59
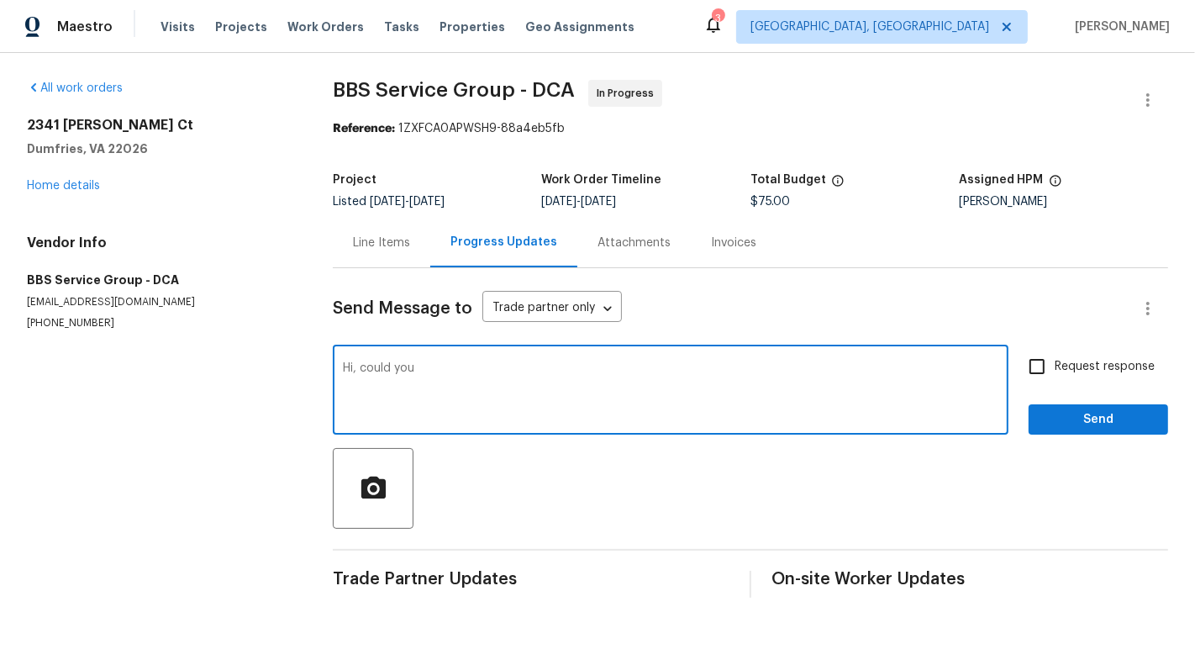
click at [377, 367] on textarea "Hi, could you" at bounding box center [671, 391] width 656 height 59
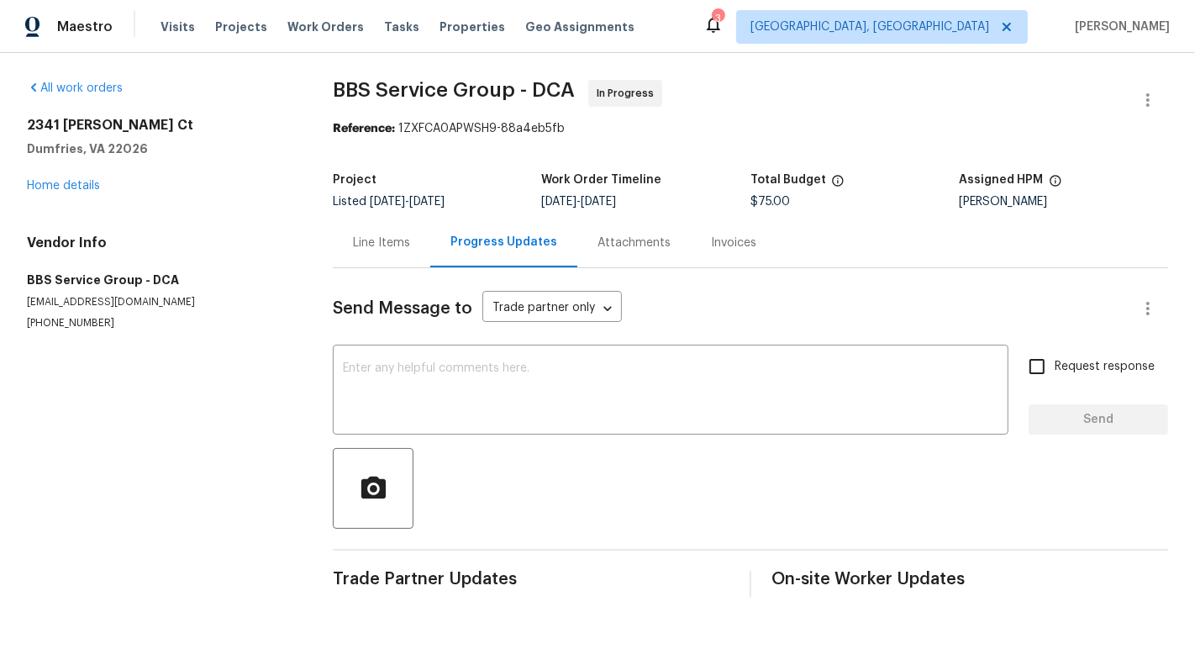
click at [361, 265] on div "Line Items" at bounding box center [382, 243] width 98 height 50
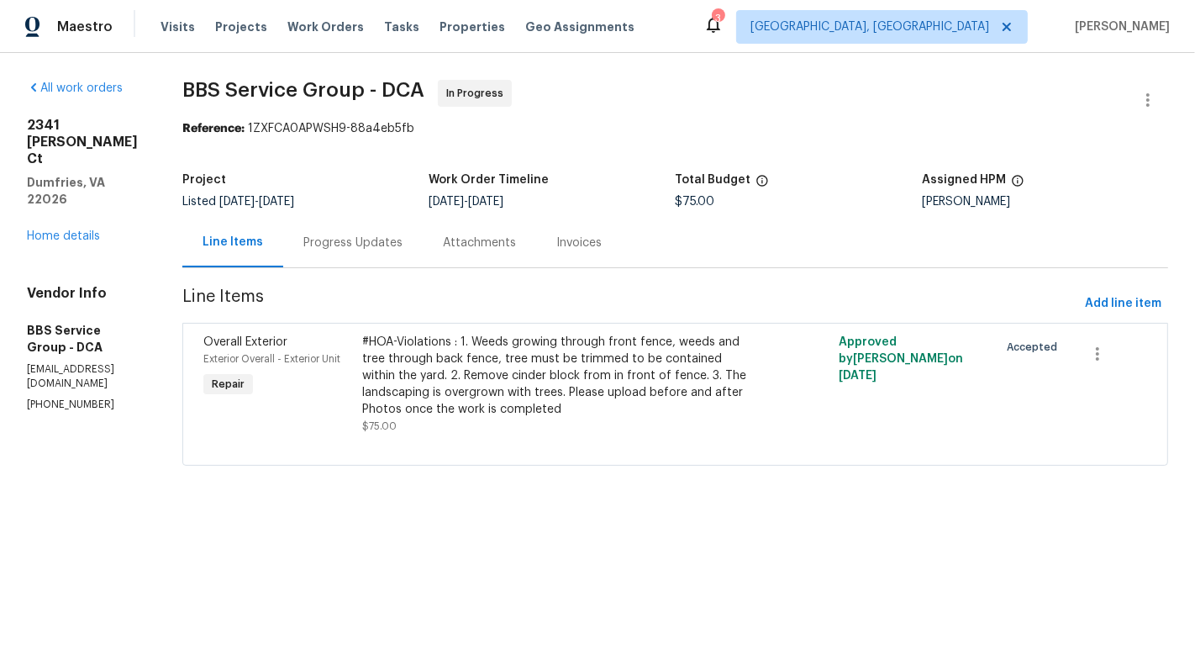
click at [363, 261] on div "Progress Updates" at bounding box center [353, 243] width 140 height 50
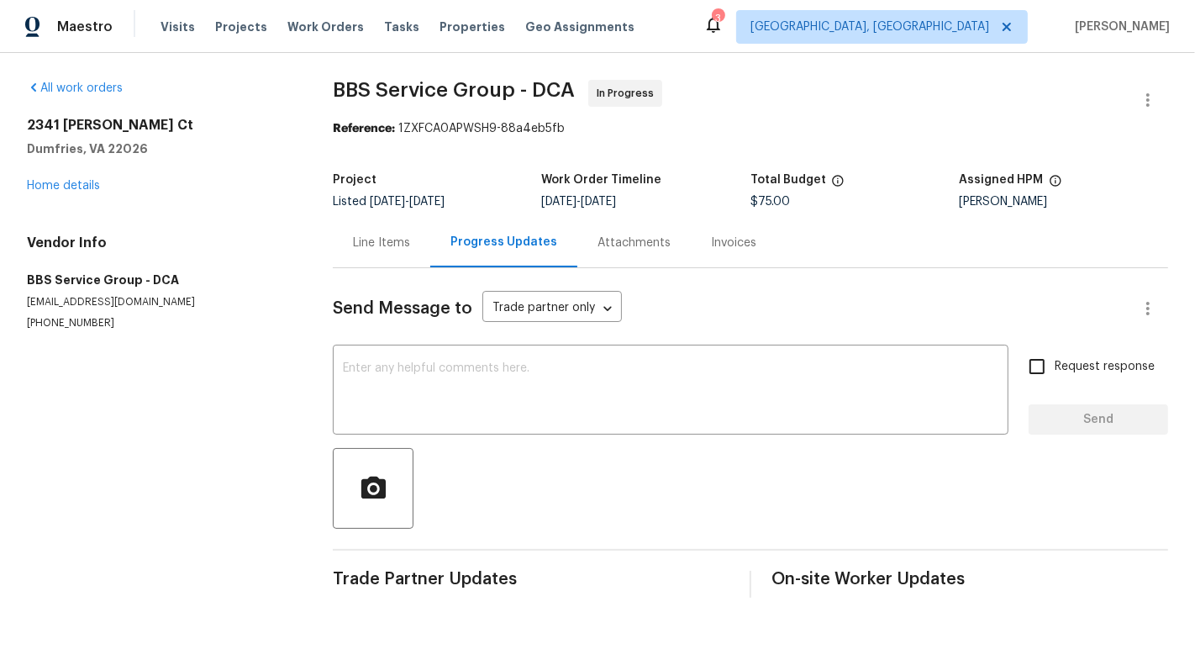
click at [398, 249] on div "Line Items" at bounding box center [381, 243] width 57 height 17
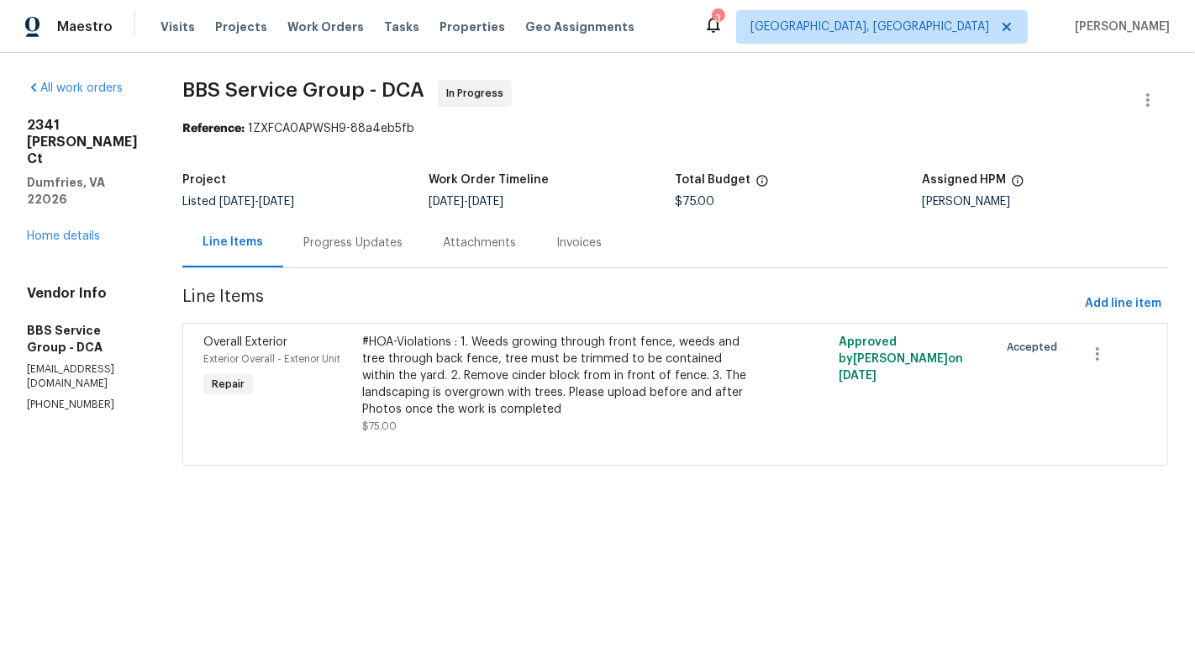
click at [535, 418] on div "#HOA-Violations : 1. Weeds growing through front fence, weeds and tree through …" at bounding box center [555, 384] width 387 height 101
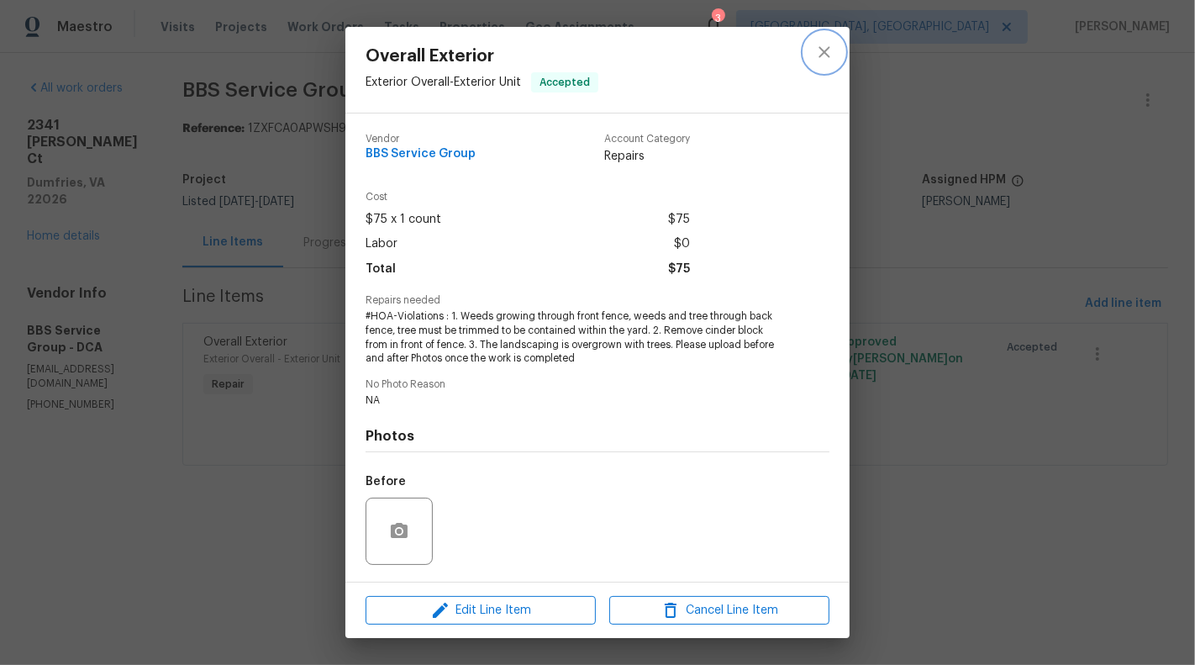
click at [825, 55] on icon "close" at bounding box center [824, 52] width 20 height 20
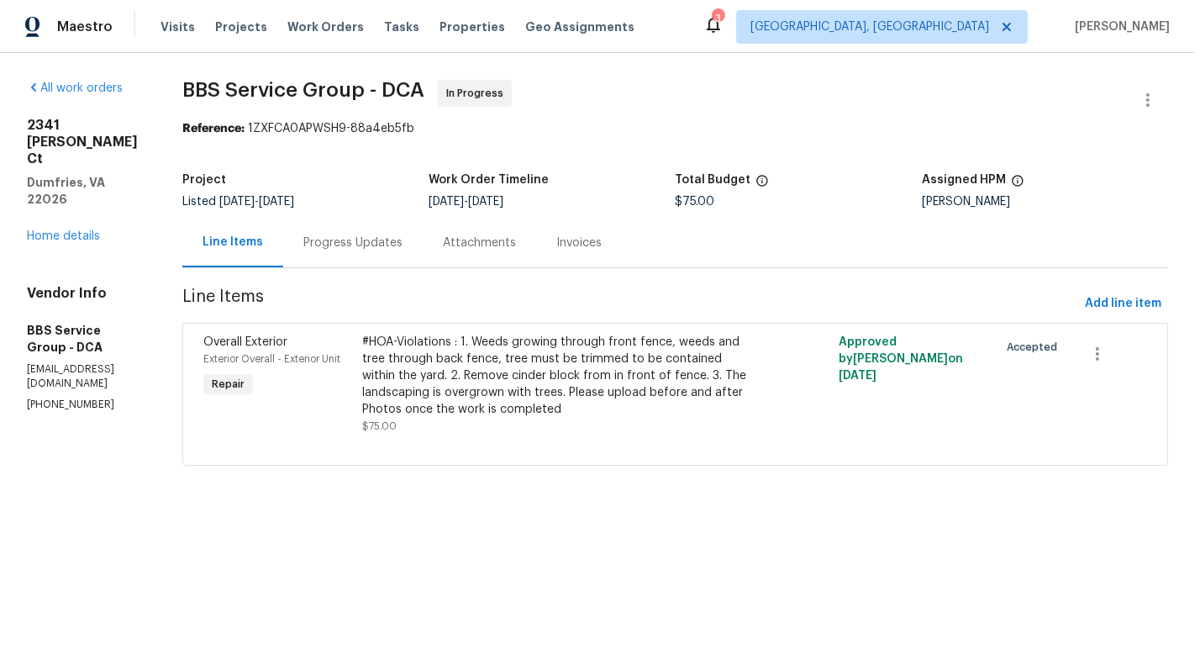
click at [50, 366] on section "All work orders 2341 McClellan Ct Dumfries, VA 22026 Home details Vendor Info B…" at bounding box center [84, 283] width 115 height 406
click at [50, 398] on p "(202) 820-2989" at bounding box center [84, 405] width 115 height 14
copy p "(202) 820-2989"
